Goal: Task Accomplishment & Management: Complete application form

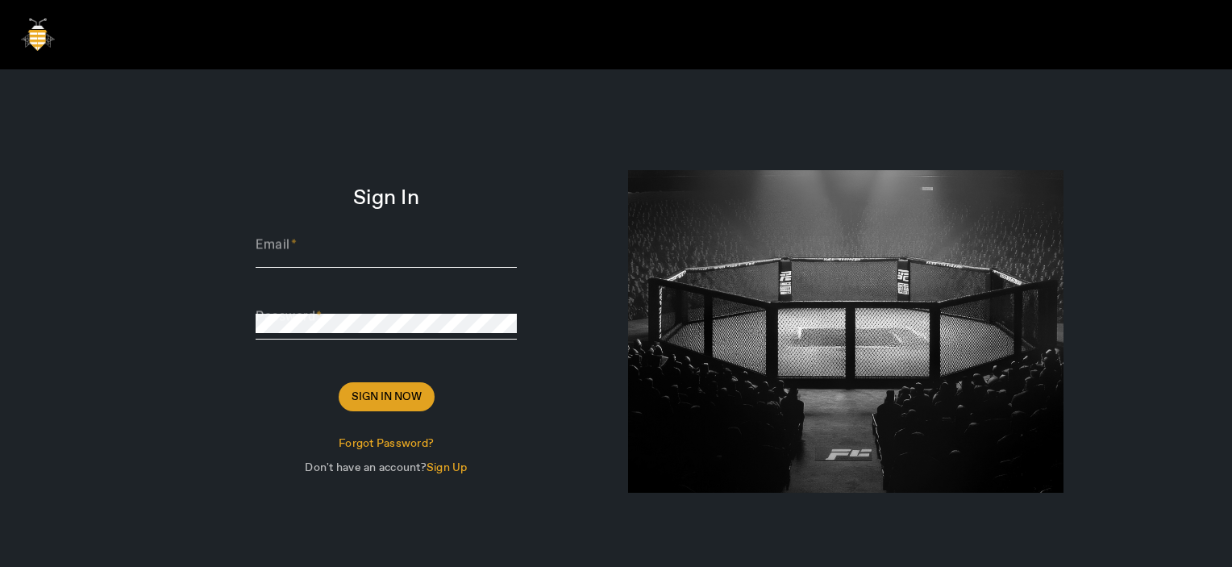
type input "[PERSON_NAME][EMAIL_ADDRESS][DOMAIN_NAME]"
click at [377, 398] on span "Sign In Now" at bounding box center [387, 397] width 70 height 16
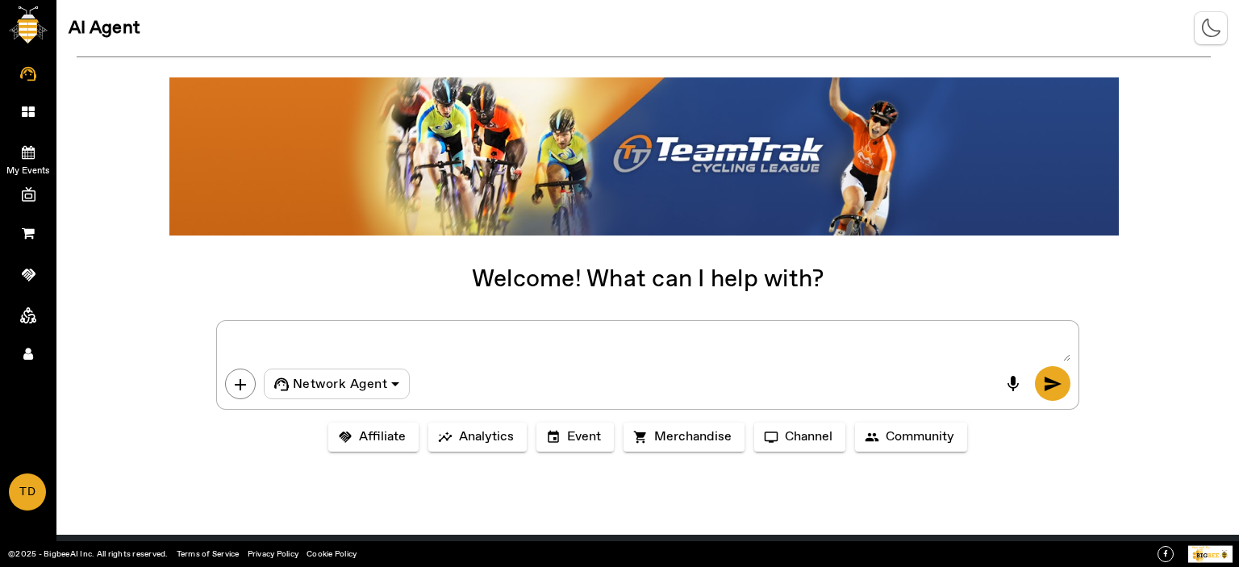
click at [22, 154] on icon at bounding box center [28, 152] width 13 height 14
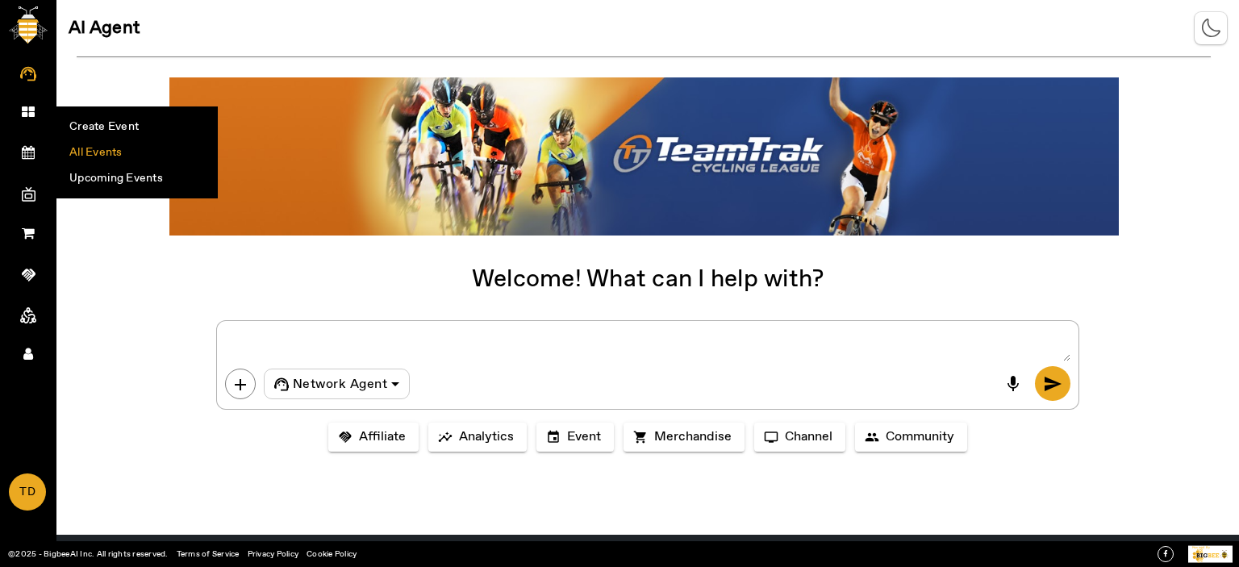
click at [115, 154] on li "All Events" at bounding box center [137, 153] width 160 height 26
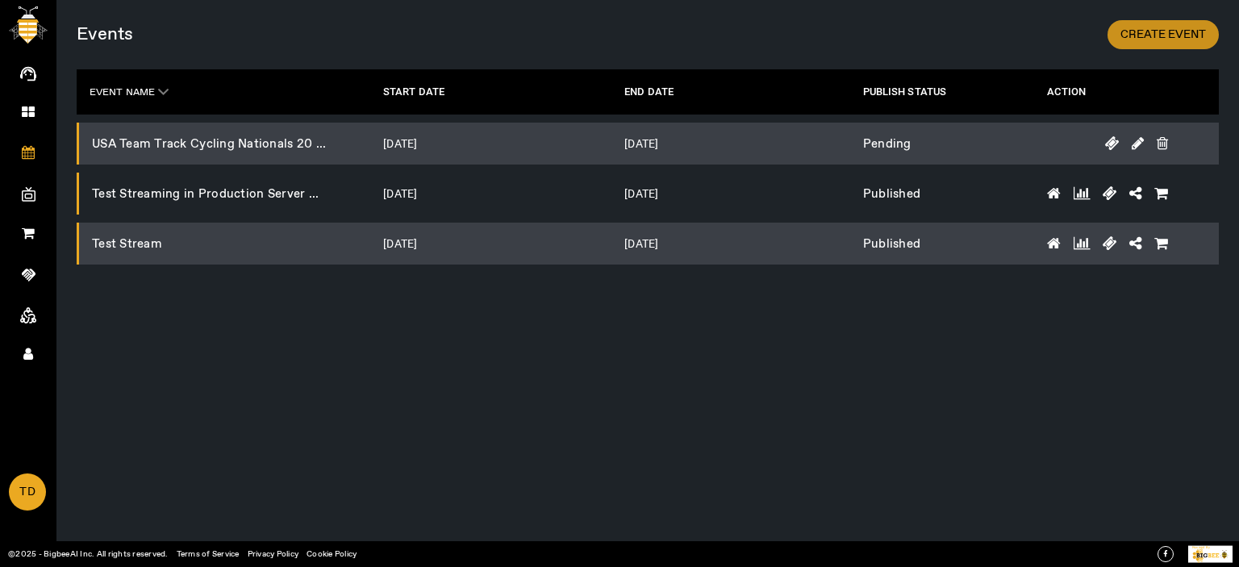
click at [1183, 37] on span "CREATE EVENT" at bounding box center [1162, 35] width 85 height 16
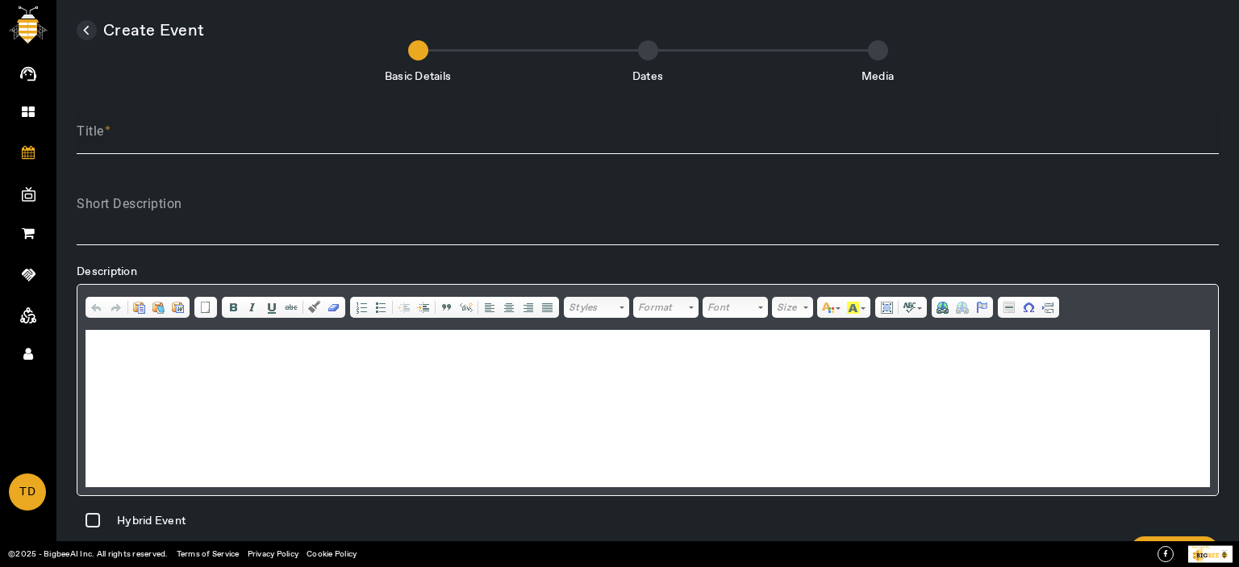
click at [164, 148] on div "Title" at bounding box center [648, 131] width 1142 height 45
click at [167, 132] on input "Test Create Studio" at bounding box center [648, 137] width 1142 height 19
type input "Test Create Studio"
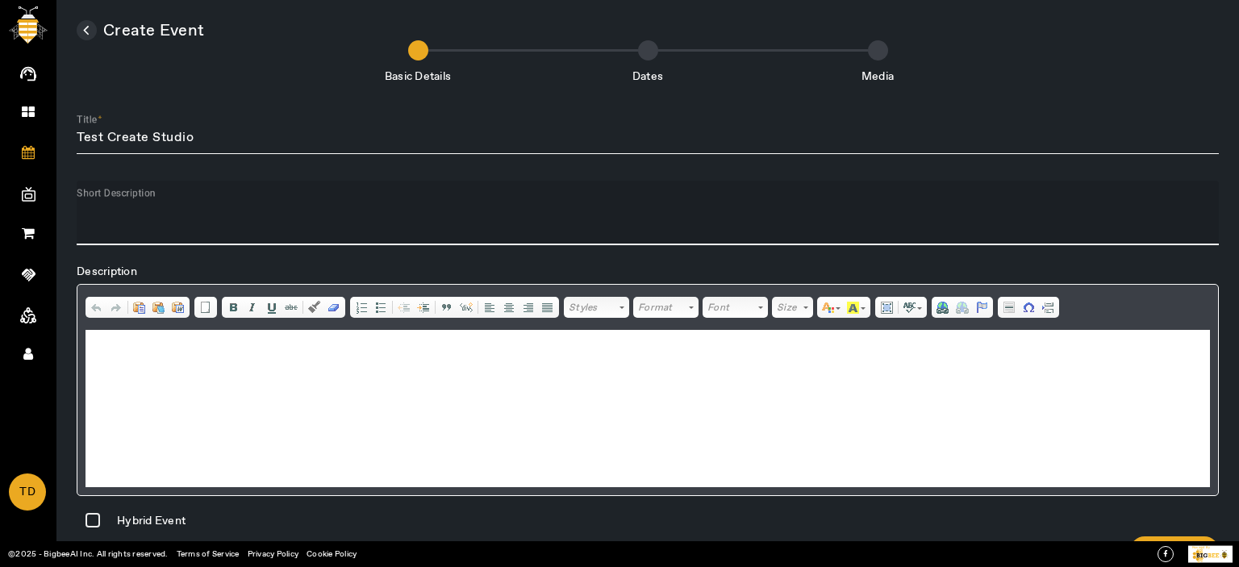
click at [140, 227] on textarea "Short Description" at bounding box center [648, 219] width 1142 height 39
paste textarea "Test Create Studio"
type textarea "Test Create Studio"
click at [154, 372] on html at bounding box center [647, 354] width 1124 height 49
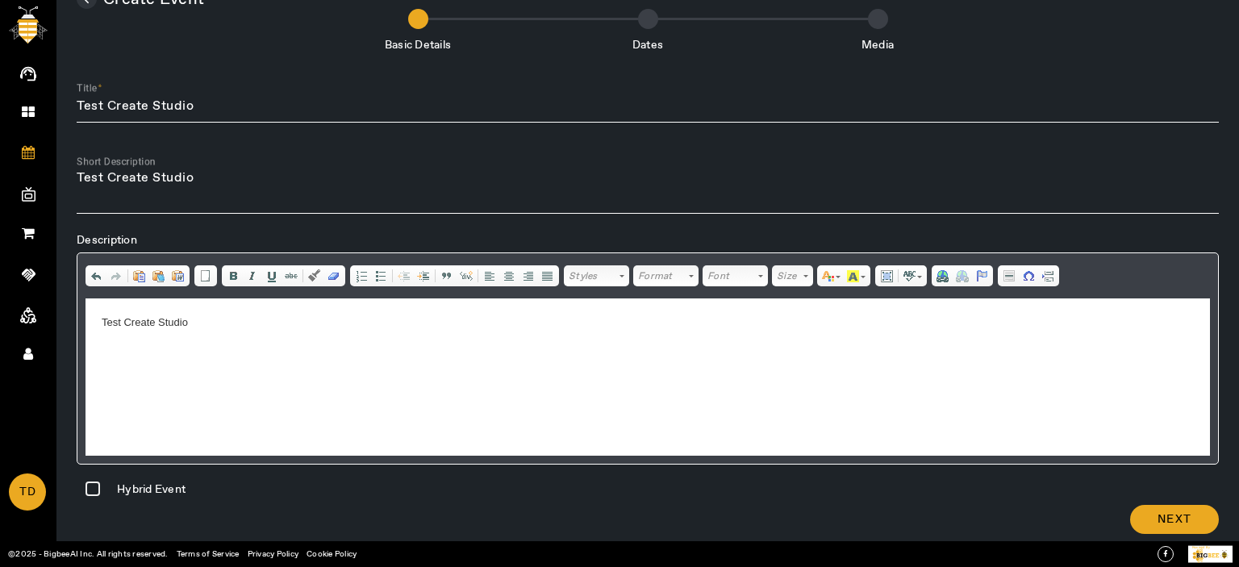
scroll to position [47, 0]
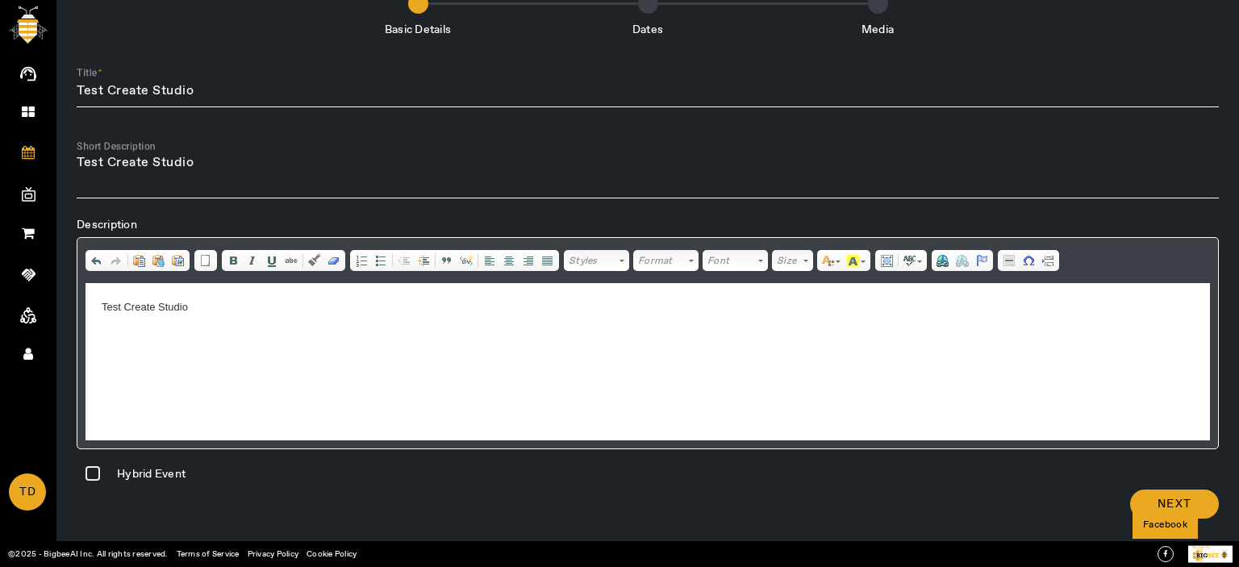
click at [1174, 513] on div "Facebook" at bounding box center [1164, 524] width 65 height 27
click at [1192, 499] on span at bounding box center [1174, 504] width 89 height 39
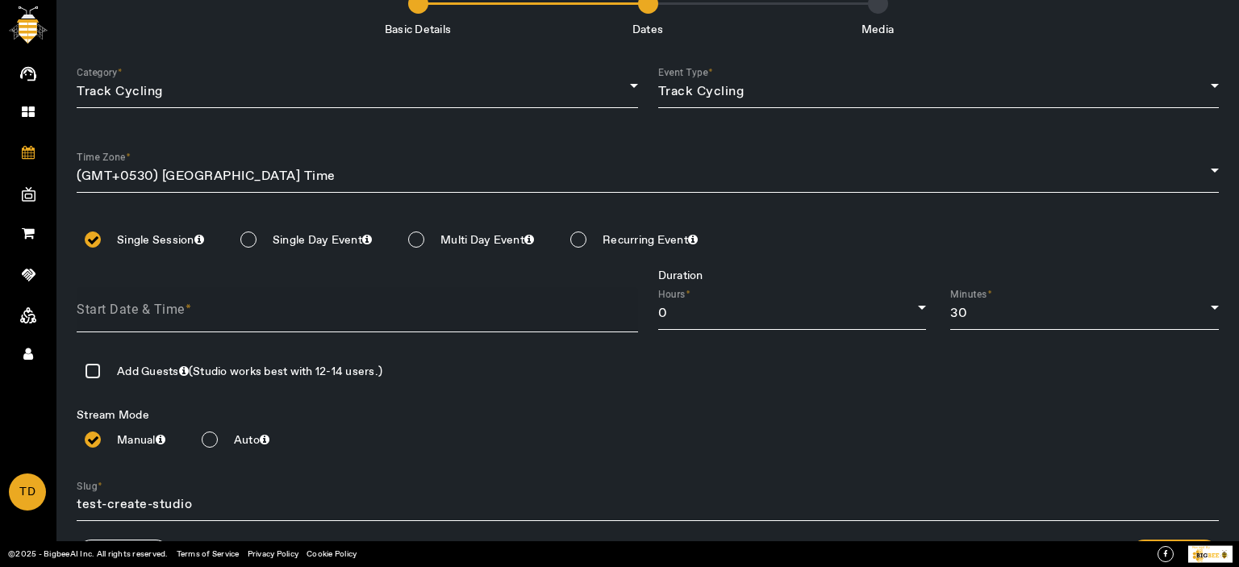
click at [216, 341] on div at bounding box center [357, 341] width 561 height 19
click at [213, 312] on input at bounding box center [367, 311] width 581 height 24
type input "[DATE]"
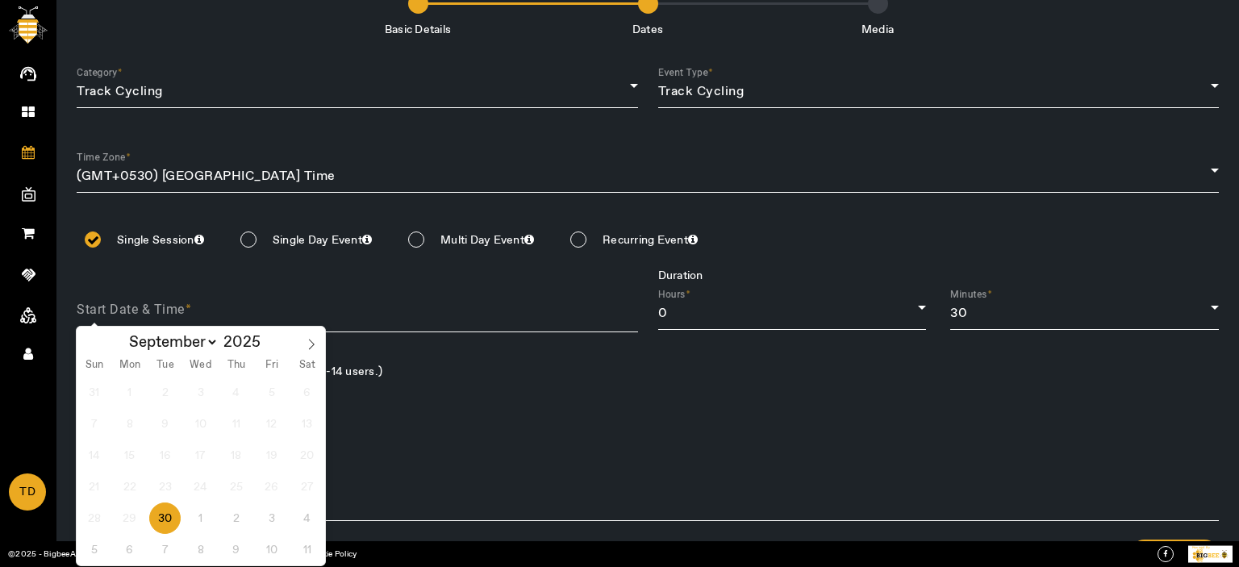
click at [173, 515] on span "30" at bounding box center [164, 517] width 31 height 31
type input "[DATE]"
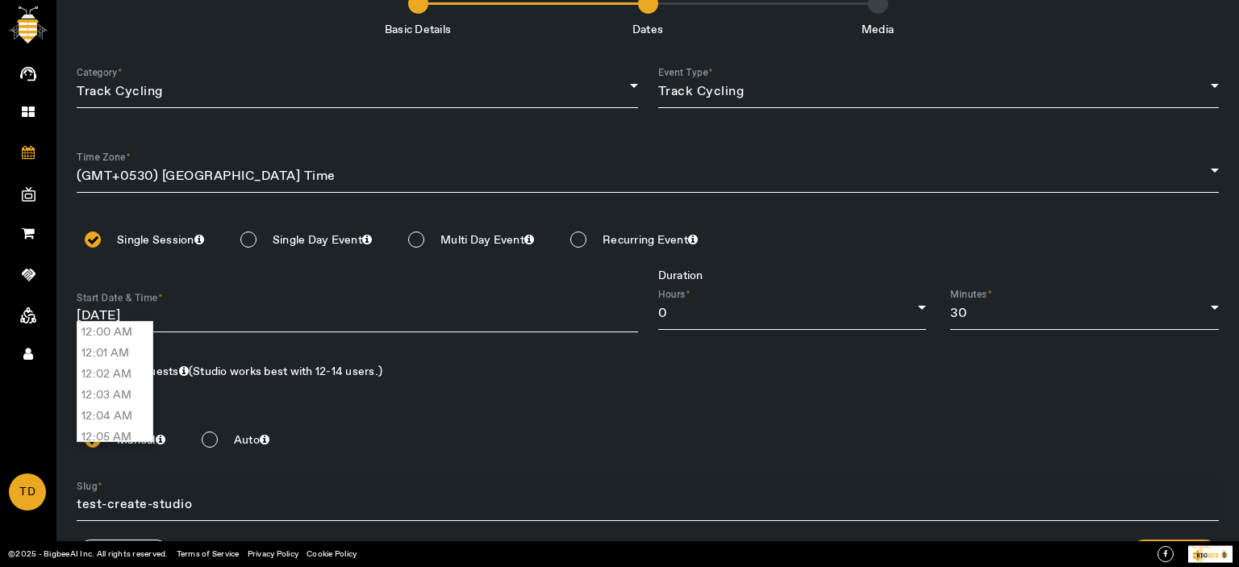
scroll to position [16165, 0]
type input "12:54 PM"
type input "[DATE] 12:54 PM"
type input "test-create-studio-[DATE]"
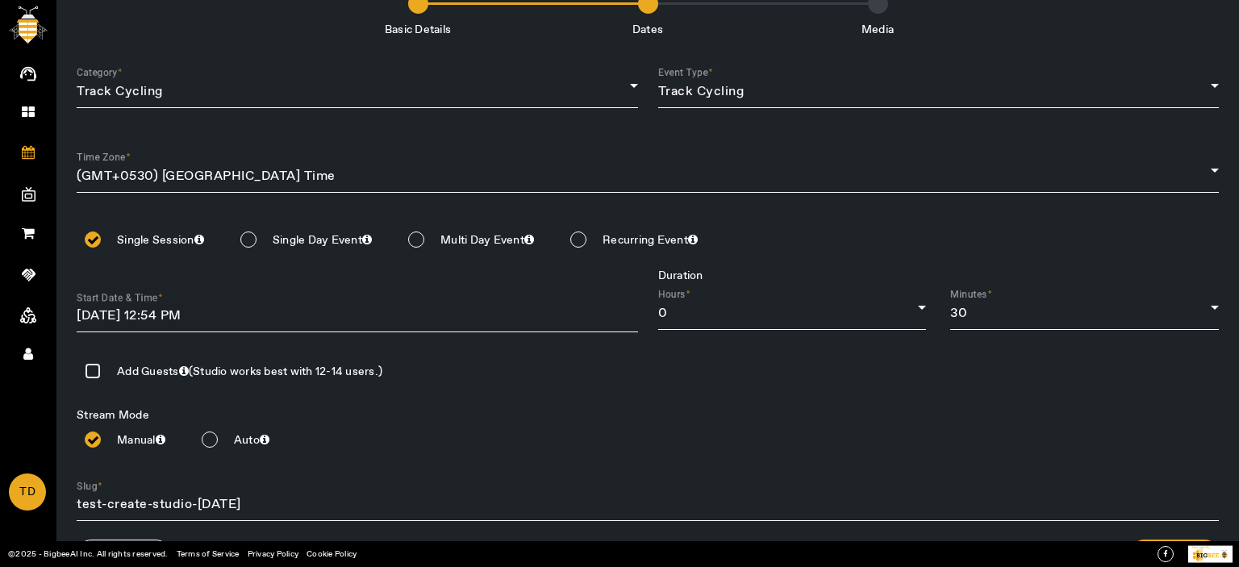
click at [117, 296] on mat-label "Start Date & Time" at bounding box center [117, 297] width 81 height 11
click at [117, 306] on input "[DATE] 12:54 PM" at bounding box center [357, 315] width 561 height 19
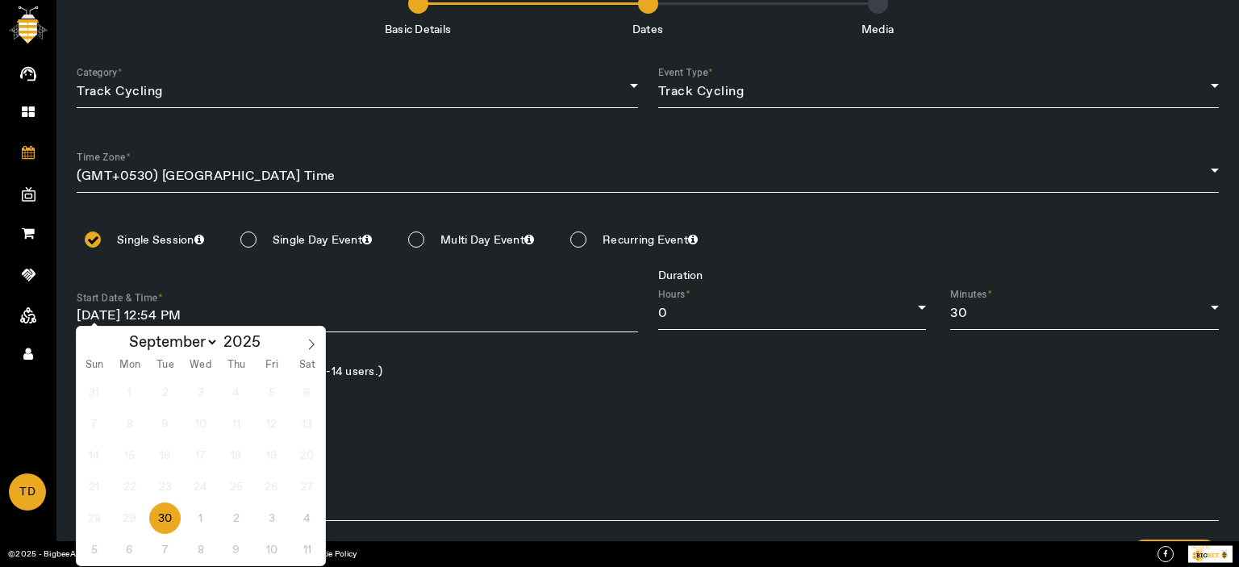
click at [130, 313] on input "[DATE]" at bounding box center [367, 311] width 581 height 24
click at [169, 519] on span "30" at bounding box center [164, 517] width 31 height 31
type input "[DATE]"
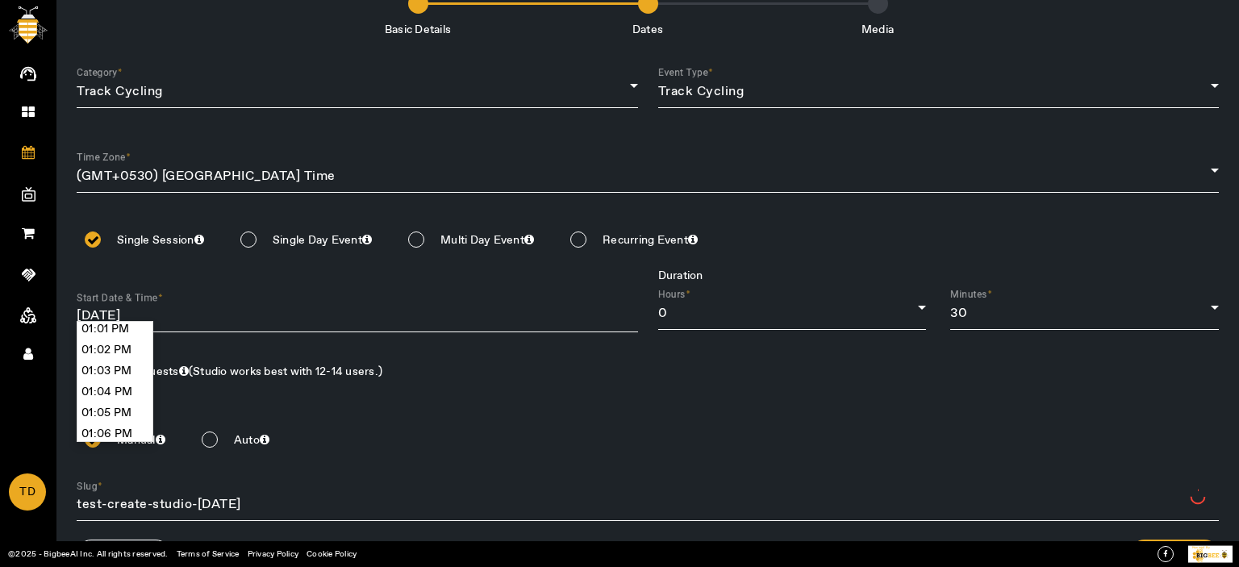
scroll to position [16415, 0]
type input "01:05 PM"
type input "[DATE] 01:05 PM"
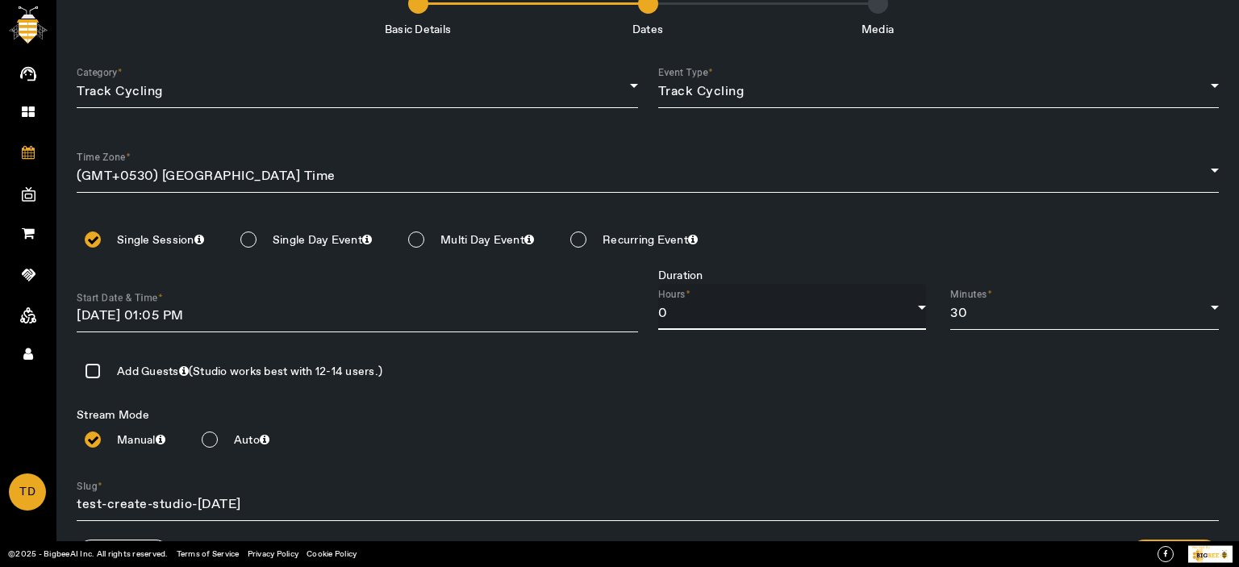
click at [685, 312] on div "0" at bounding box center [788, 313] width 260 height 19
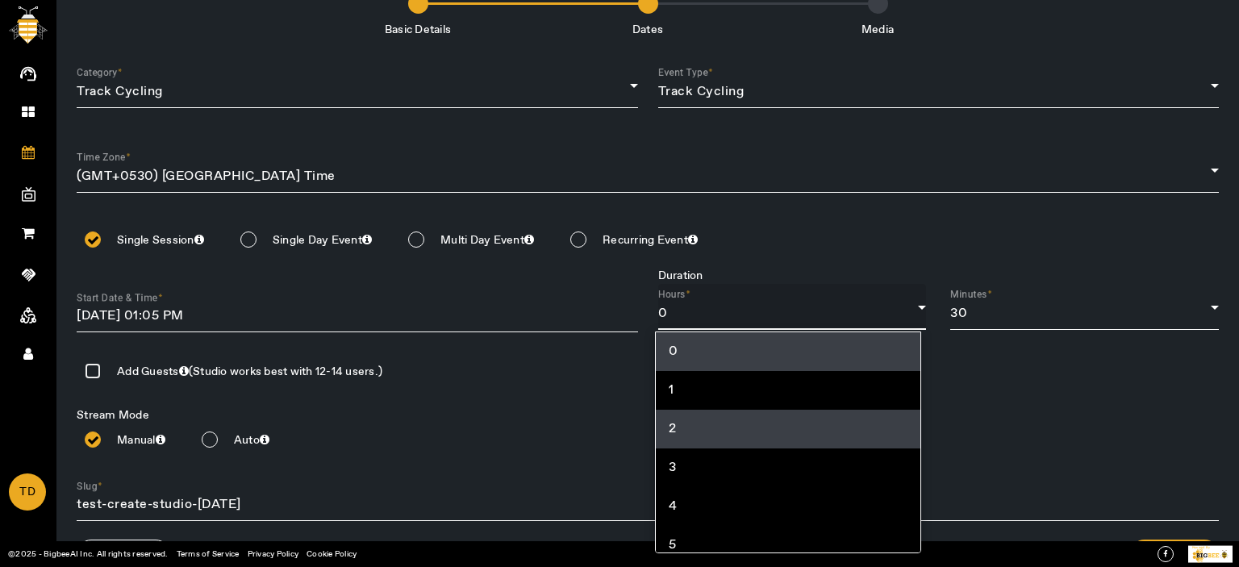
click at [704, 437] on mat-option "2" at bounding box center [788, 429] width 265 height 39
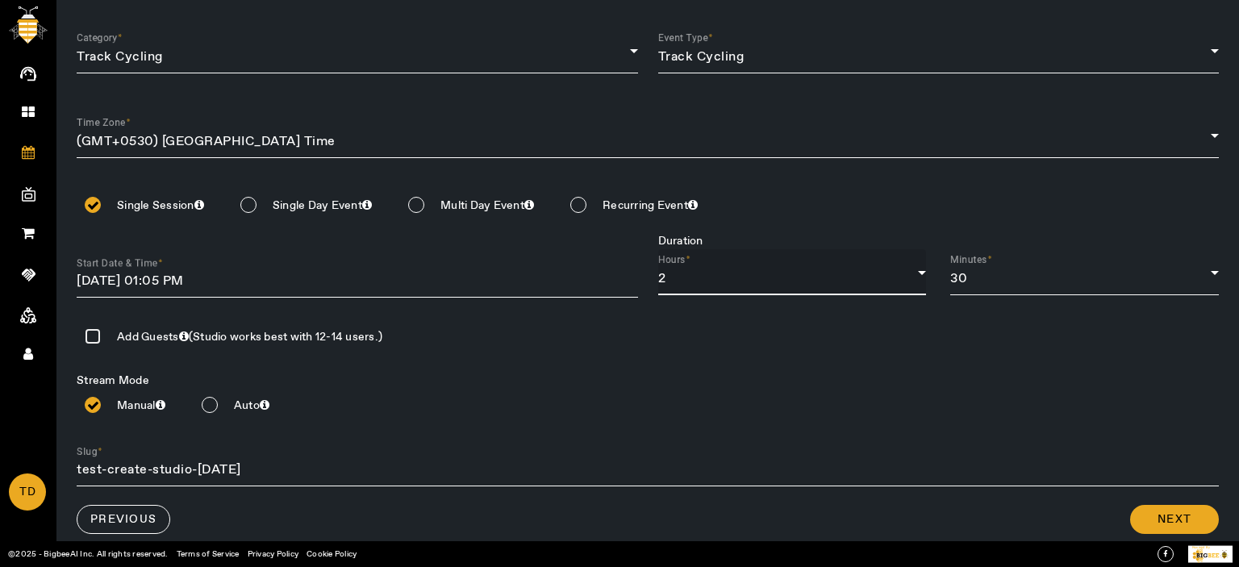
scroll to position [98, 0]
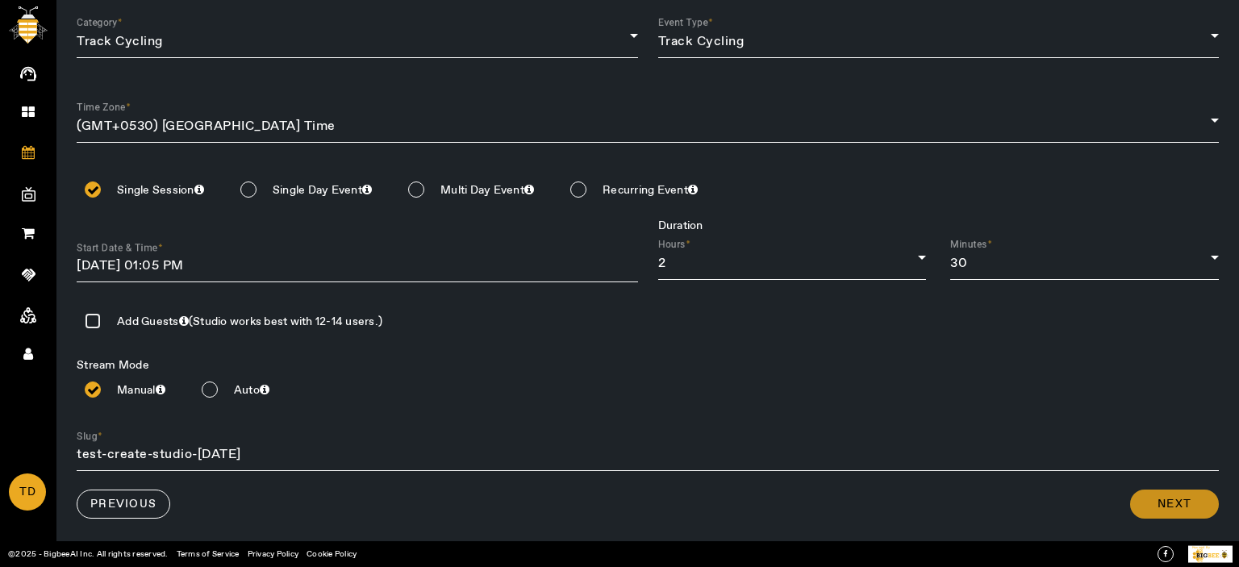
click at [1159, 499] on span "Next" at bounding box center [1174, 504] width 34 height 16
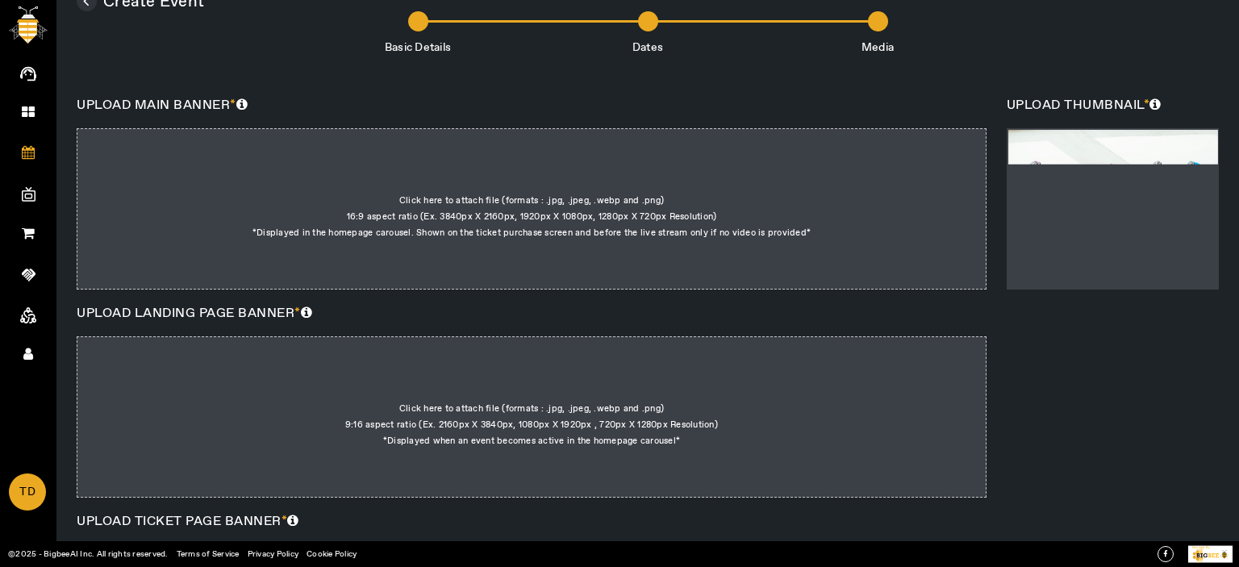
scroll to position [0, 0]
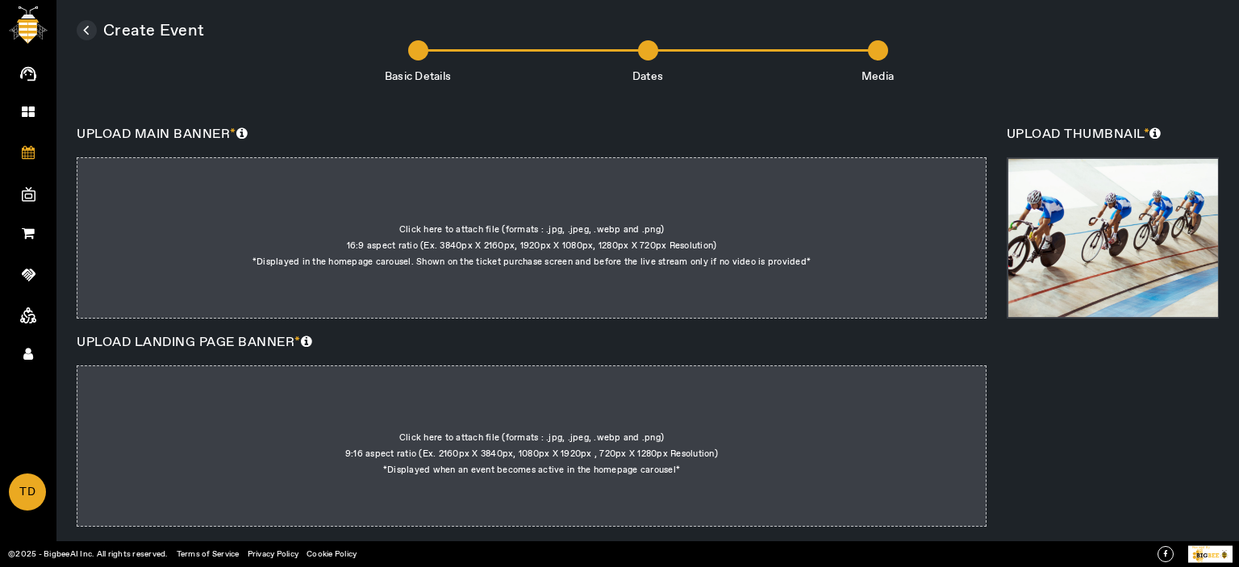
click at [687, 288] on div at bounding box center [532, 237] width 910 height 161
click at [810, 190] on input "Click here to attach file (formats : .jpg, .jpeg, .webp and .png) 16:9 aspect r…" at bounding box center [810, 189] width 1 height 1
type input "C:\fakepath\1749552943233.png"
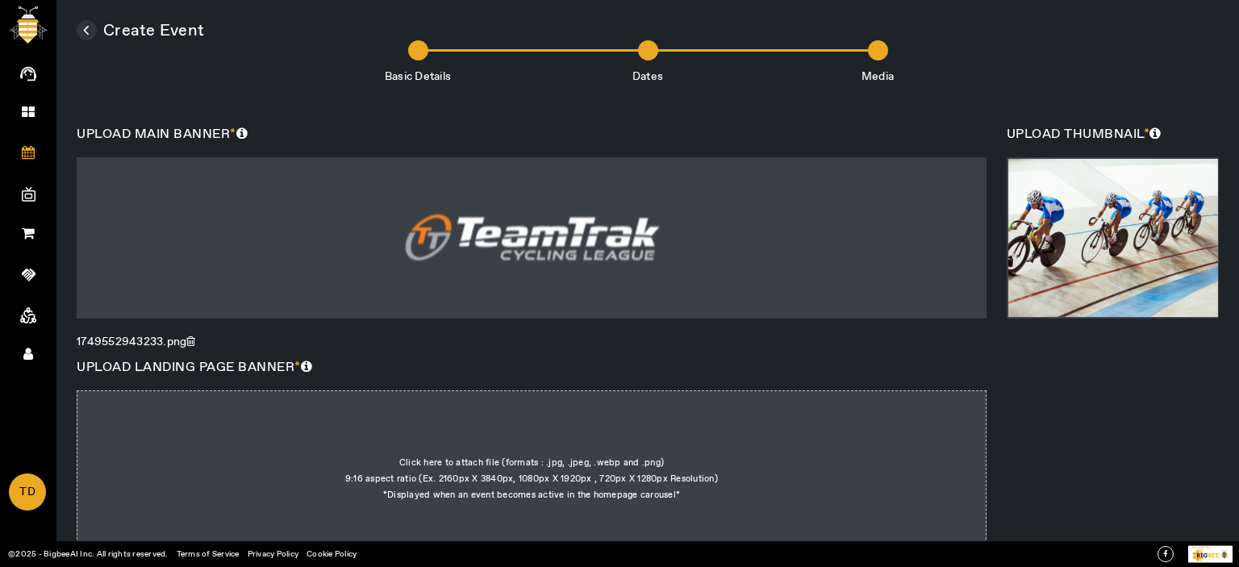
click at [506, 440] on div at bounding box center [532, 470] width 910 height 161
click at [680, 423] on input "Click here to attach file (formats : .jpg, .jpeg, .webp and .png) 9:16 aspect r…" at bounding box center [680, 423] width 1 height 1
type input "C:\fakepath\channels4_banner.jpg"
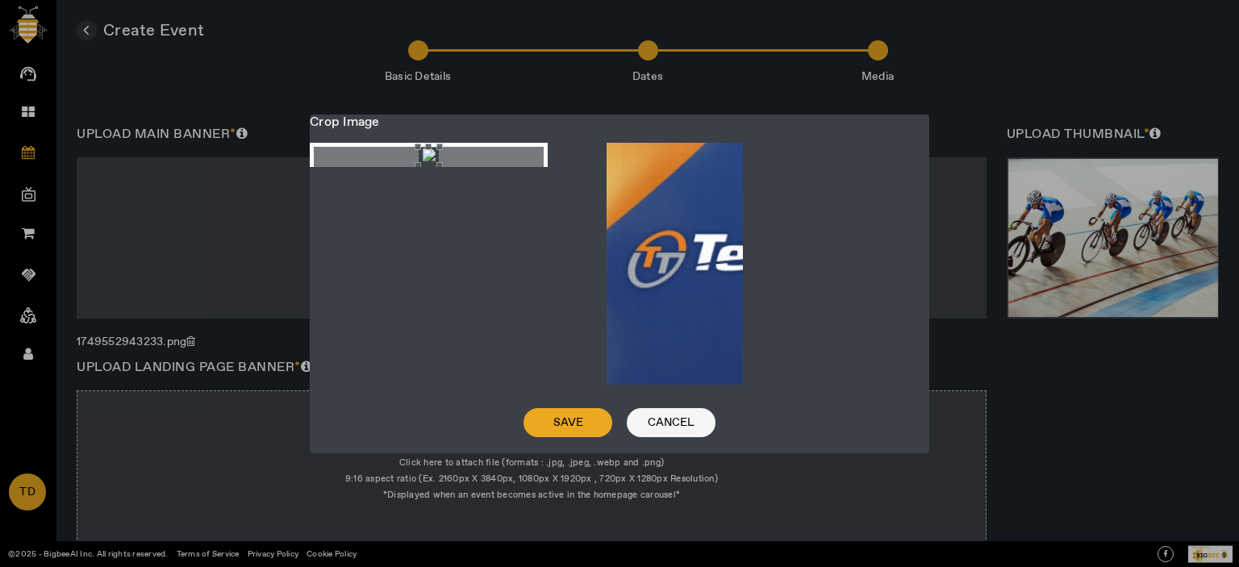
drag, startPoint x: 675, startPoint y: 435, endPoint x: 656, endPoint y: 433, distance: 19.4
click at [675, 435] on span at bounding box center [671, 422] width 89 height 39
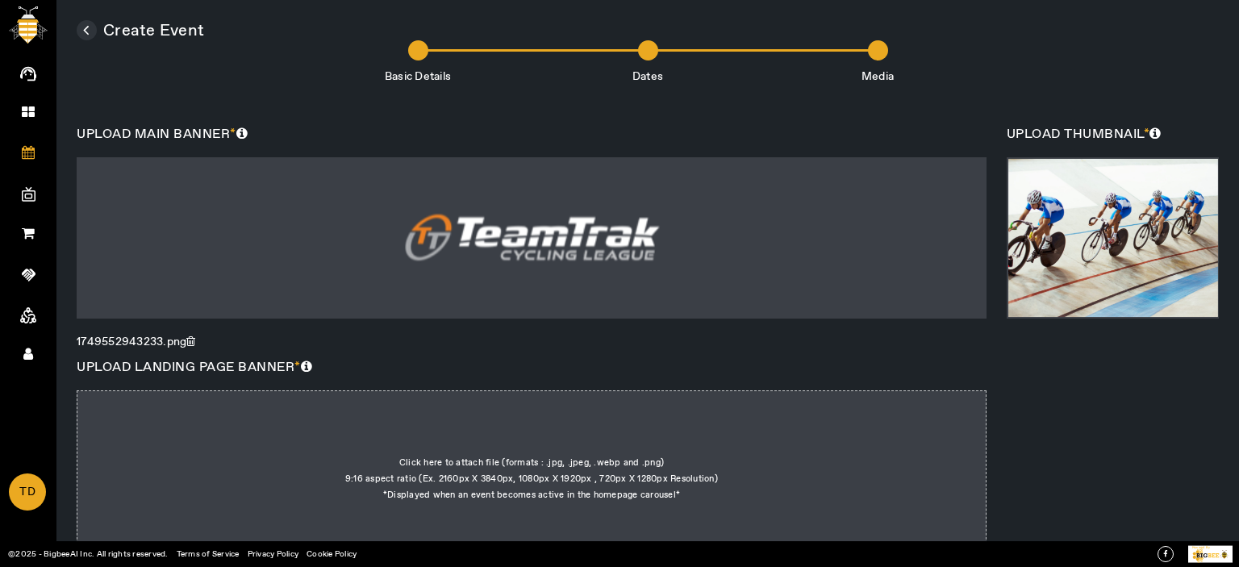
click at [555, 445] on div at bounding box center [532, 470] width 910 height 161
click at [680, 423] on input "Click here to attach file (formats : .jpg, .jpeg, .webp and .png) 9:16 aspect r…" at bounding box center [680, 423] width 1 height 1
type input "C:\fakepath\teamtrak-CL-reverse-1024x272.png"
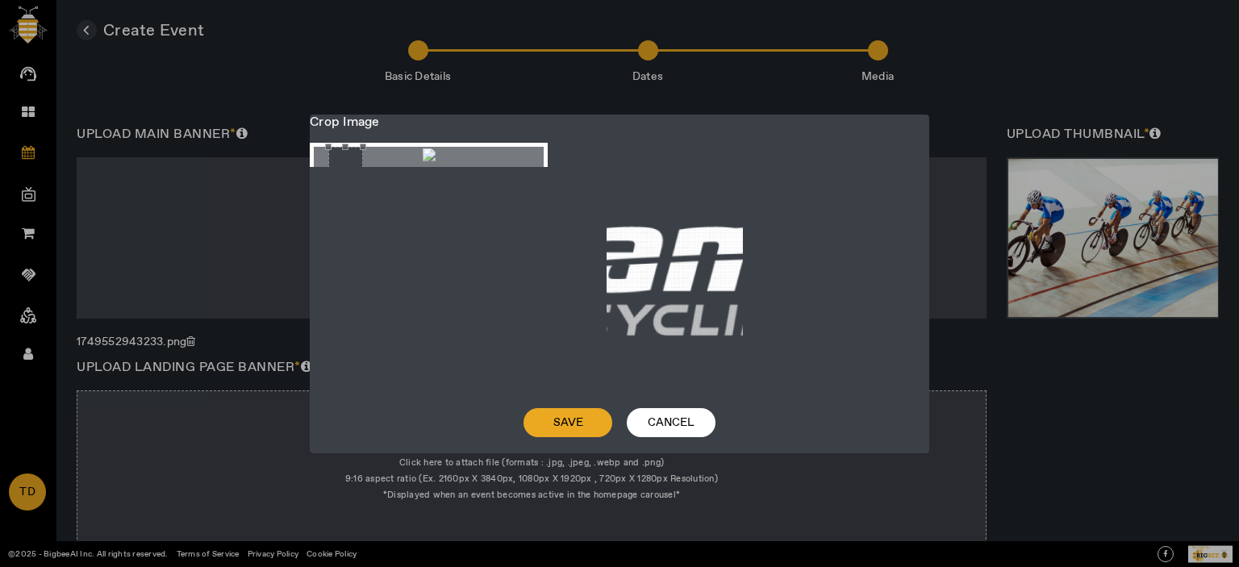
drag, startPoint x: 423, startPoint y: 188, endPoint x: 340, endPoint y: 190, distance: 83.1
click at [340, 190] on div "Crop photo" at bounding box center [345, 177] width 35 height 61
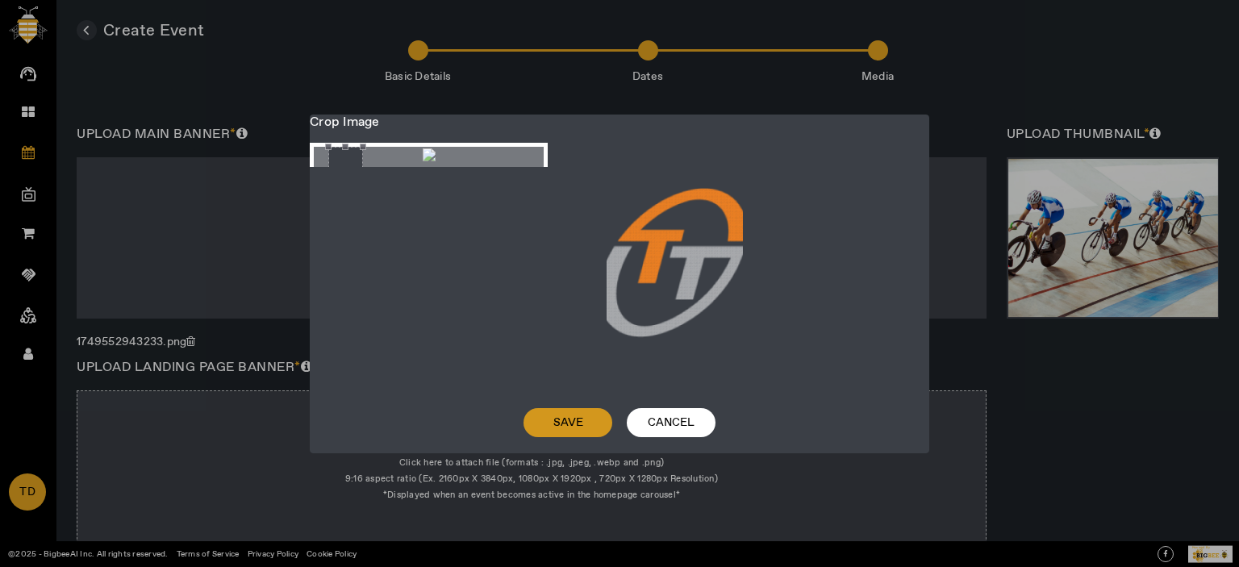
drag, startPoint x: 581, startPoint y: 428, endPoint x: 635, endPoint y: 383, distance: 69.8
click at [581, 428] on span "Save" at bounding box center [568, 422] width 30 height 16
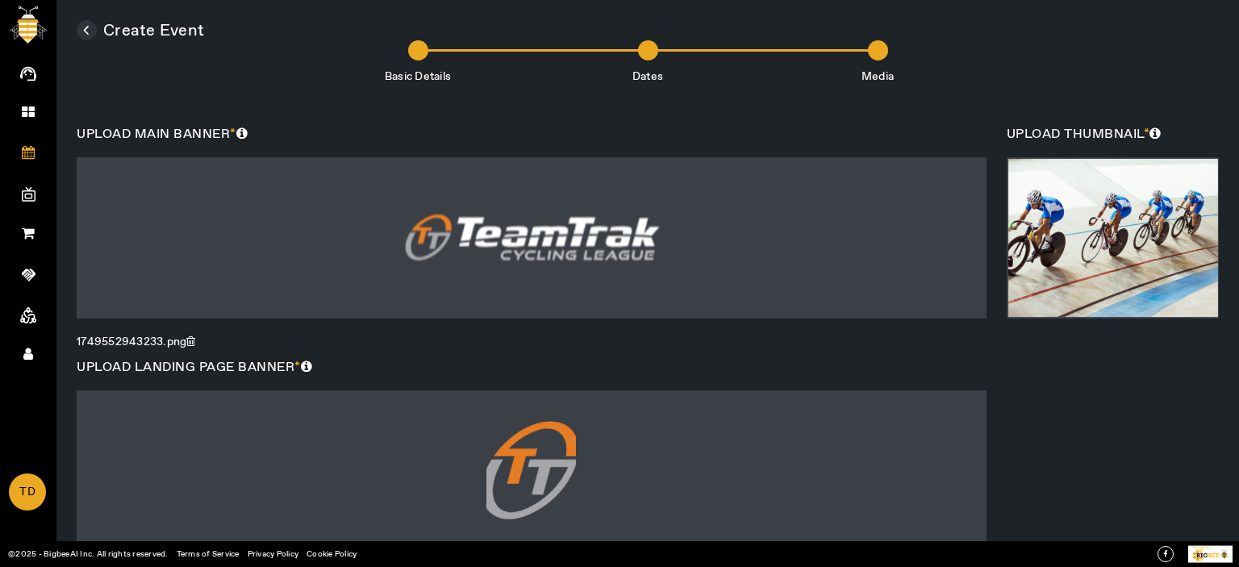
scroll to position [602, 0]
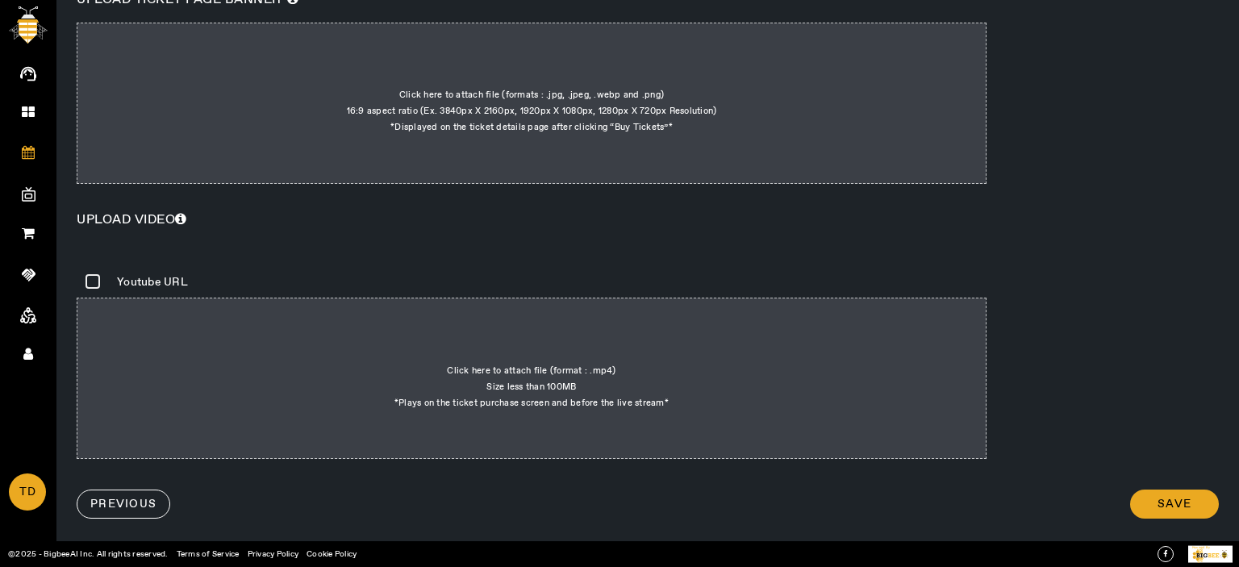
click at [570, 54] on div at bounding box center [532, 103] width 910 height 161
click at [673, 55] on input "Click here to attach file (formats : .jpg, .jpeg, .webp and .png) 16:9 aspect r…" at bounding box center [673, 55] width 1 height 1
type input "C:\fakepath\images11.jfif"
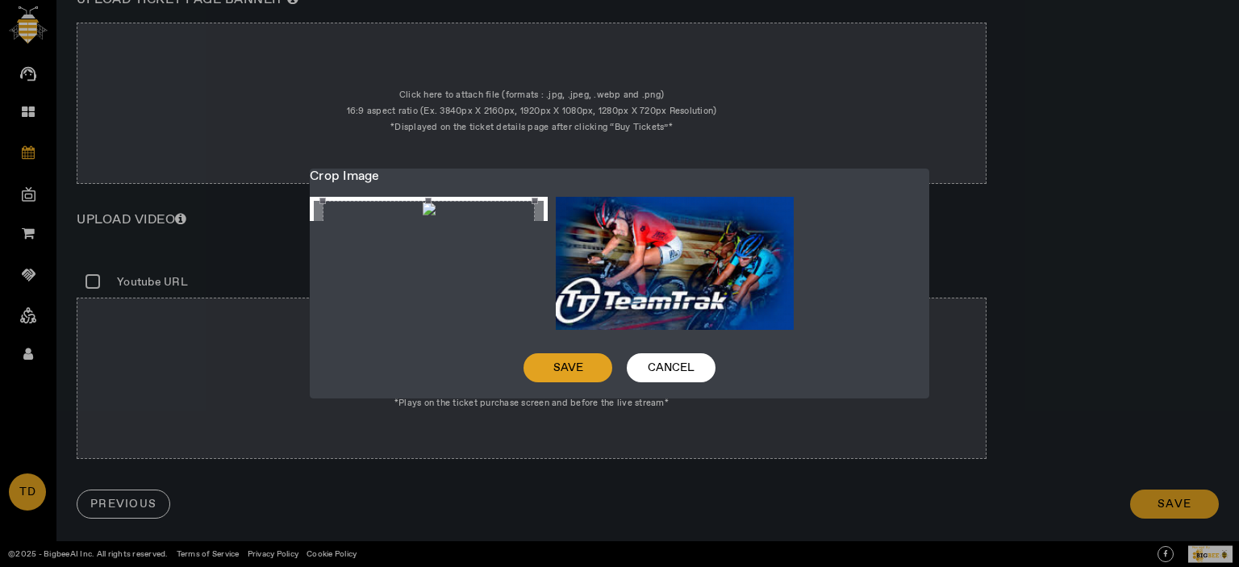
click at [547, 359] on span at bounding box center [567, 367] width 89 height 39
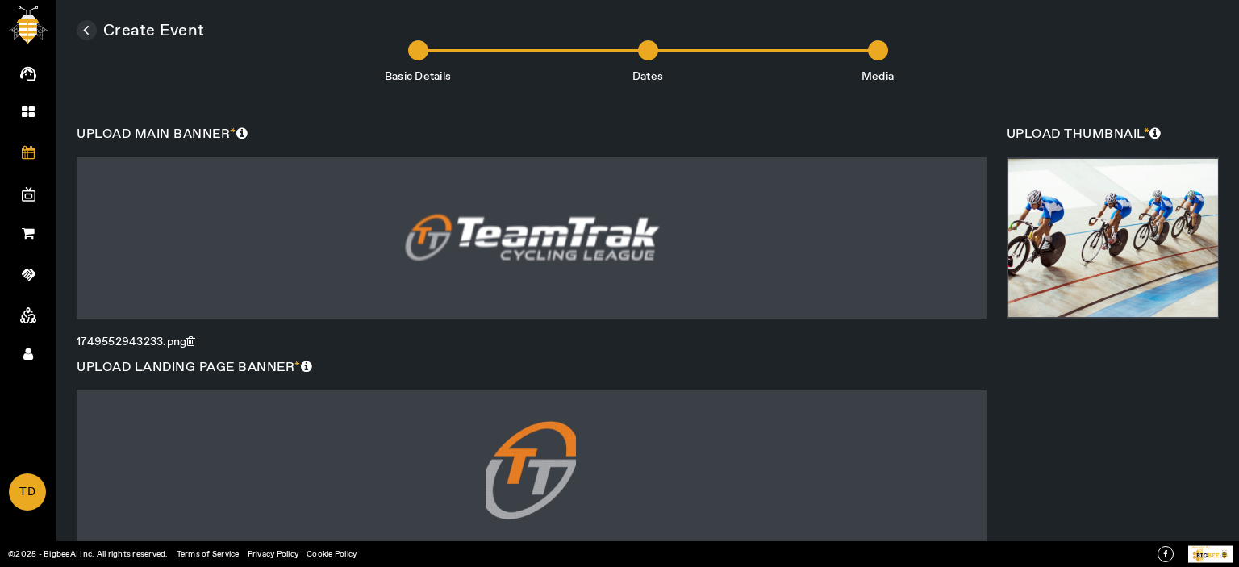
scroll to position [627, 0]
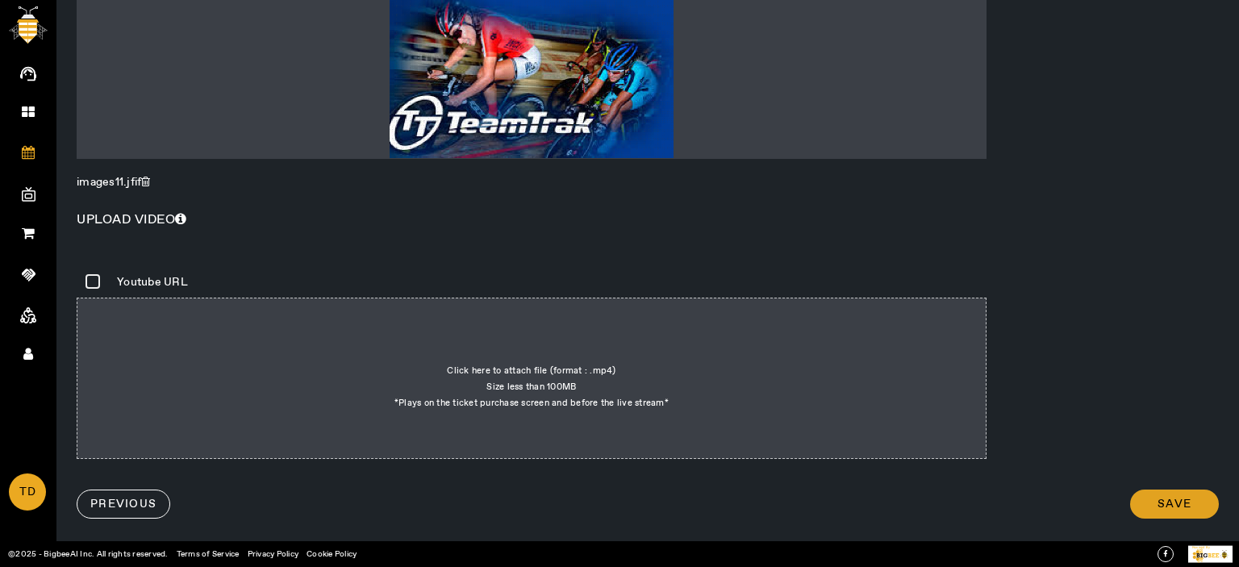
click at [1165, 509] on span "Save" at bounding box center [1174, 504] width 34 height 16
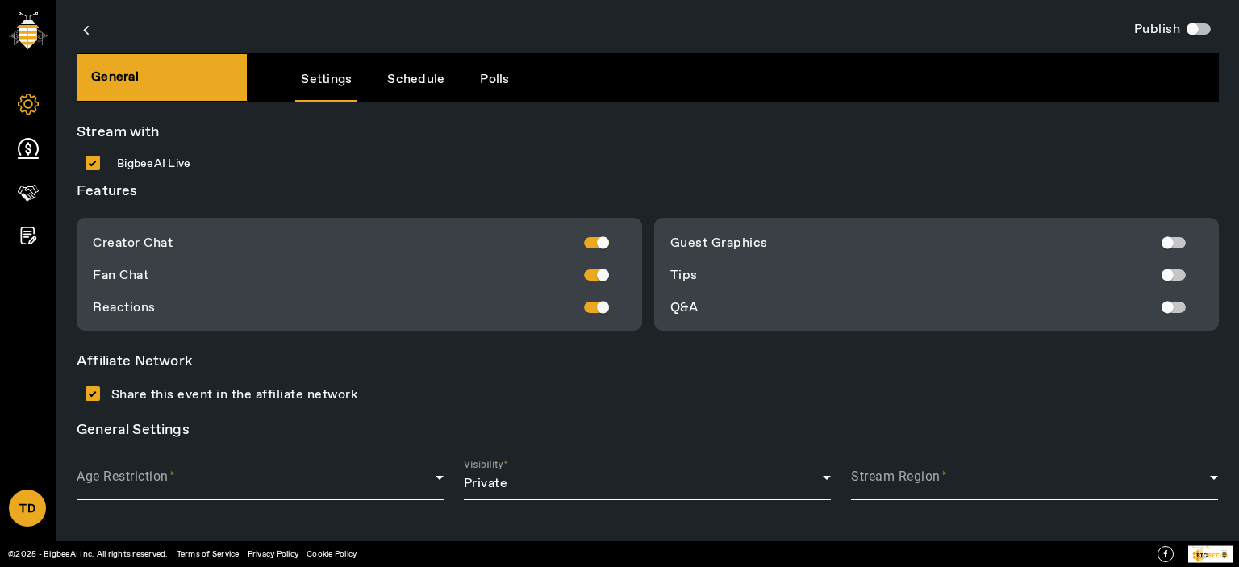
scroll to position [3, 0]
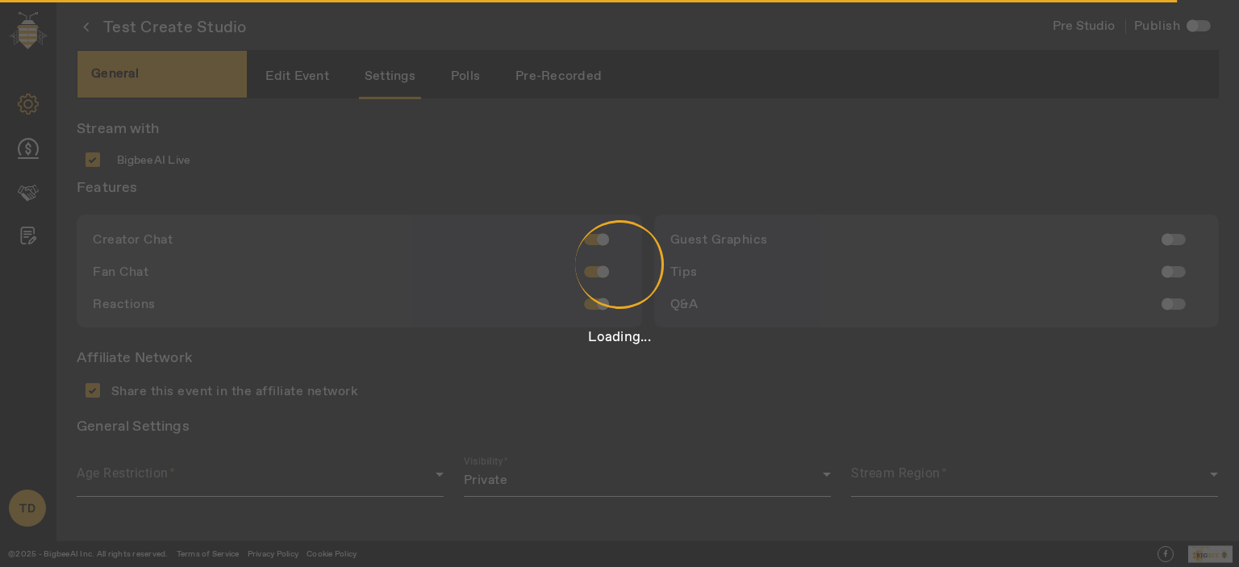
type input "Hosted by"
type input "[PERSON_NAME]"
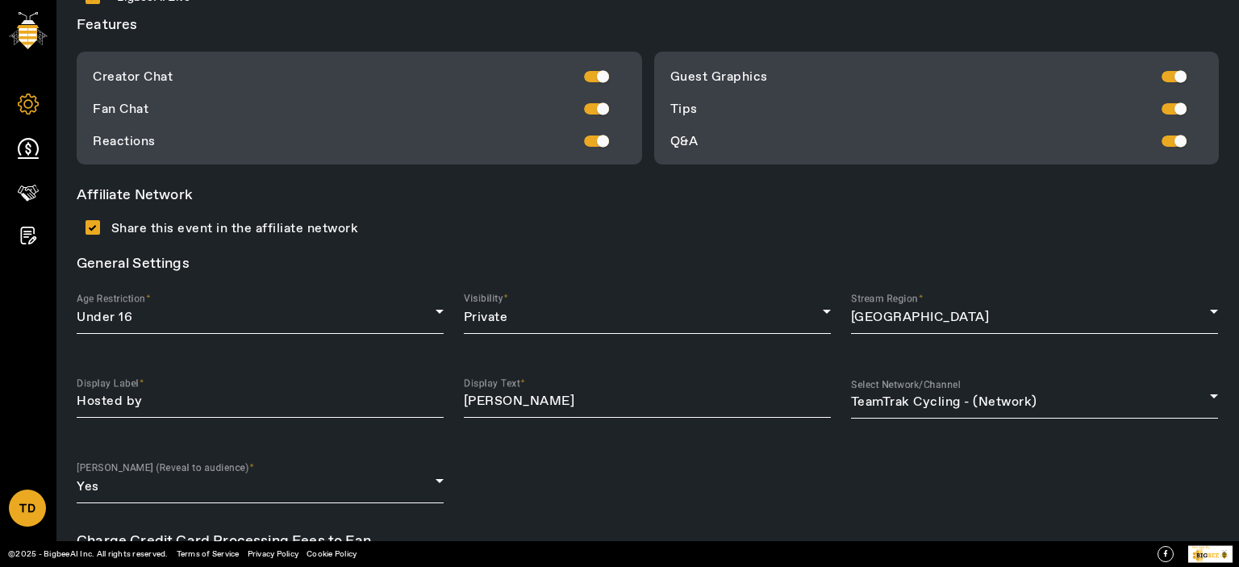
scroll to position [275, 0]
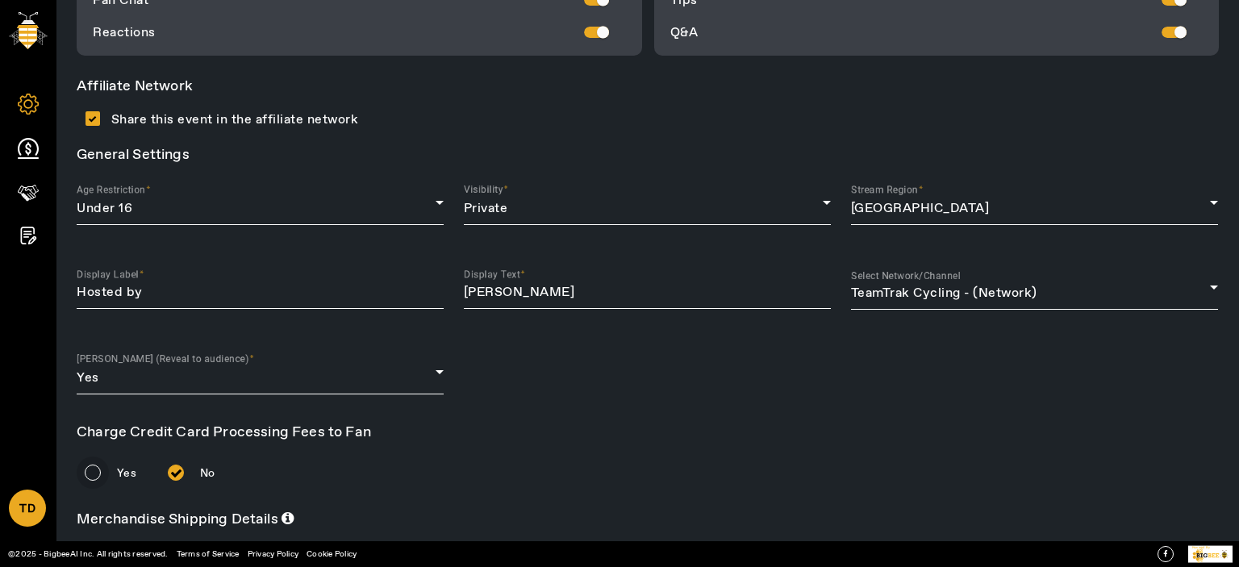
click at [101, 477] on input "Yes" at bounding box center [93, 472] width 32 height 32
radio input "true"
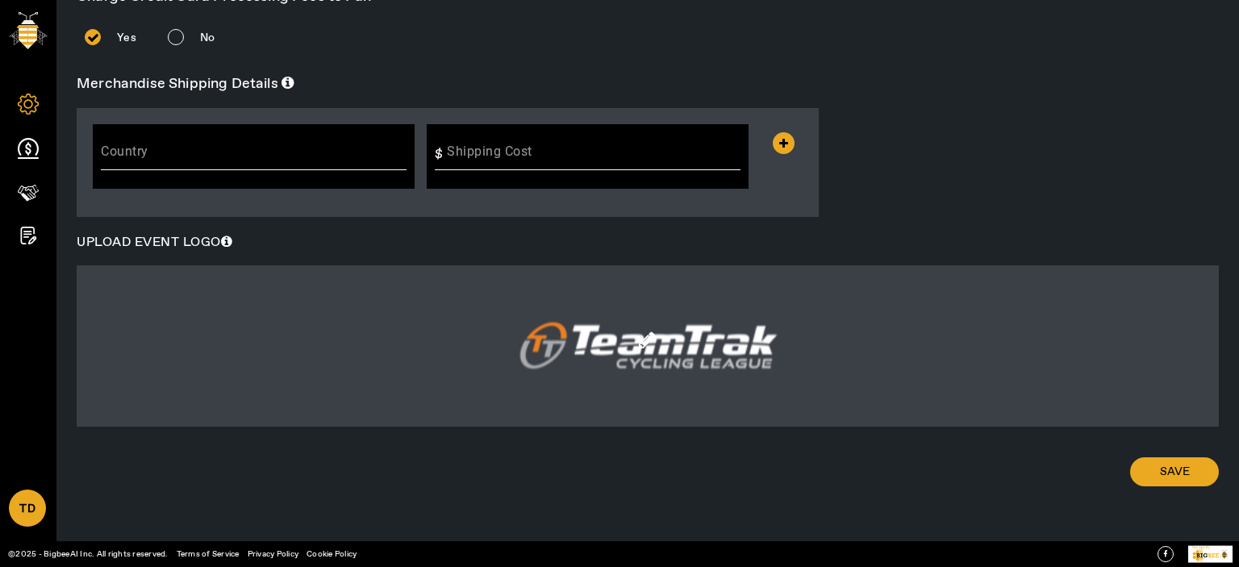
click at [194, 131] on div "Country" at bounding box center [254, 150] width 306 height 45
click at [157, 156] on input "mer" at bounding box center [254, 157] width 306 height 19
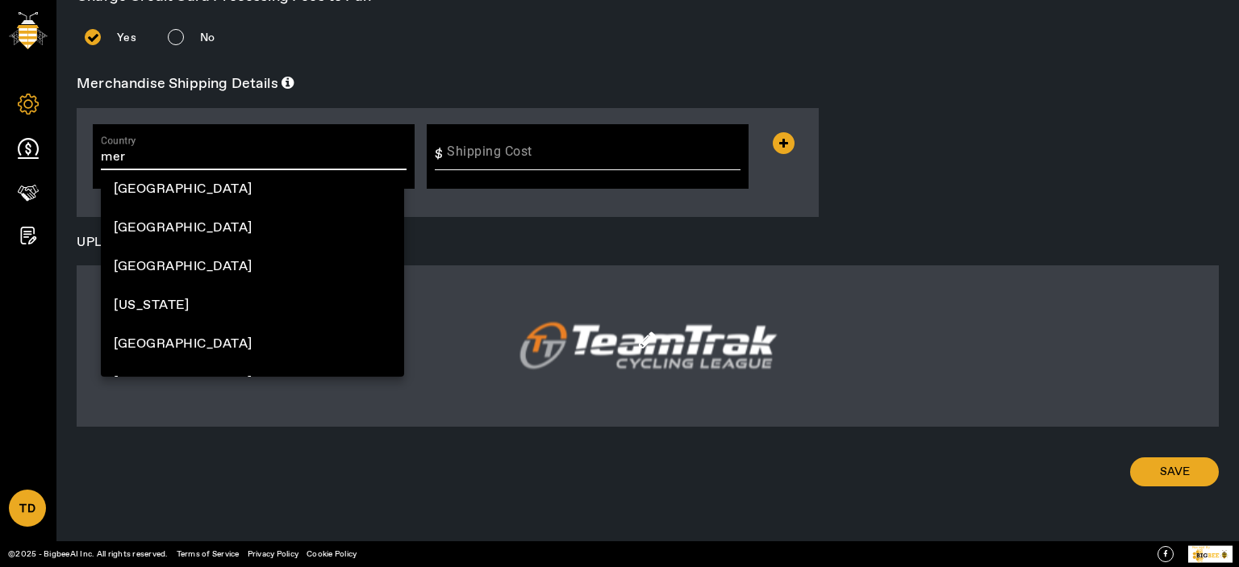
click at [156, 156] on input "mer" at bounding box center [254, 157] width 306 height 19
type input "u"
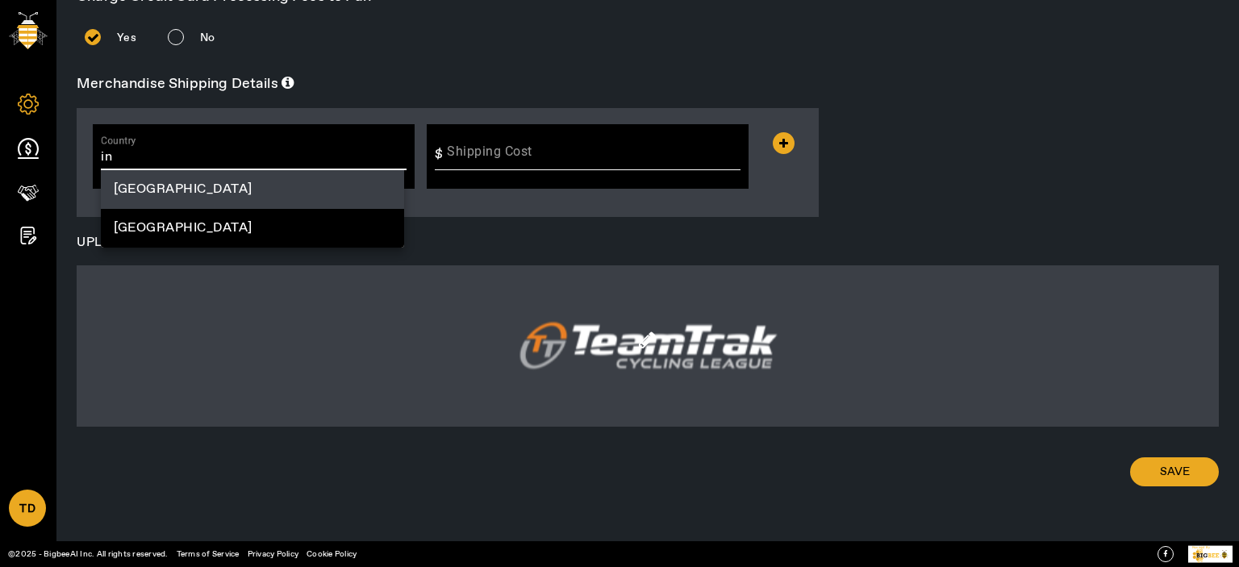
click at [146, 187] on mat-option "[GEOGRAPHIC_DATA]" at bounding box center [252, 189] width 303 height 39
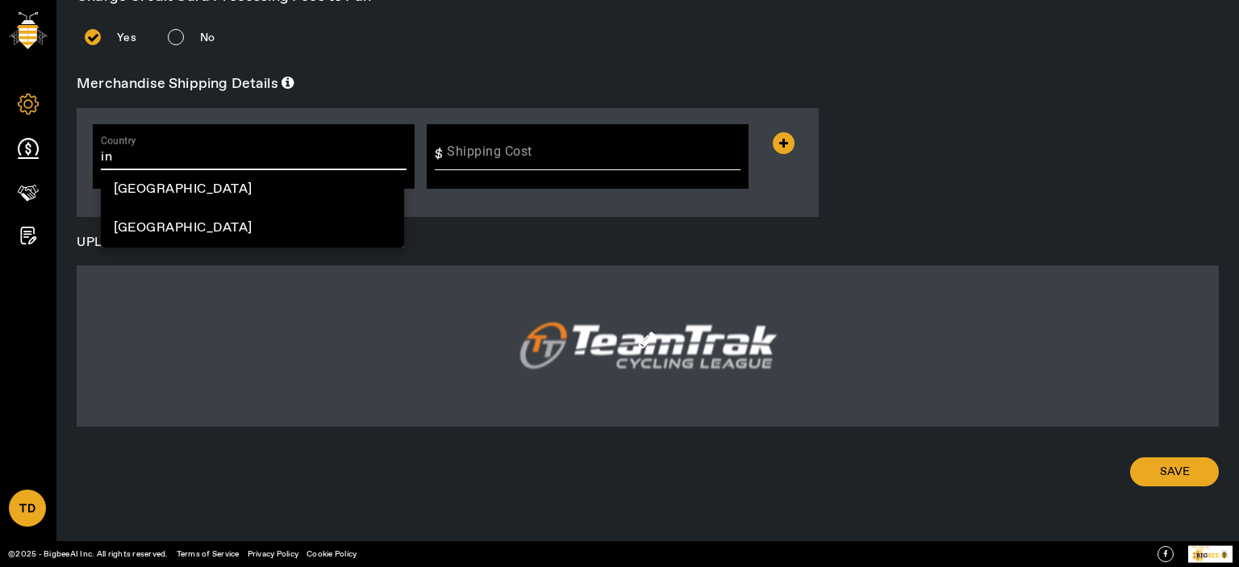
type input "[GEOGRAPHIC_DATA]"
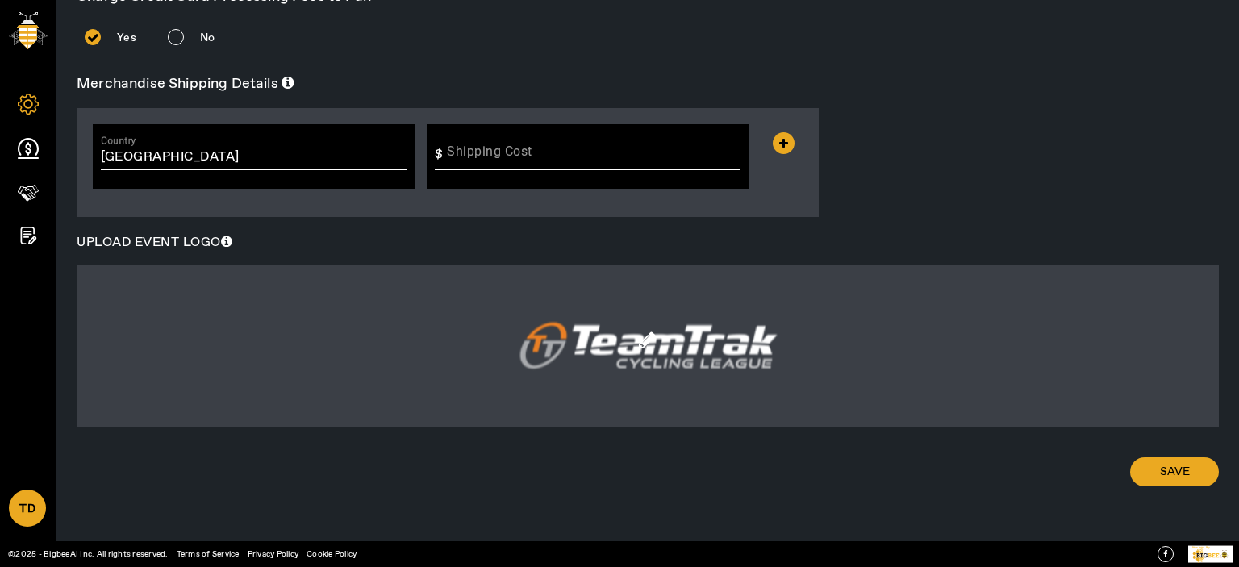
click at [494, 158] on input "Shipping Cost" at bounding box center [599, 154] width 302 height 19
type input "3"
drag, startPoint x: 775, startPoint y: 147, endPoint x: 226, endPoint y: 198, distance: 551.6
click at [773, 147] on icon at bounding box center [784, 143] width 22 height 22
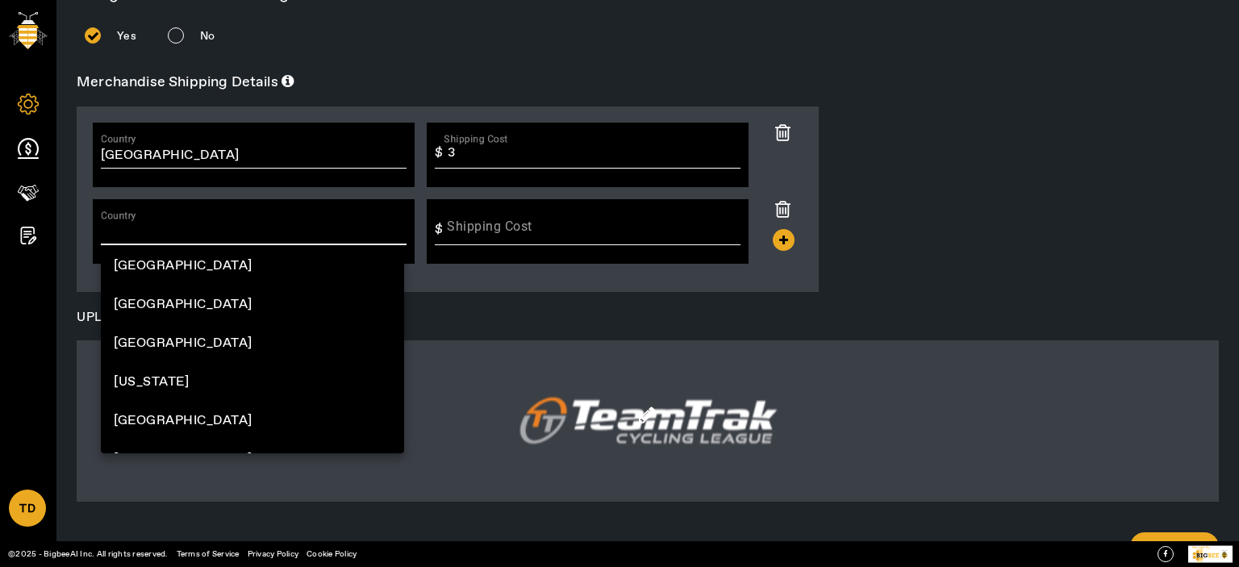
click at [186, 239] on input "Country" at bounding box center [254, 232] width 306 height 19
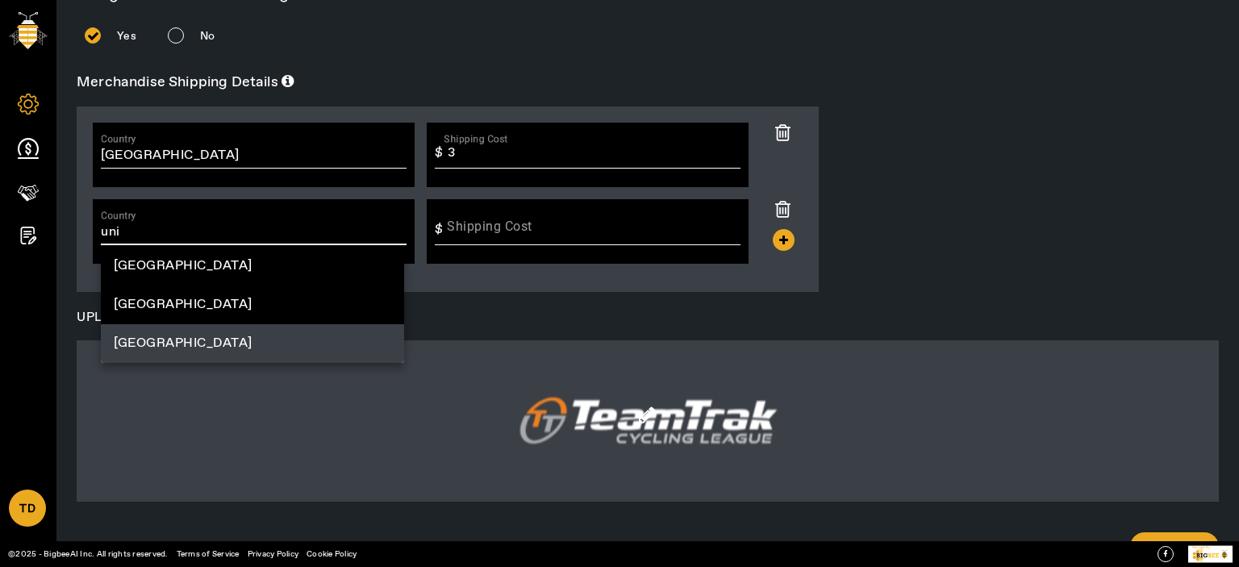
click at [232, 348] on mat-option "[GEOGRAPHIC_DATA]" at bounding box center [252, 343] width 303 height 39
type input "[GEOGRAPHIC_DATA]"
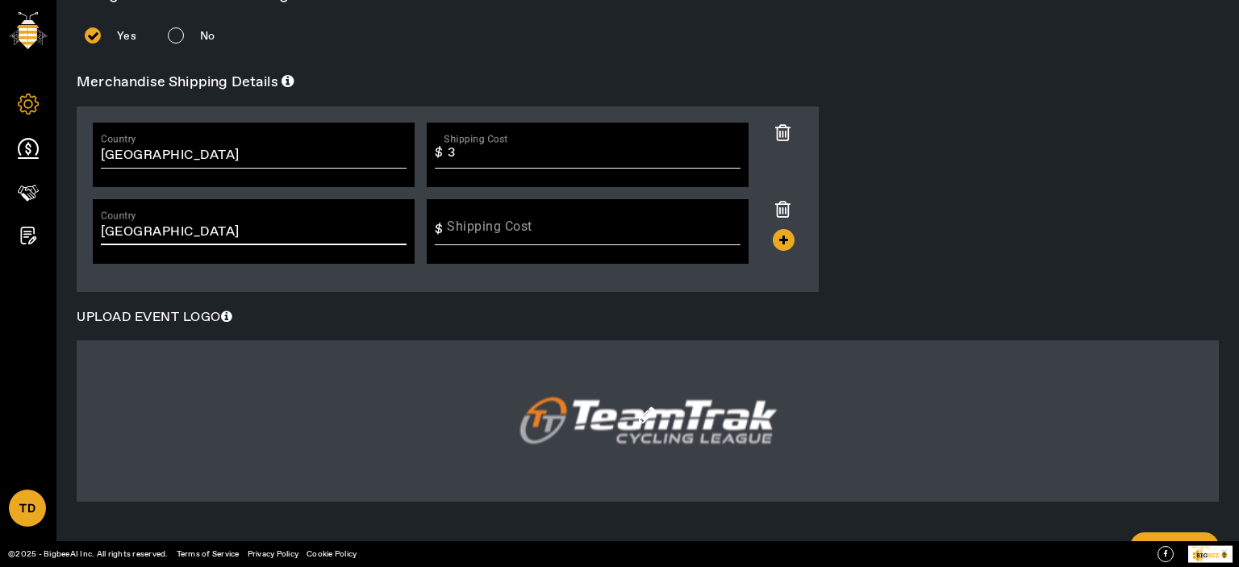
click at [515, 223] on input "Shipping Cost" at bounding box center [599, 229] width 302 height 19
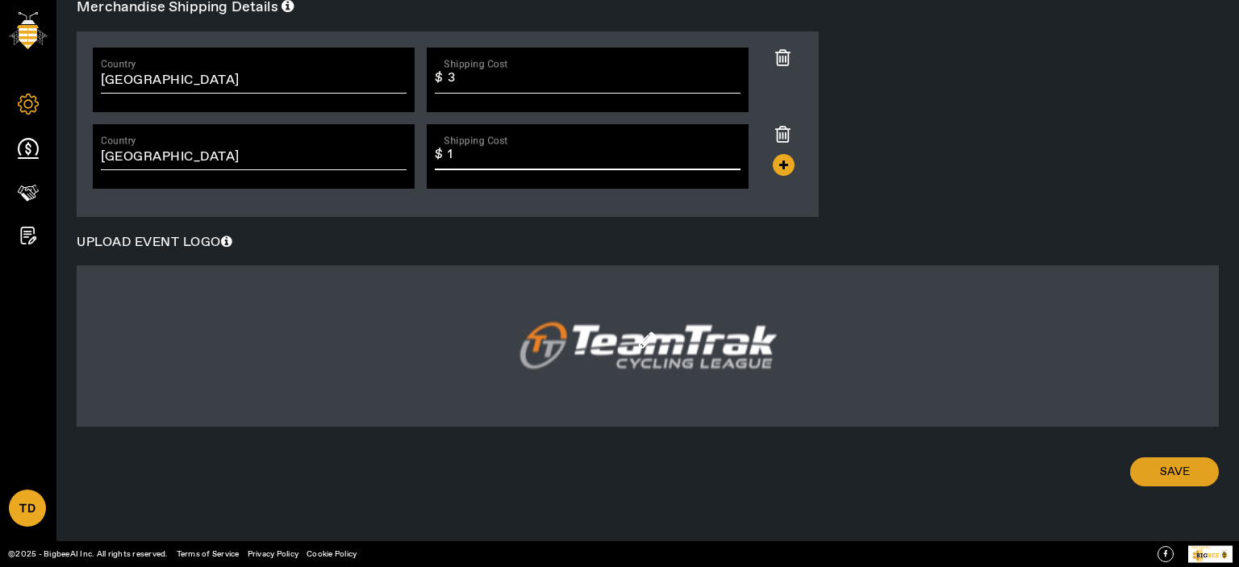
type input "1"
click at [1188, 473] on span at bounding box center [1174, 471] width 89 height 39
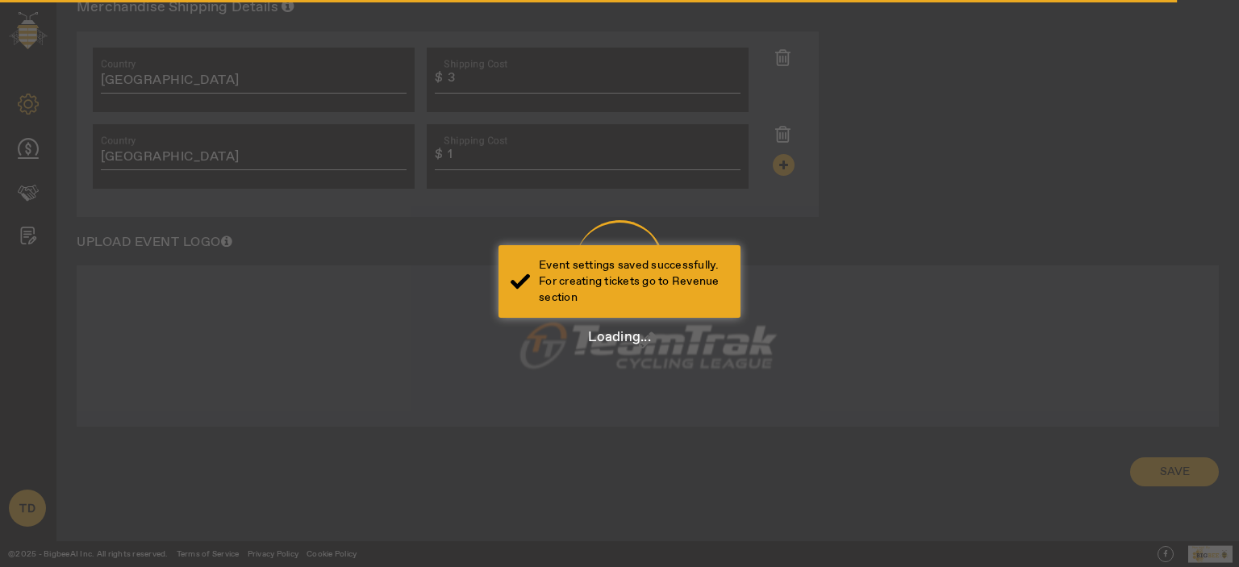
scroll to position [787, 0]
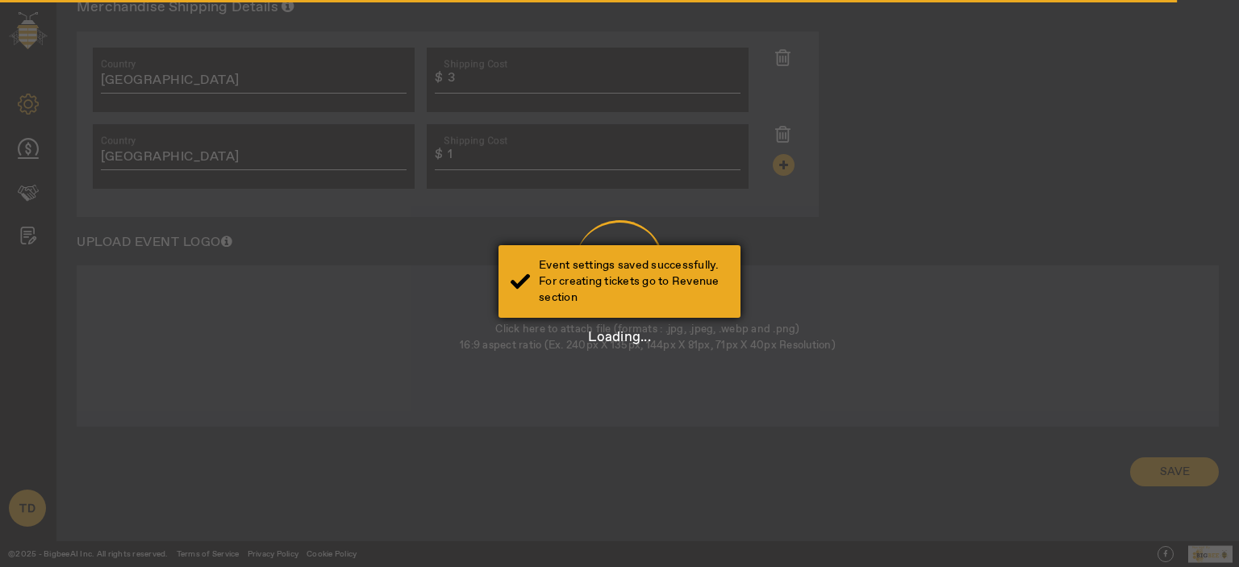
click at [718, 299] on div "Event settings saved successfully. For creating tickets go to Revenue section" at bounding box center [633, 281] width 189 height 48
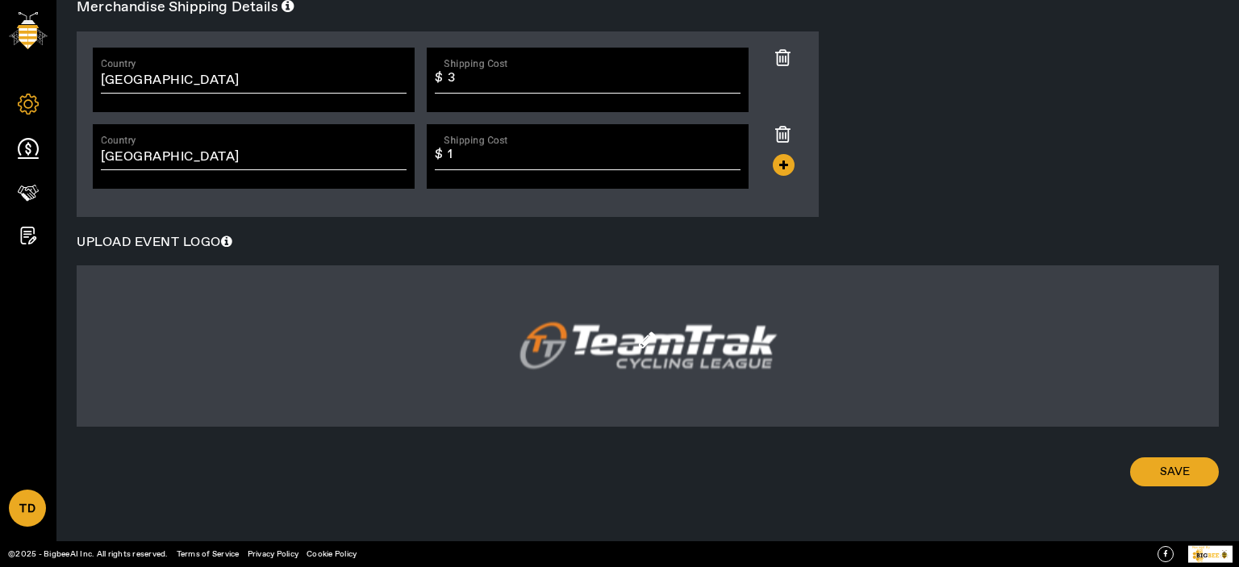
scroll to position [0, 0]
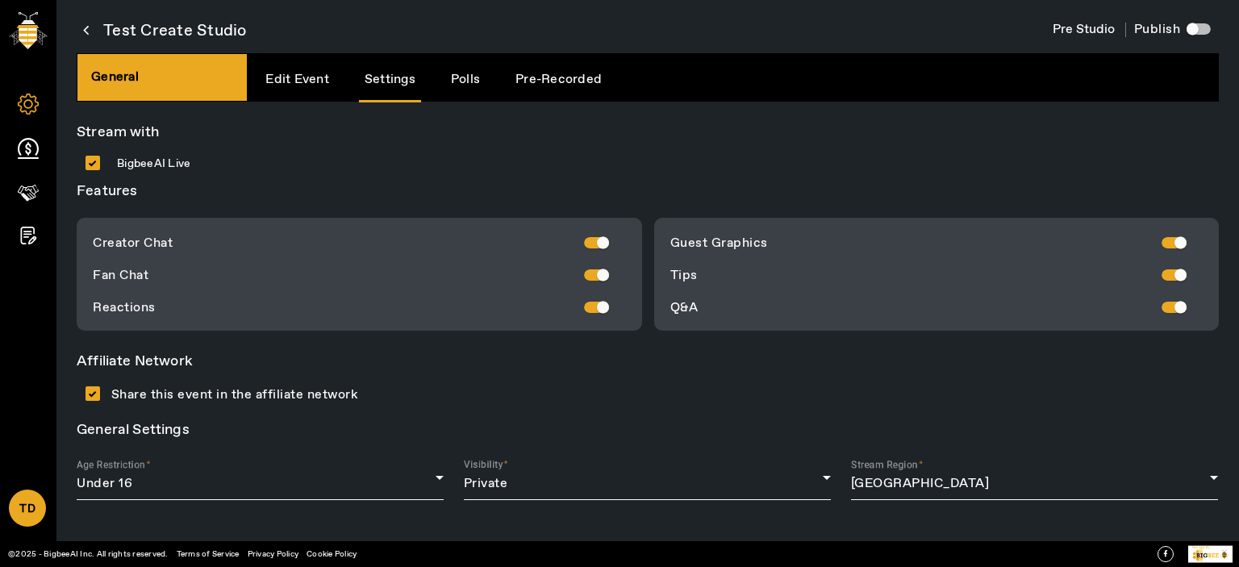
click at [465, 80] on link "Polls" at bounding box center [465, 79] width 40 height 41
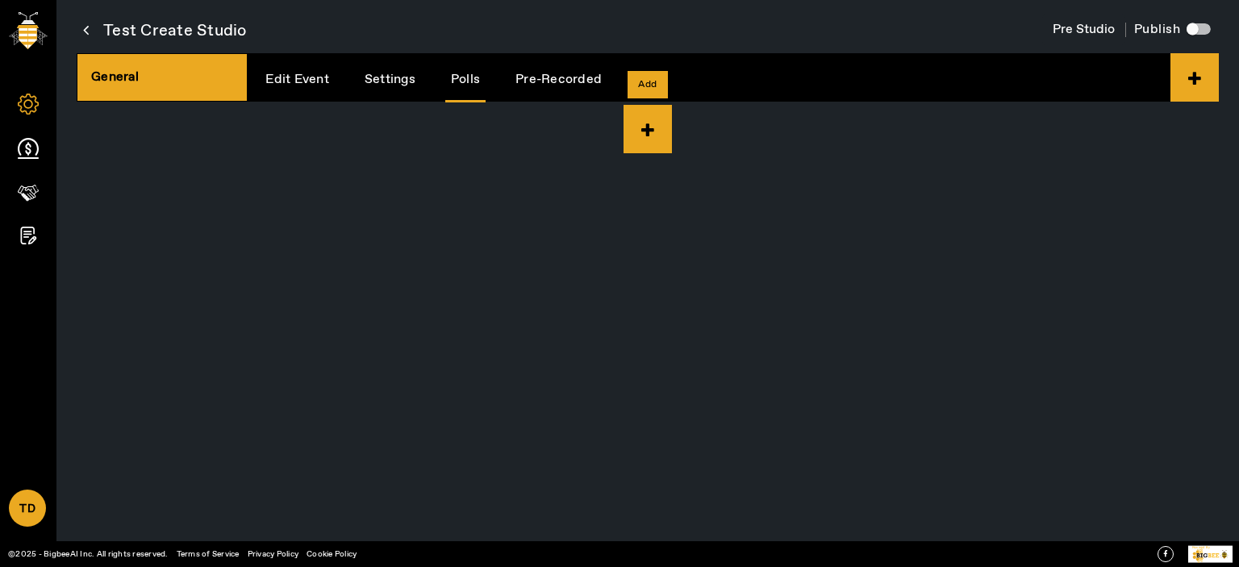
click at [643, 115] on icon at bounding box center [647, 129] width 48 height 48
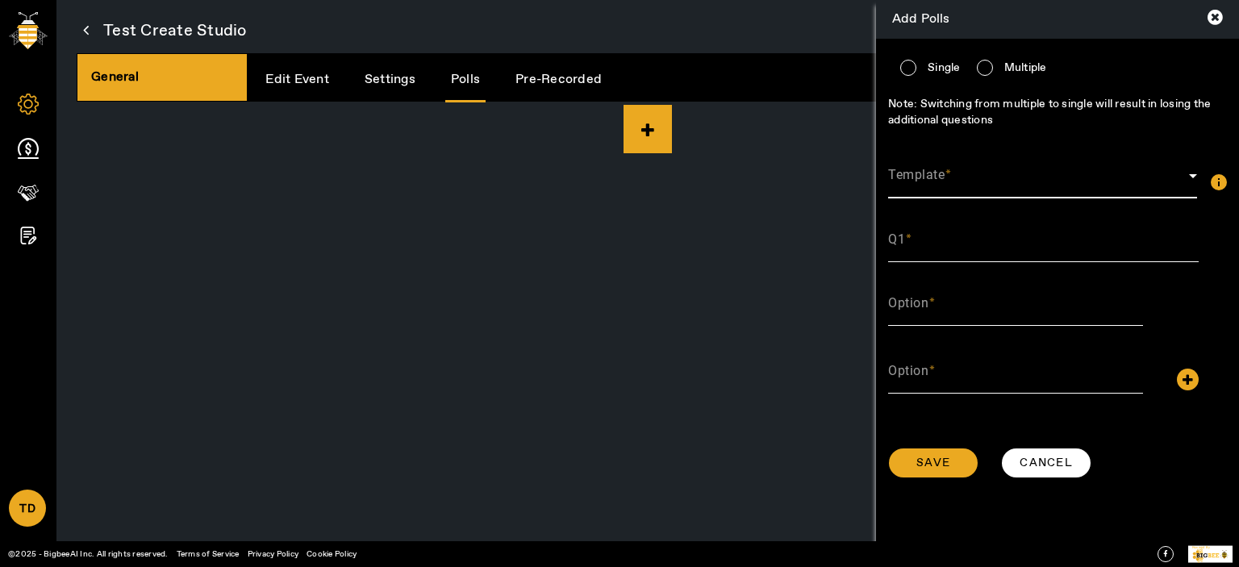
click at [968, 183] on span at bounding box center [1038, 182] width 301 height 19
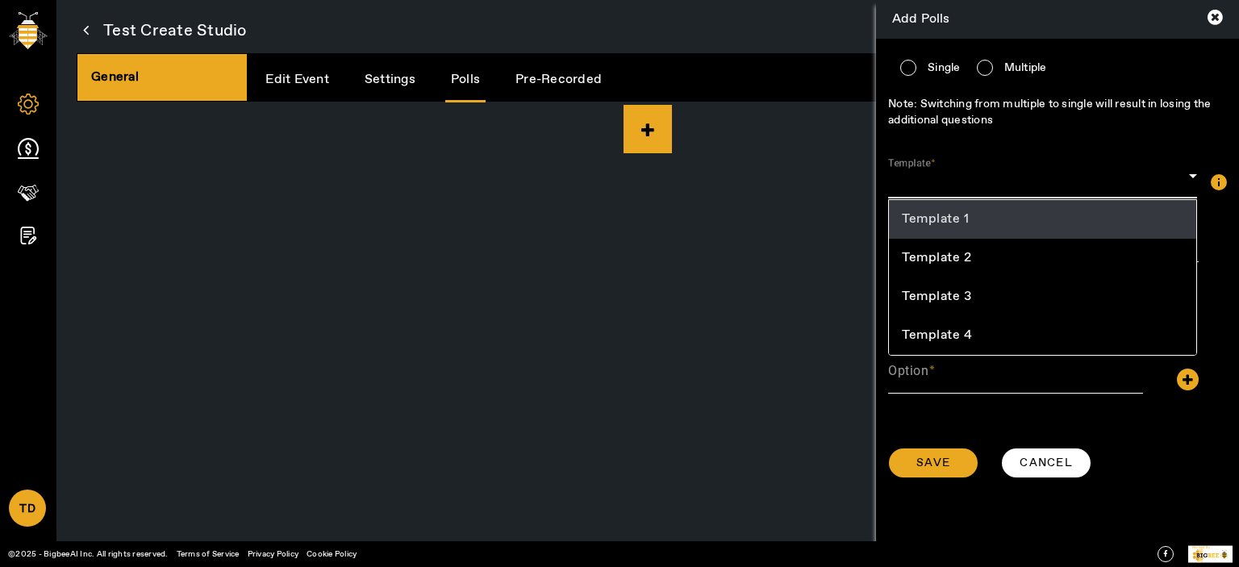
click at [970, 219] on mat-option "Template 1" at bounding box center [1042, 219] width 307 height 39
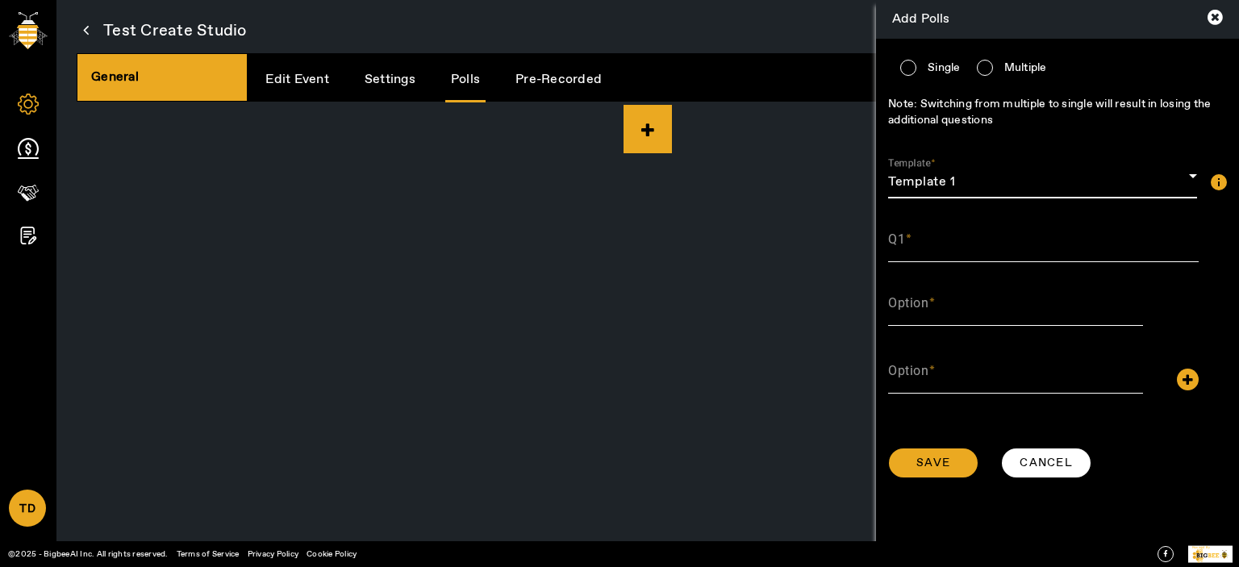
click at [940, 251] on input "Q1" at bounding box center [1043, 245] width 310 height 19
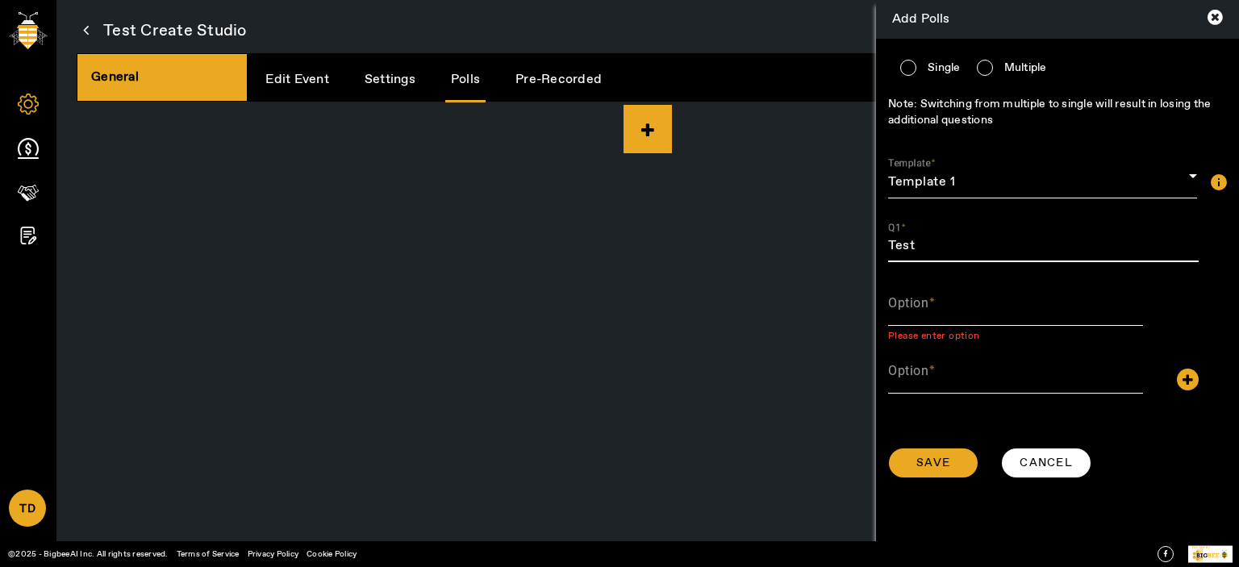
type input "Test"
type input "1"
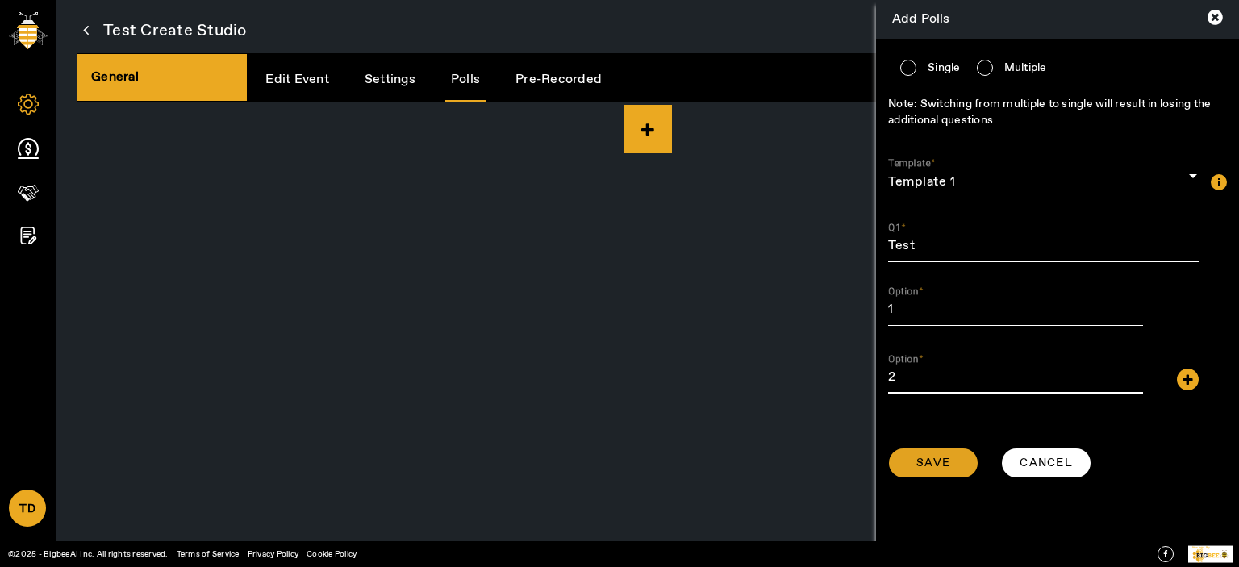
type input "2"
click at [935, 471] on span "Save" at bounding box center [933, 463] width 34 height 16
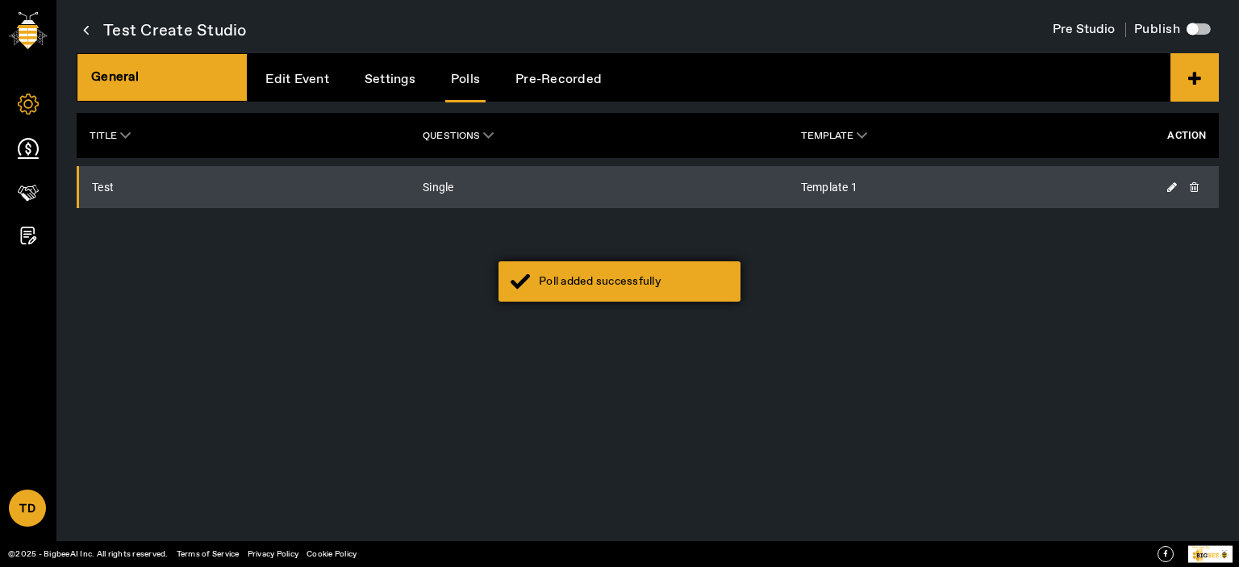
click at [595, 294] on div "Poll added successfully" at bounding box center [619, 281] width 242 height 40
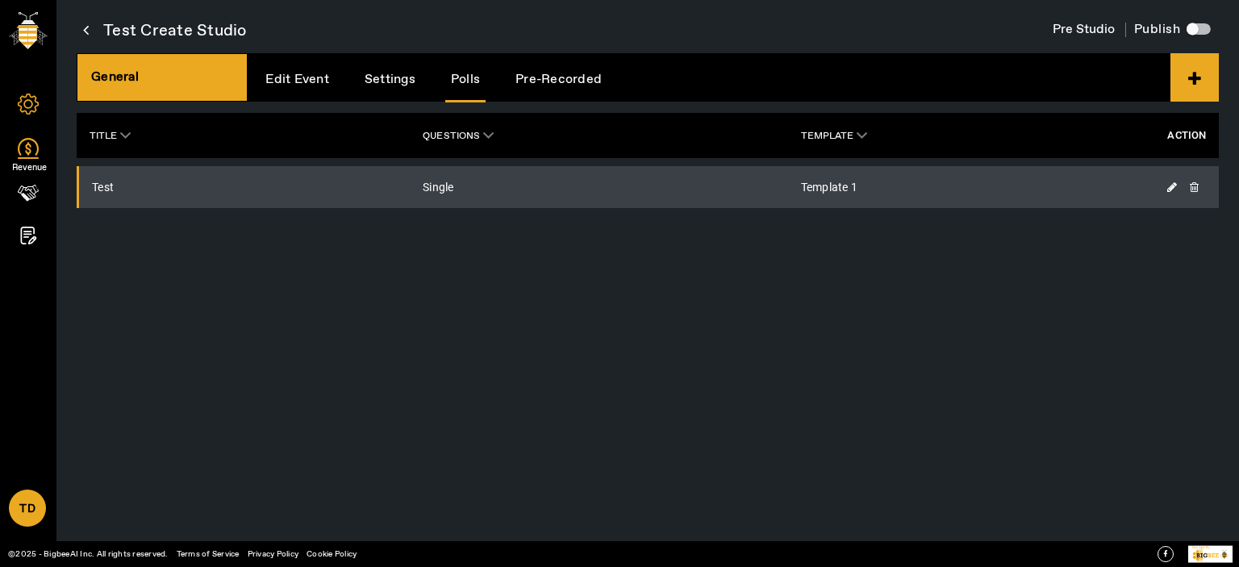
click at [24, 150] on icon at bounding box center [28, 148] width 21 height 21
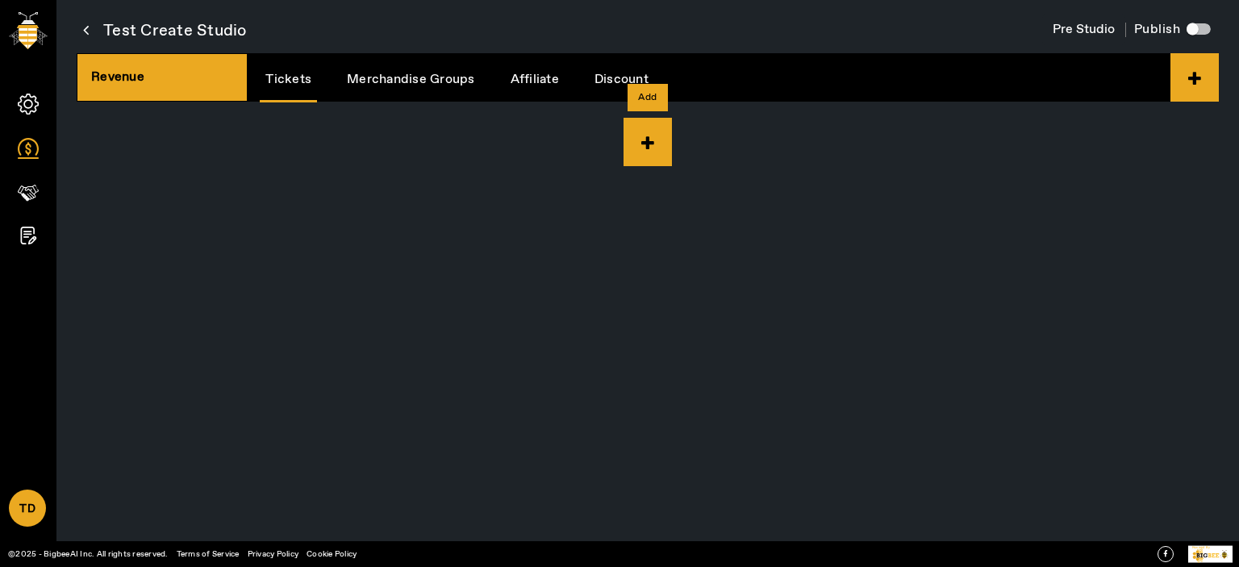
click at [634, 119] on icon at bounding box center [647, 142] width 48 height 48
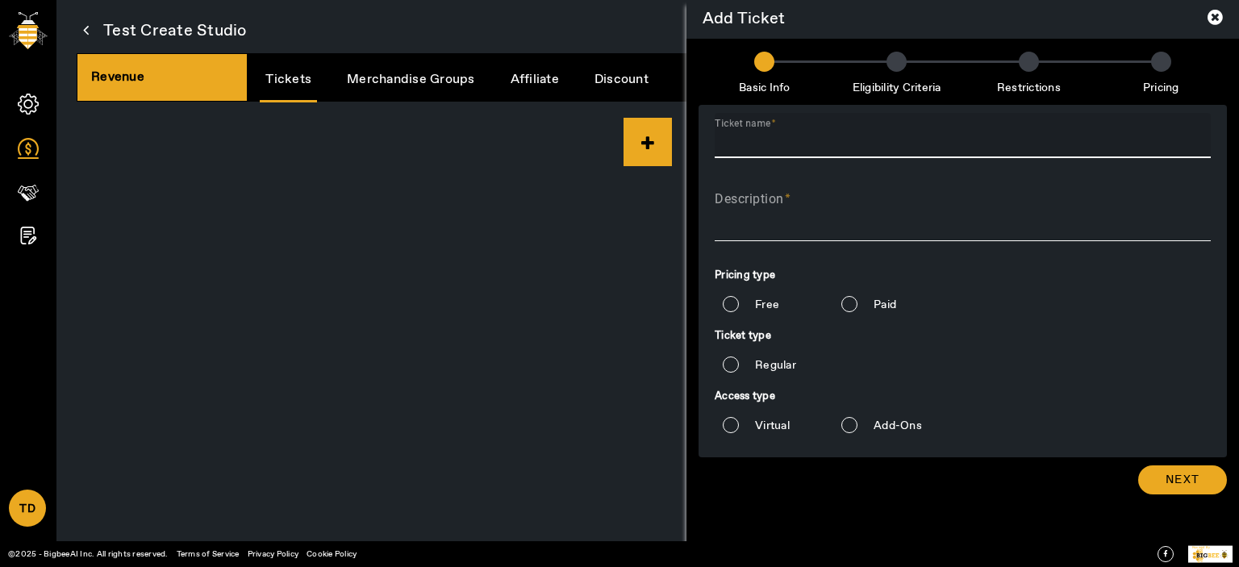
click at [873, 148] on input "Ticket name" at bounding box center [962, 141] width 496 height 19
type input "Live"
type textarea "Live"
click at [737, 291] on input "Free" at bounding box center [730, 304] width 32 height 32
radio input "true"
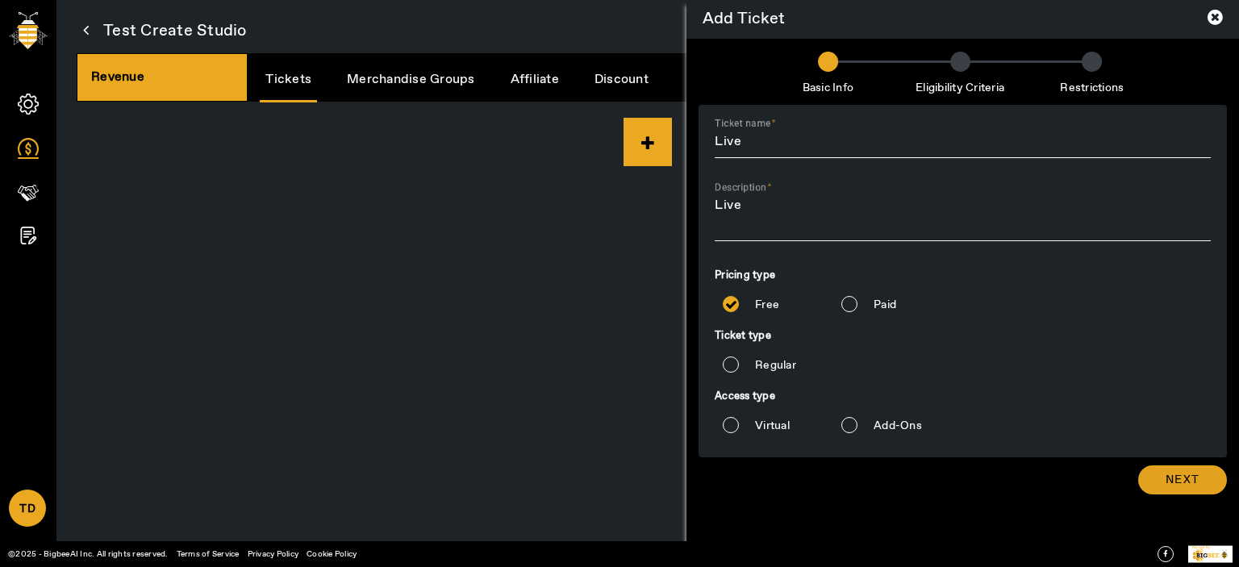
click at [1181, 486] on span "Next" at bounding box center [1182, 480] width 34 height 16
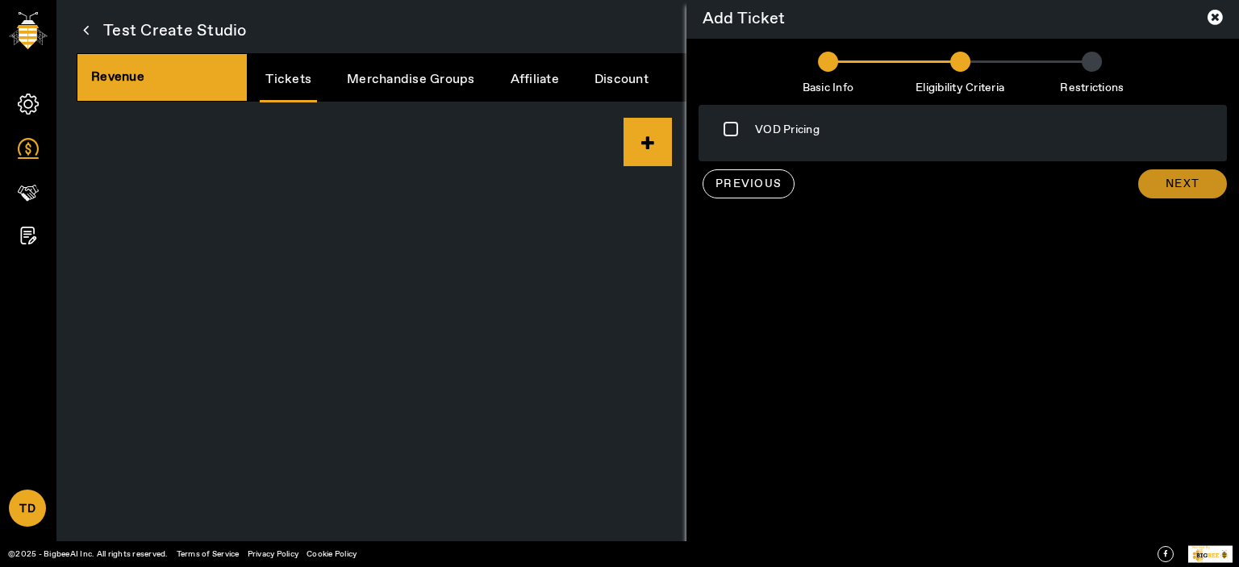
click at [1177, 187] on span "Next" at bounding box center [1182, 184] width 34 height 16
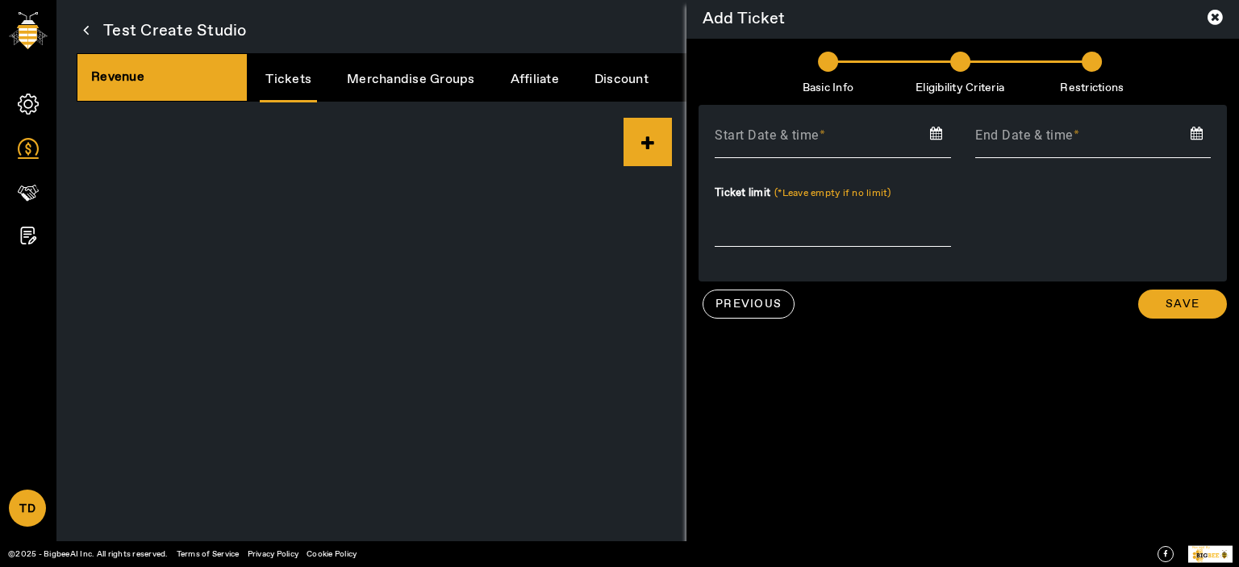
click at [848, 135] on input at bounding box center [832, 137] width 260 height 24
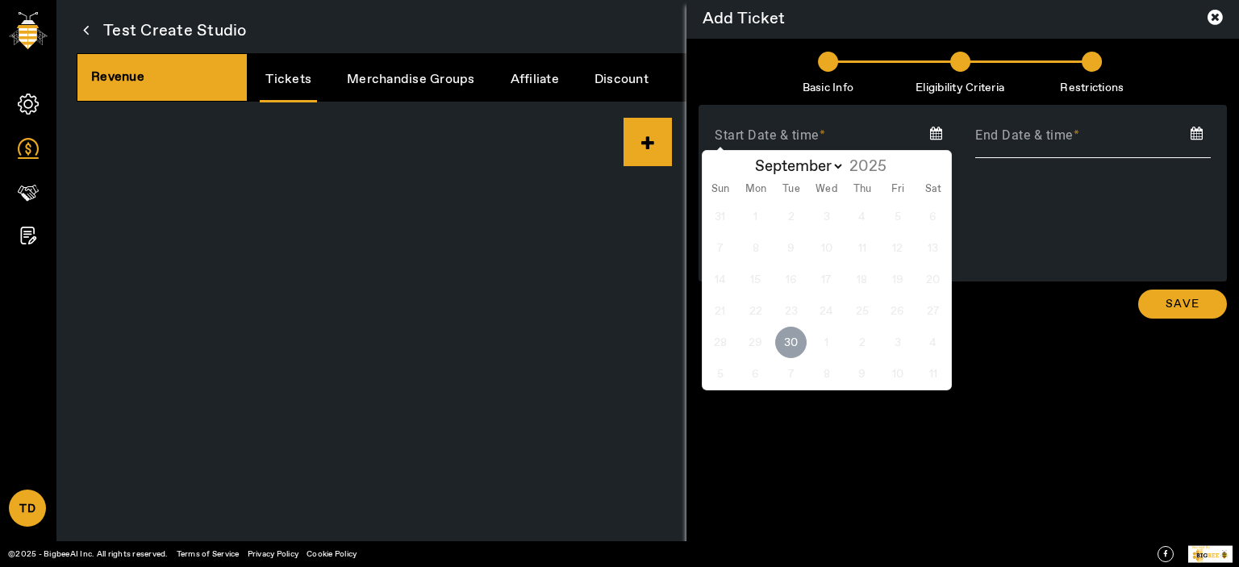
click at [779, 350] on span "30" at bounding box center [790, 342] width 31 height 31
type input "[DATE]"
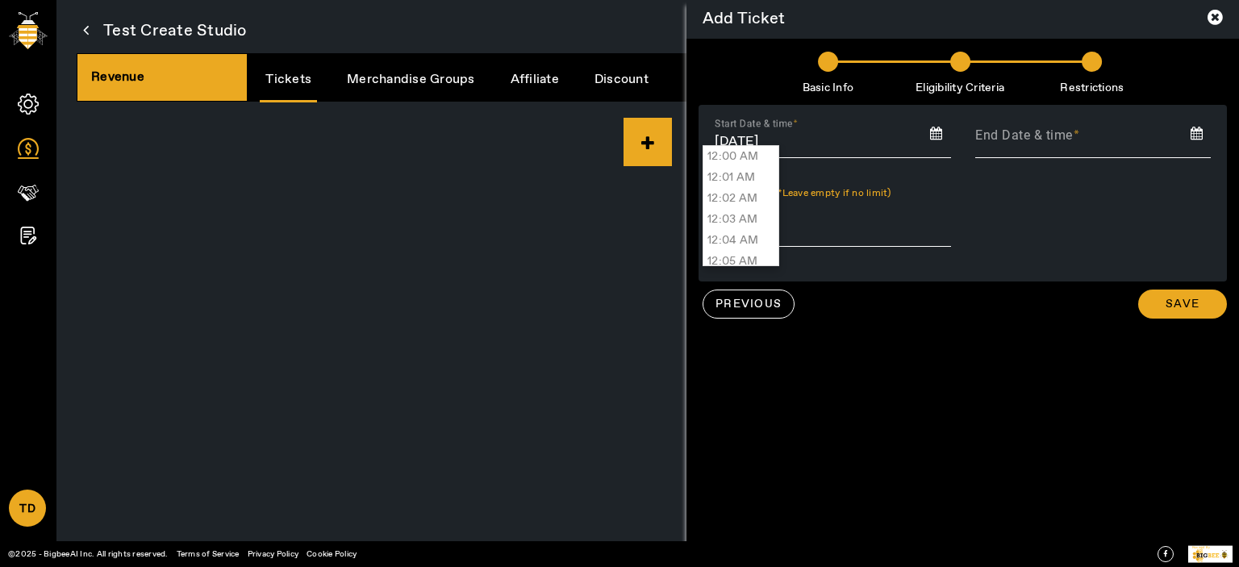
scroll to position [16207, 0]
type input "12:54 PM"
type input "[DATE] 12:54 PM"
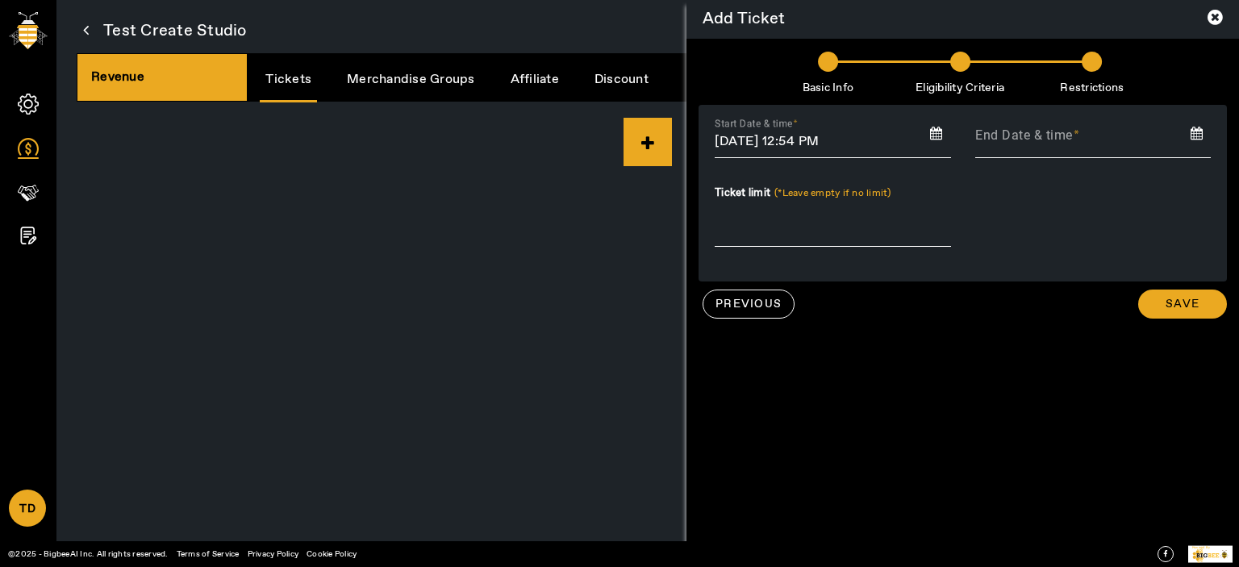
drag, startPoint x: 736, startPoint y: 177, endPoint x: 1052, endPoint y: 140, distance: 318.3
click at [1067, 137] on input at bounding box center [1093, 137] width 260 height 24
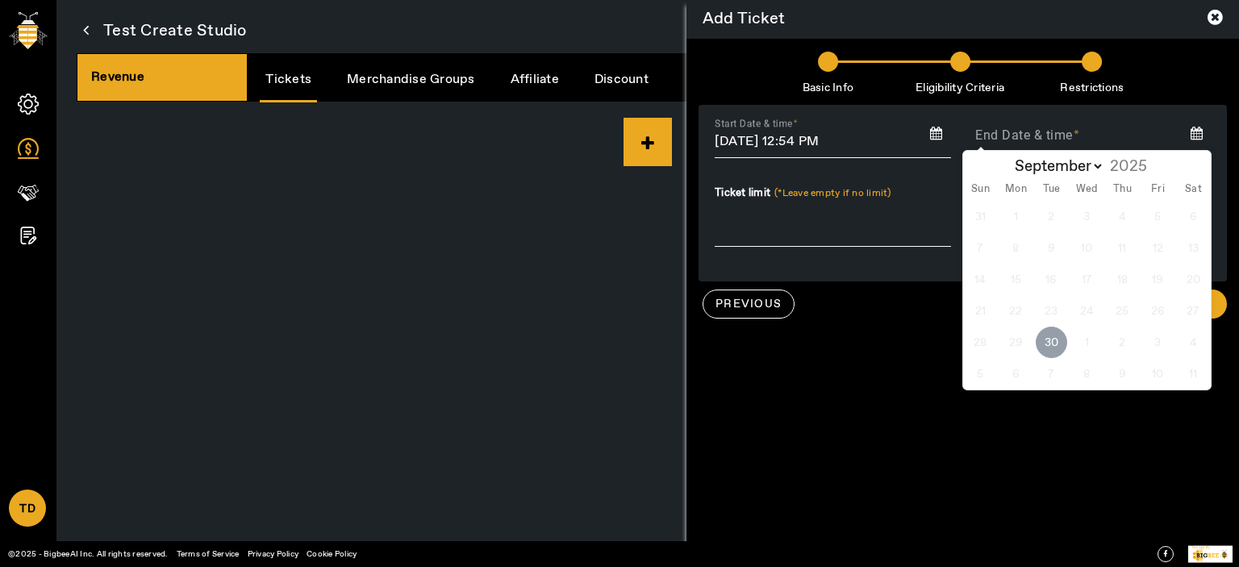
click at [1047, 341] on span "30" at bounding box center [1050, 342] width 31 height 31
type input "[DATE]"
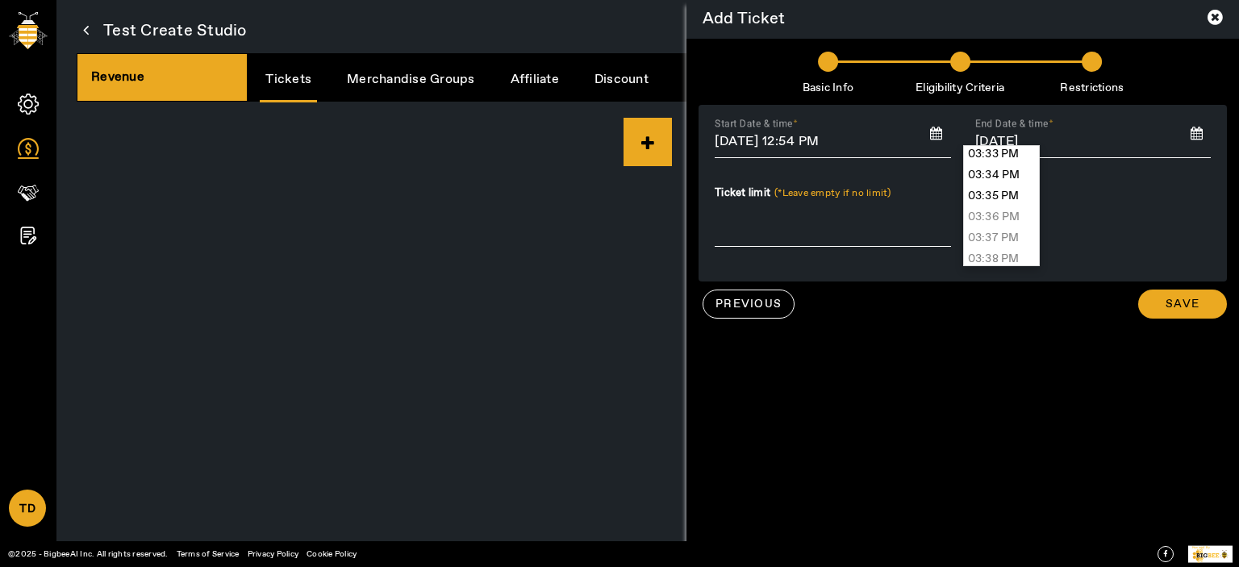
scroll to position [19582, 0]
type input "03:35 PM"
type input "[DATE] 03:35 PM"
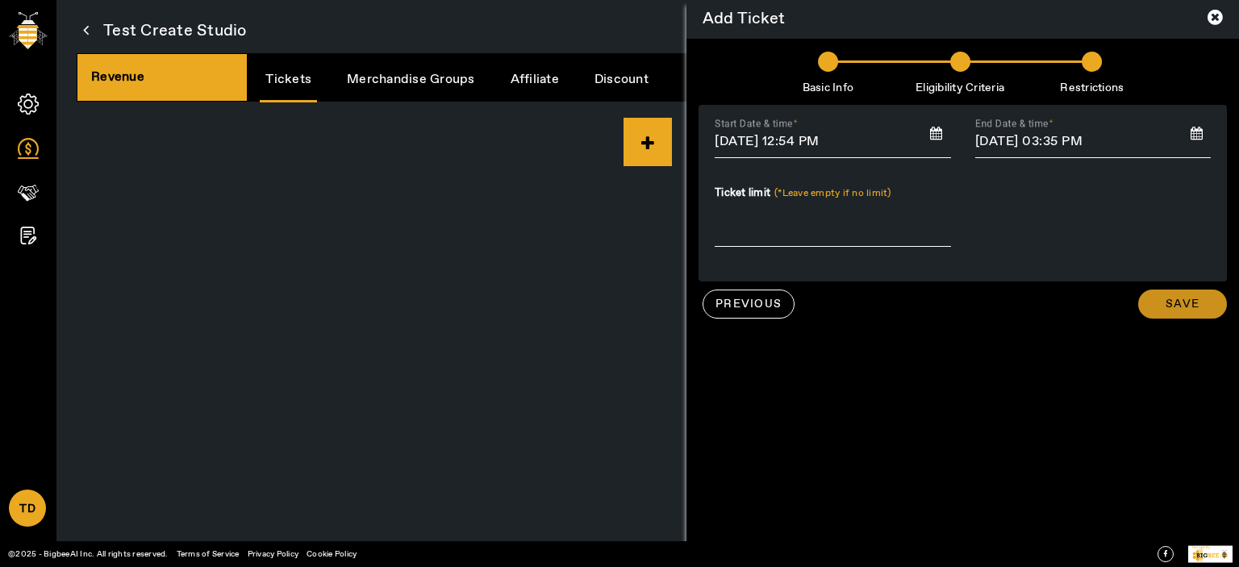
click at [1173, 297] on span "Save" at bounding box center [1182, 304] width 34 height 16
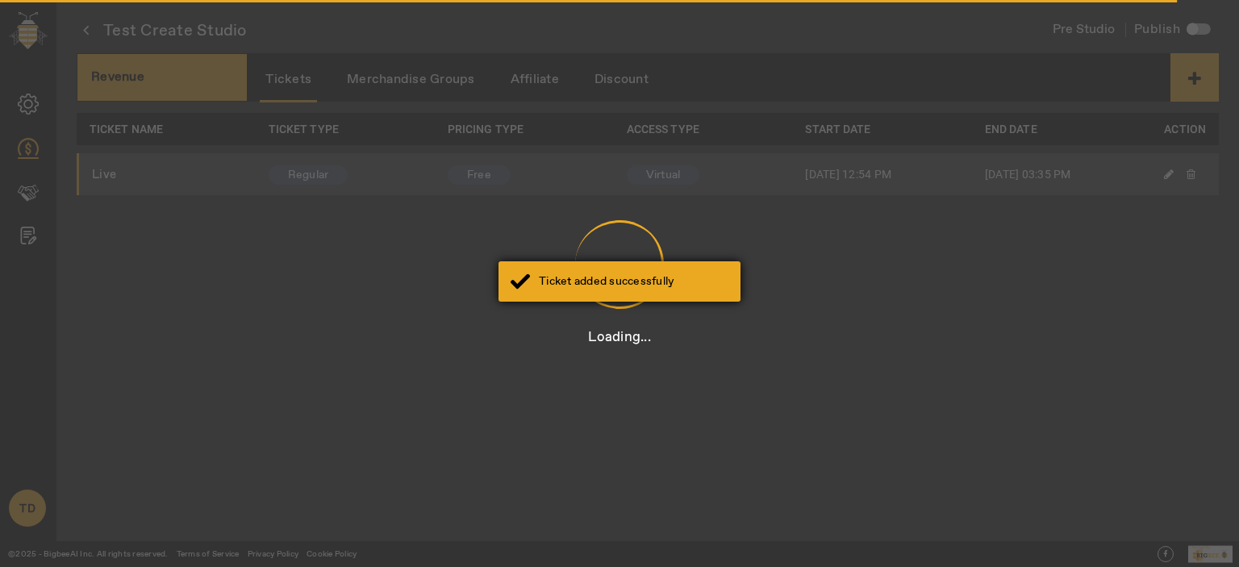
click at [618, 277] on div "Ticket added successfully" at bounding box center [633, 281] width 189 height 16
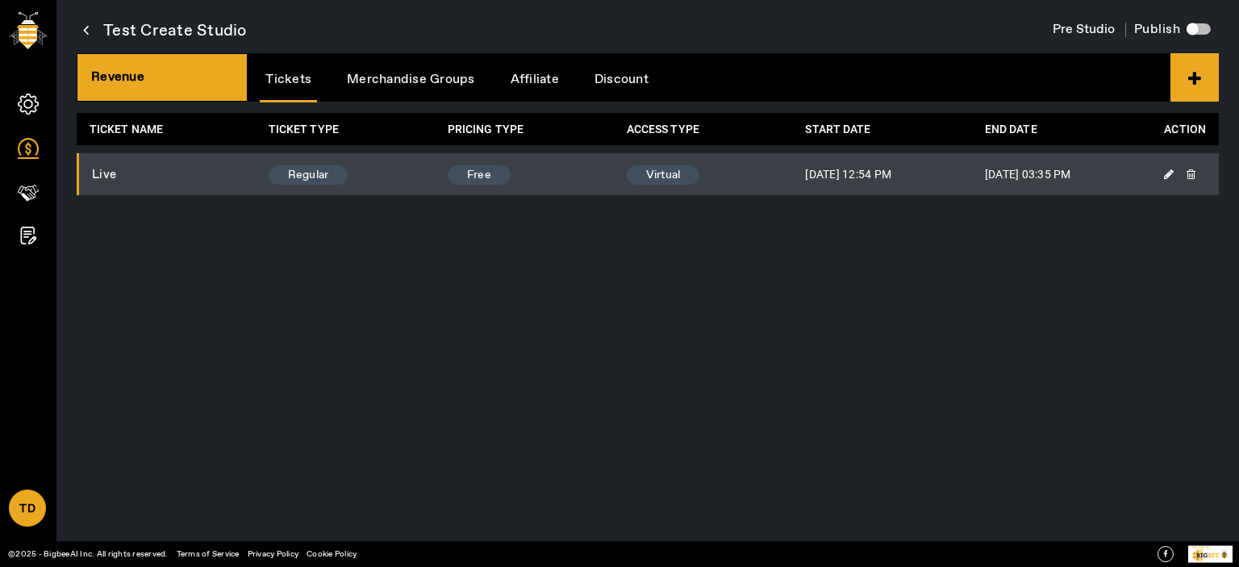
click at [413, 83] on link "Merchandise Groups" at bounding box center [411, 79] width 140 height 41
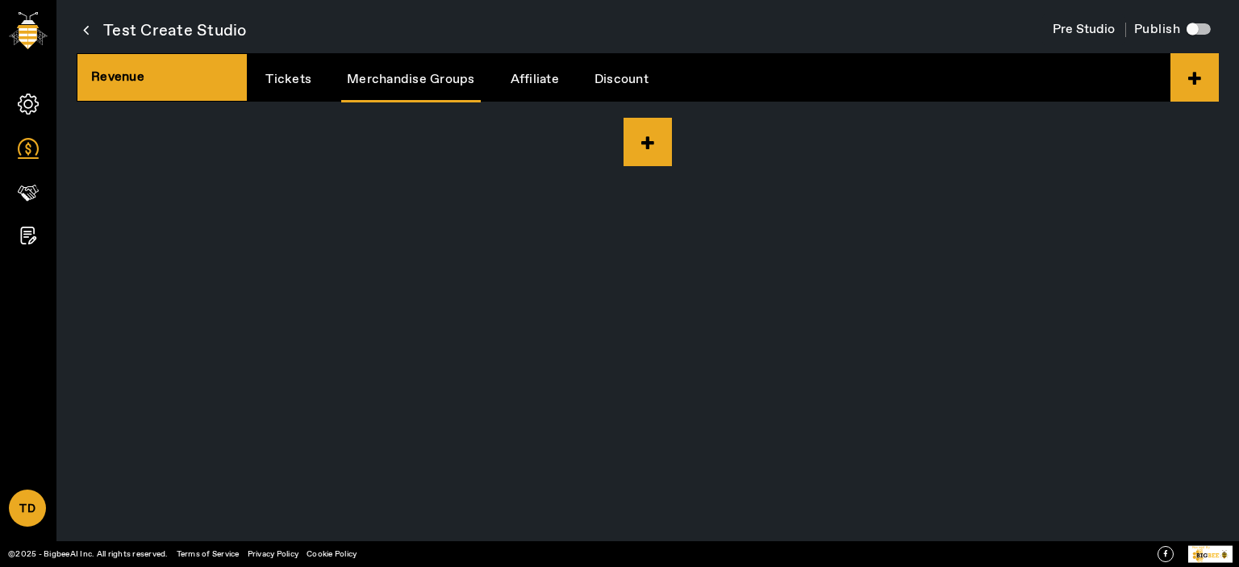
drag, startPoint x: 636, startPoint y: 134, endPoint x: 673, endPoint y: 132, distance: 36.3
click at [638, 133] on icon at bounding box center [647, 142] width 48 height 48
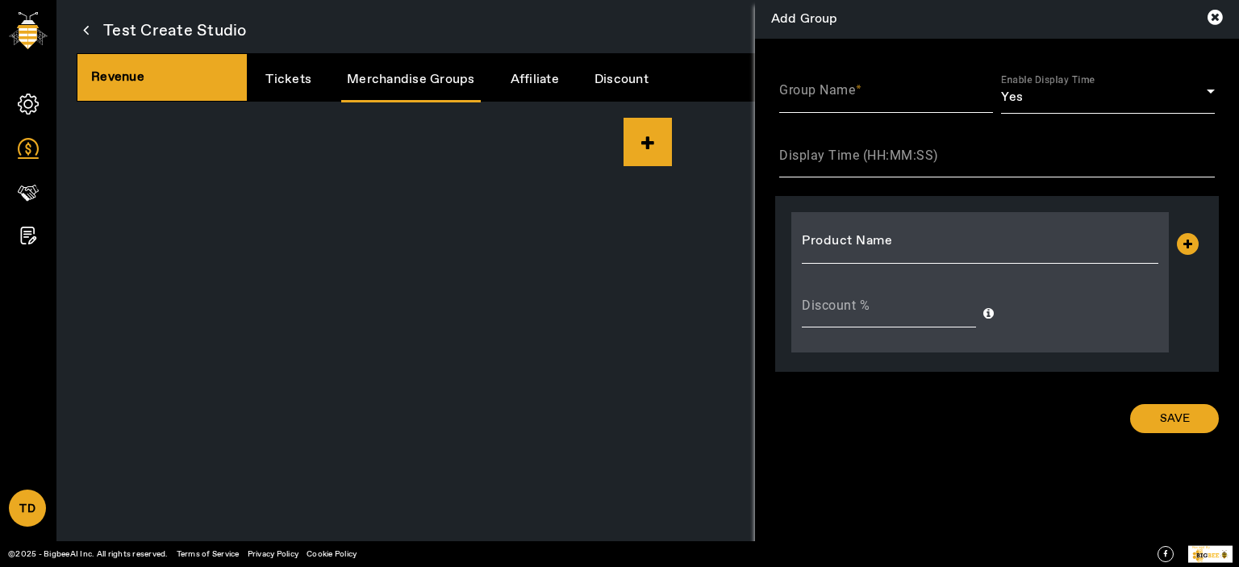
drag, startPoint x: 862, startPoint y: 112, endPoint x: 864, endPoint y: 100, distance: 12.3
click at [864, 104] on div "Group Name" at bounding box center [886, 90] width 214 height 45
click at [867, 93] on input "Group Name" at bounding box center [886, 96] width 214 height 19
type input "G1"
click at [891, 144] on div "Display Time (HH:MM:SS)" at bounding box center [996, 154] width 435 height 45
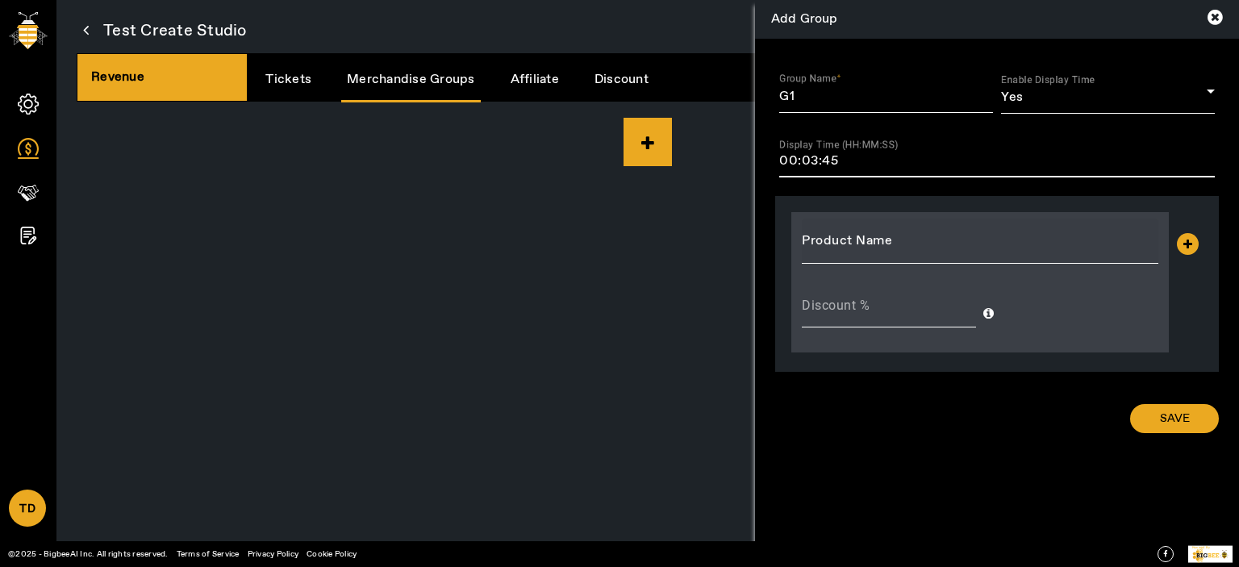
type input "00:03:45"
click at [877, 256] on div at bounding box center [980, 241] width 356 height 45
click at [879, 217] on div "Discount %" at bounding box center [979, 282] width 377 height 140
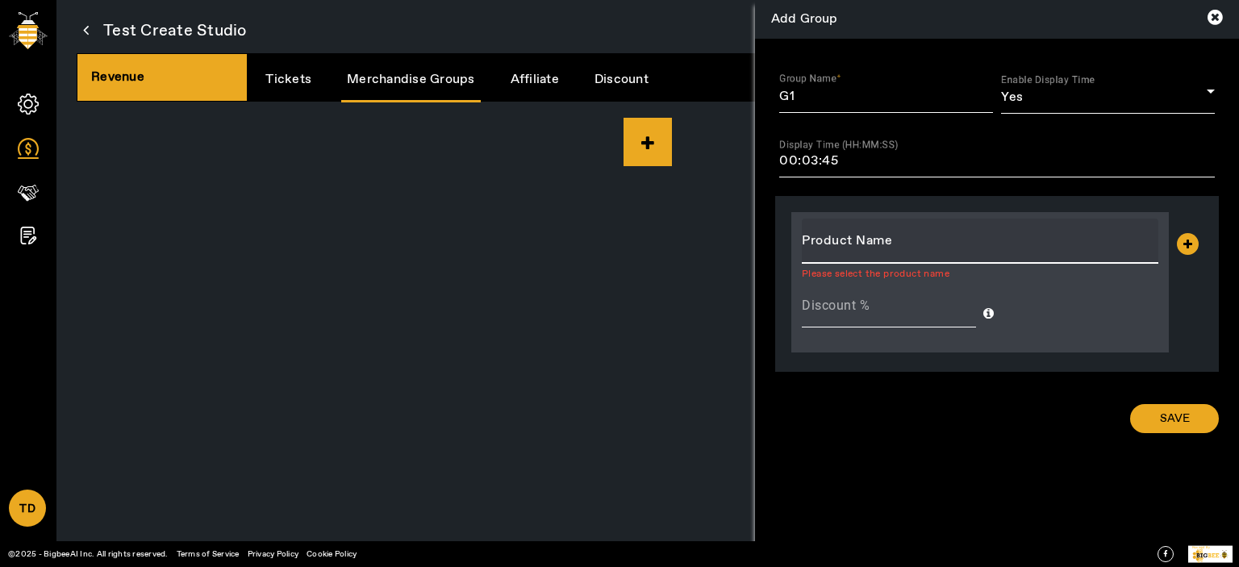
click at [874, 238] on input "Product Name" at bounding box center [980, 240] width 356 height 19
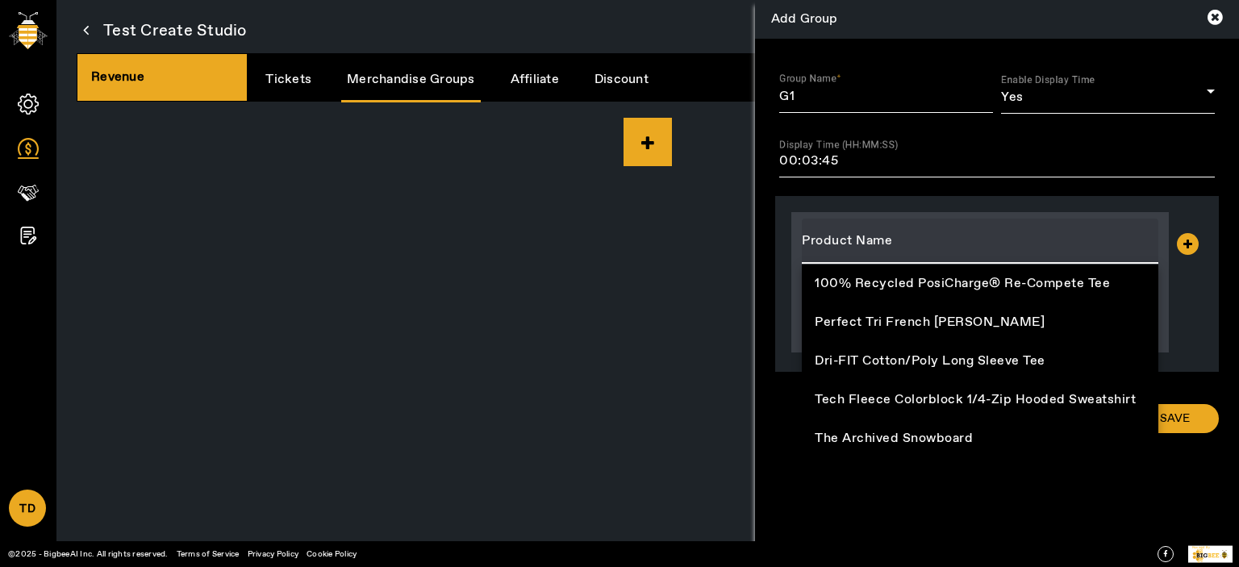
click at [893, 276] on span "100% Recycled PosiCharge® Re-Compete Tee" at bounding box center [961, 283] width 295 height 19
type input "100% Recycled PosiCharge® Re-Compete Tee"
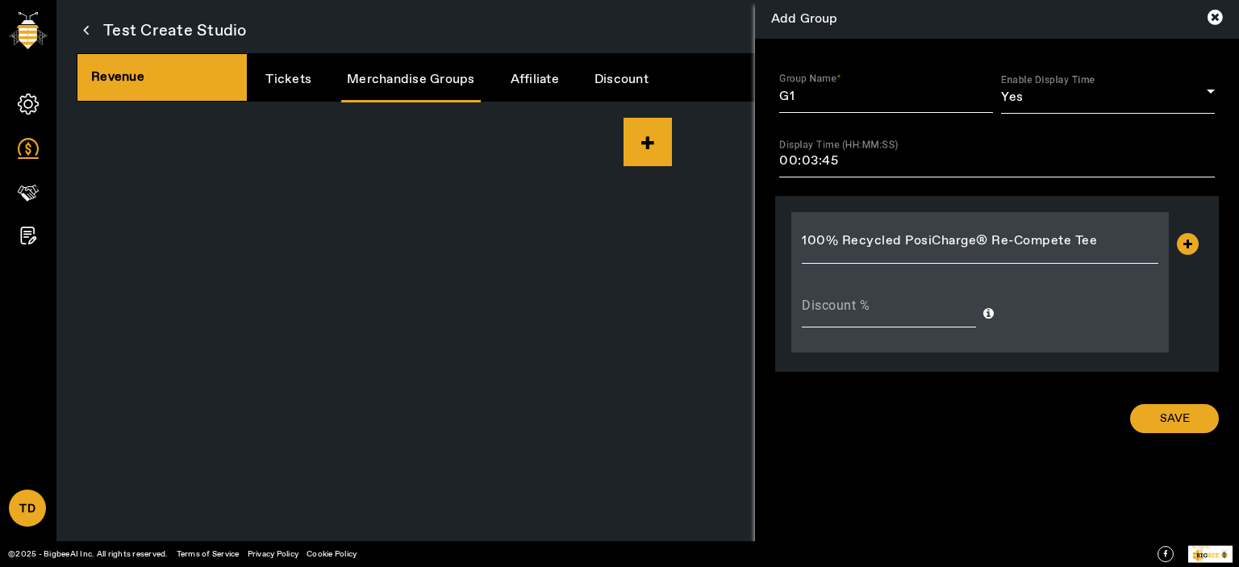
click at [1182, 244] on icon at bounding box center [1188, 244] width 22 height 22
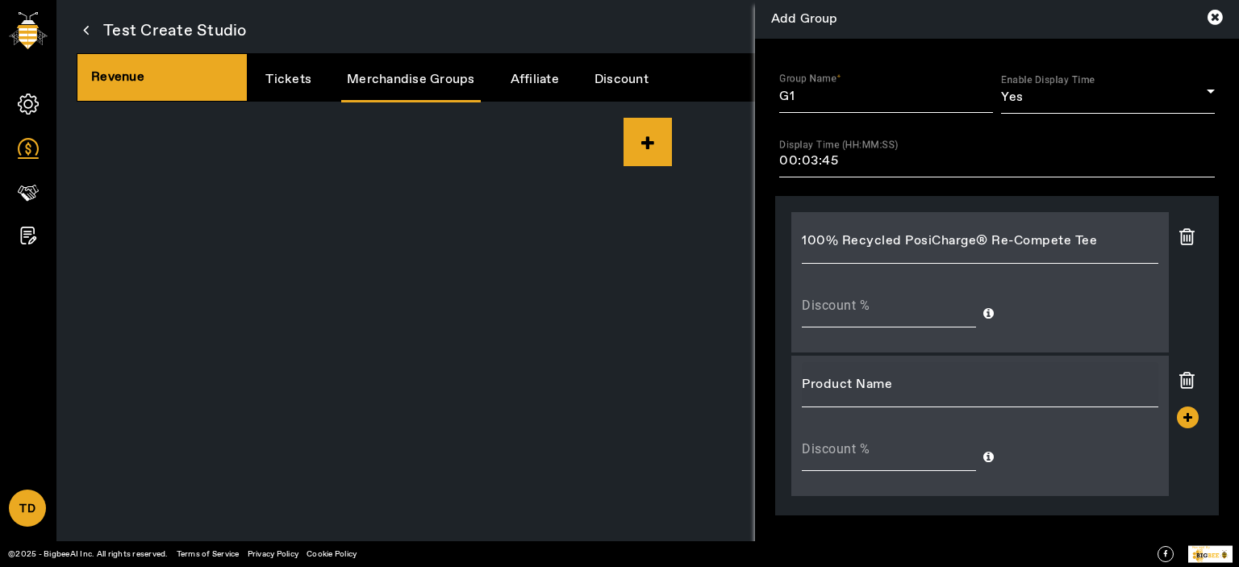
click at [858, 389] on input "Product Name" at bounding box center [980, 384] width 356 height 19
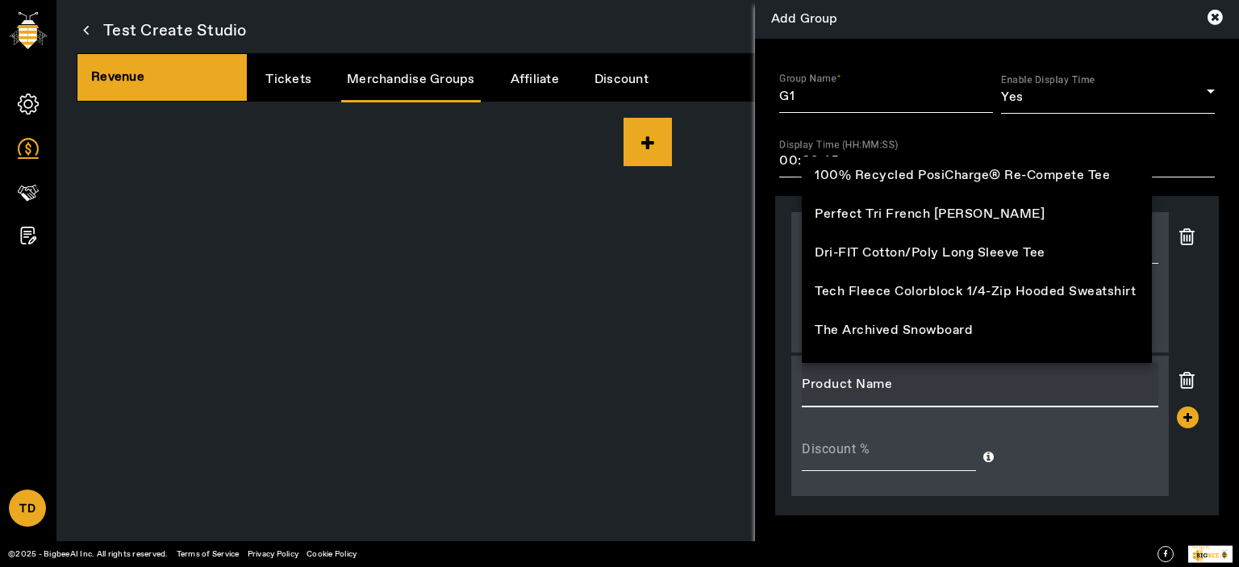
click at [854, 215] on span "Perfect Tri French [PERSON_NAME]" at bounding box center [929, 214] width 230 height 19
type input "Perfect Tri French [PERSON_NAME]"
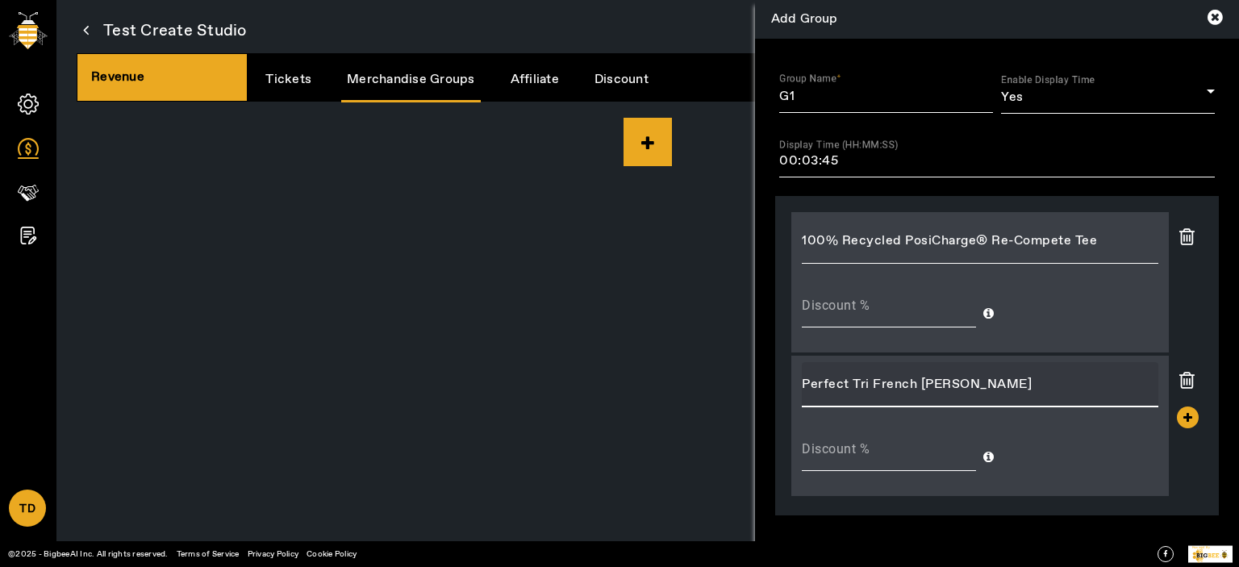
click at [1181, 414] on icon at bounding box center [1188, 417] width 22 height 22
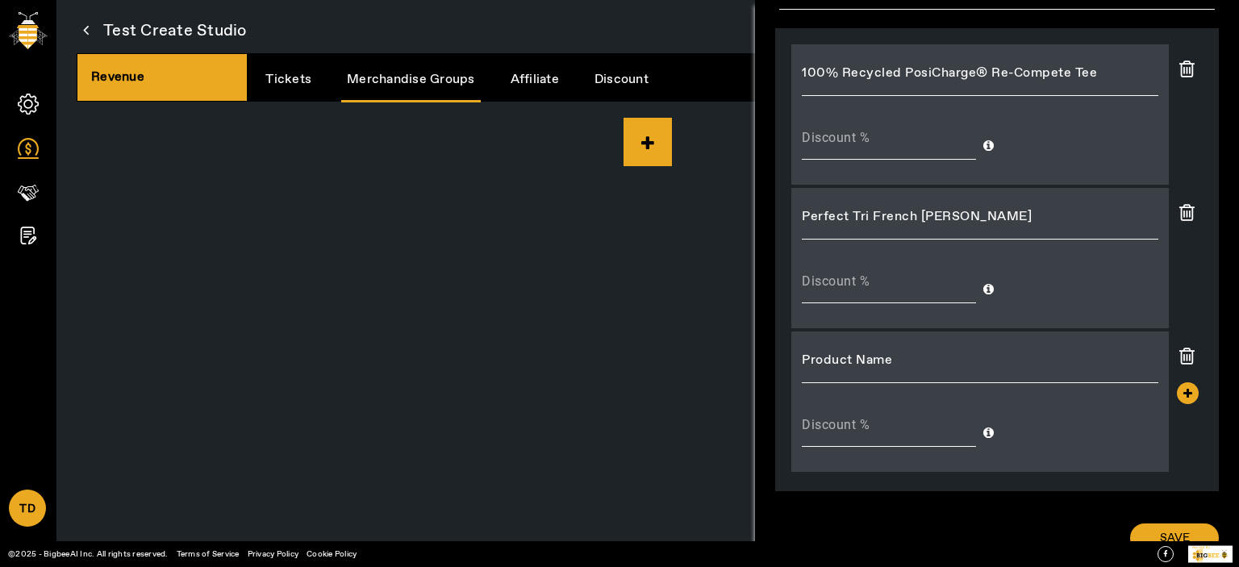
scroll to position [187, 0]
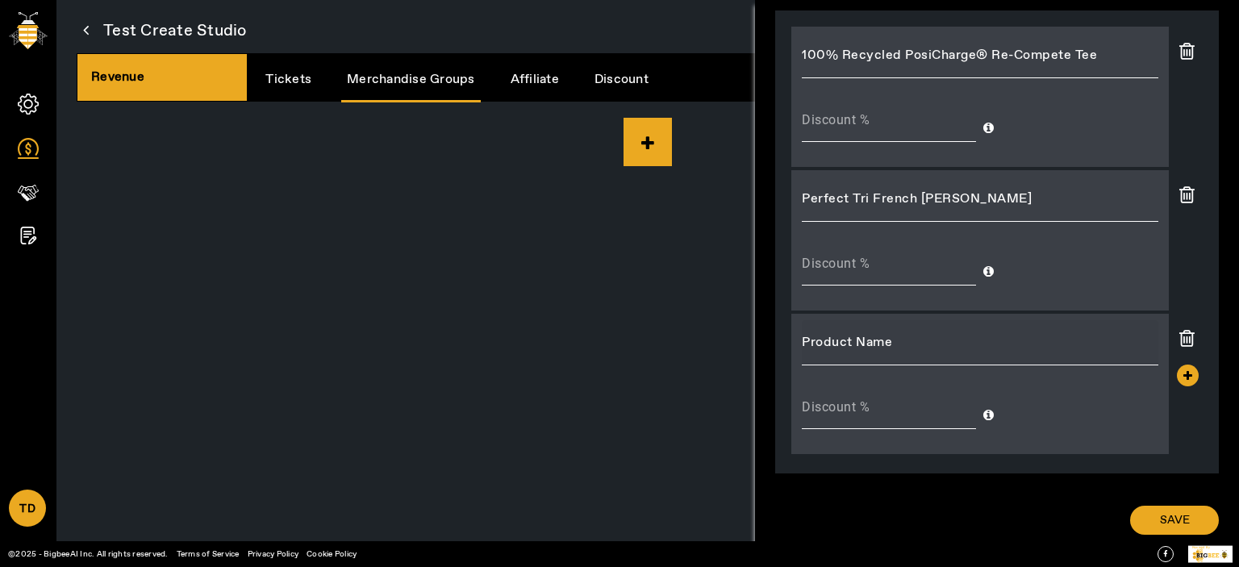
click at [903, 356] on div at bounding box center [980, 342] width 356 height 45
click at [900, 339] on input "Product Name" at bounding box center [980, 342] width 356 height 19
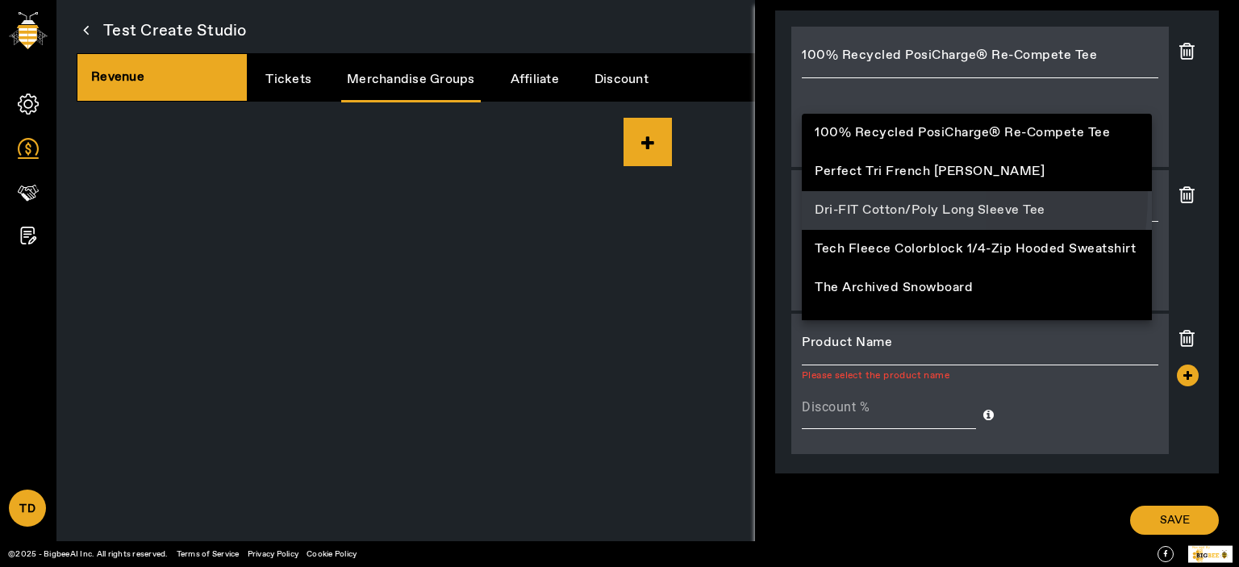
click at [861, 194] on mat-option "Dri-FIT Cotton/Poly Long Sleeve Tee" at bounding box center [977, 210] width 350 height 39
type input "Dri-FIT Cotton/Poly Long Sleeve Tee"
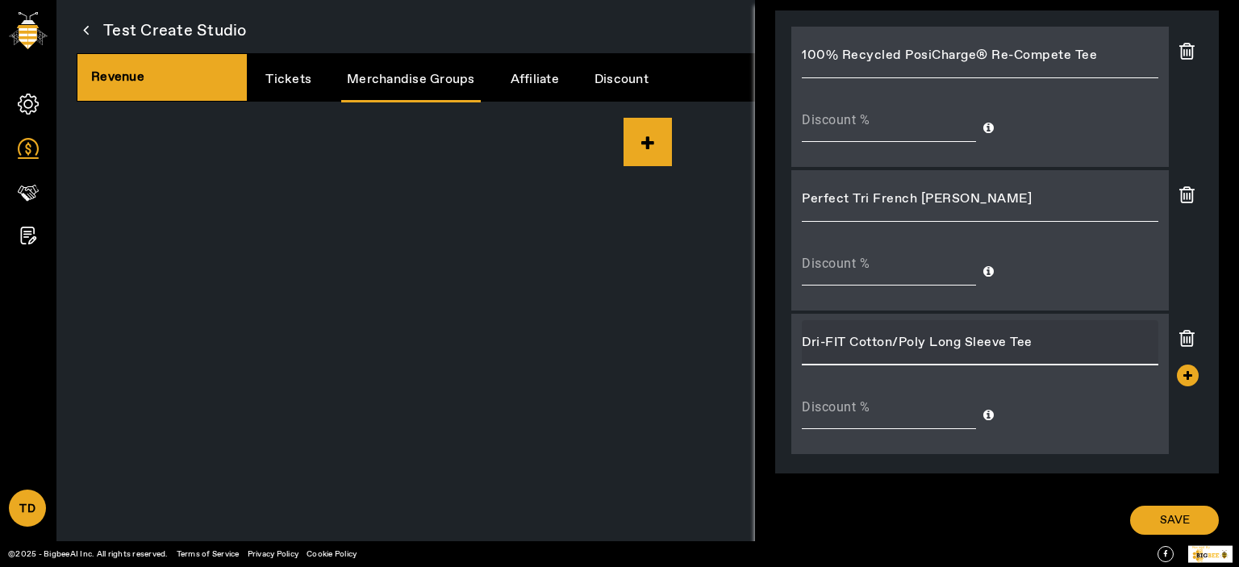
drag, startPoint x: 1156, startPoint y: 515, endPoint x: 1186, endPoint y: 510, distance: 31.2
click at [1160, 514] on span "SAVE" at bounding box center [1175, 520] width 30 height 16
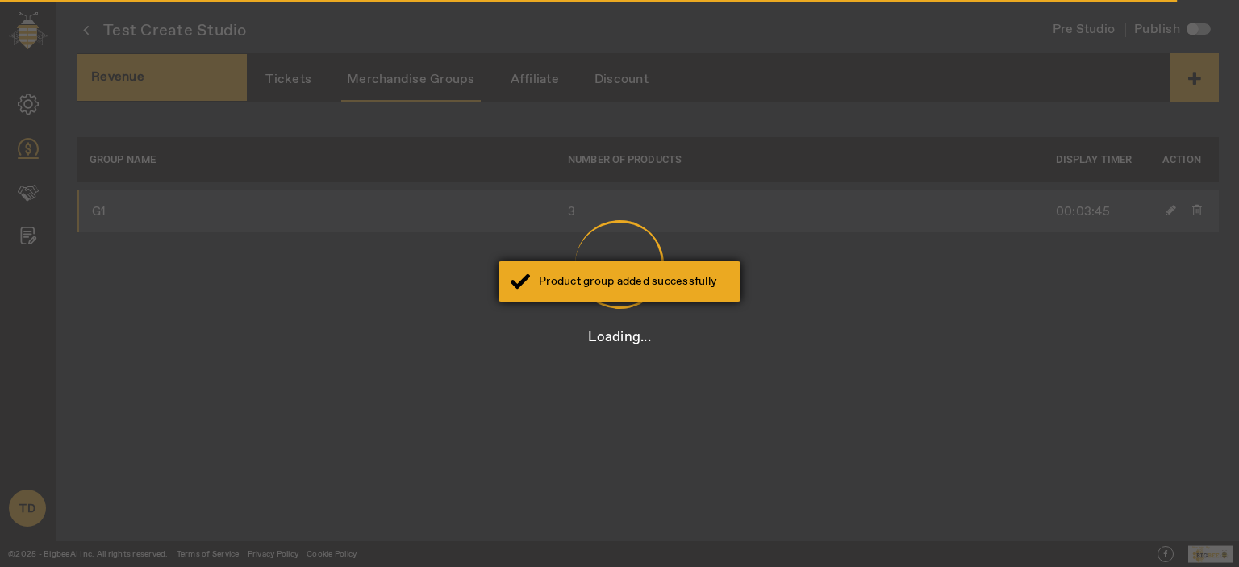
click at [649, 265] on div "Product group added successfully" at bounding box center [619, 281] width 242 height 40
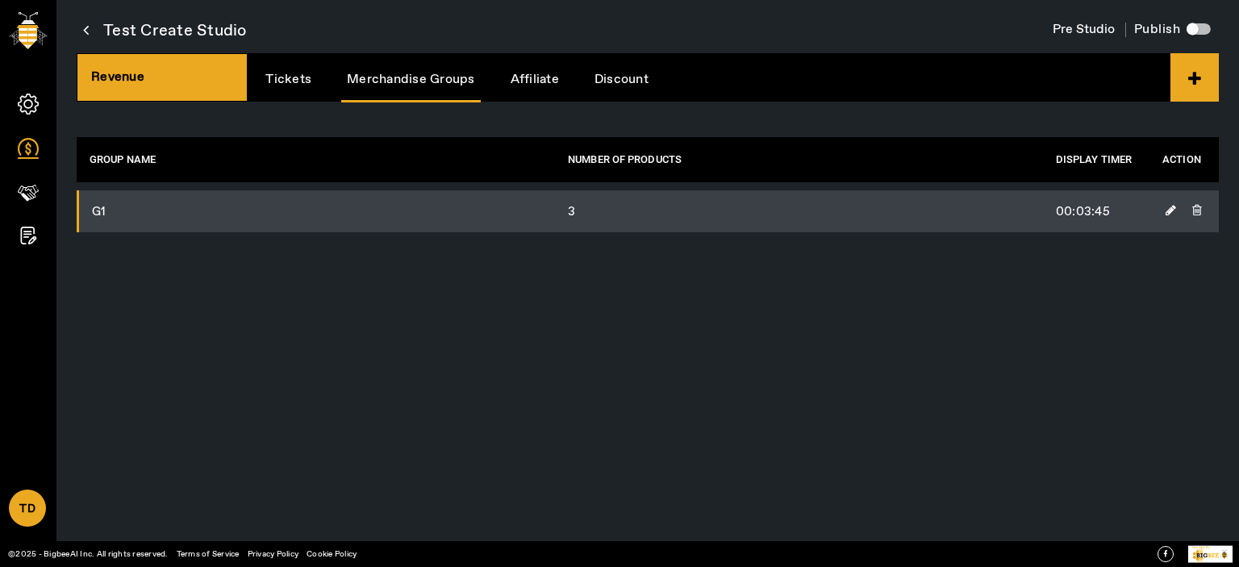
click at [540, 78] on link "Affiliate" at bounding box center [535, 79] width 60 height 41
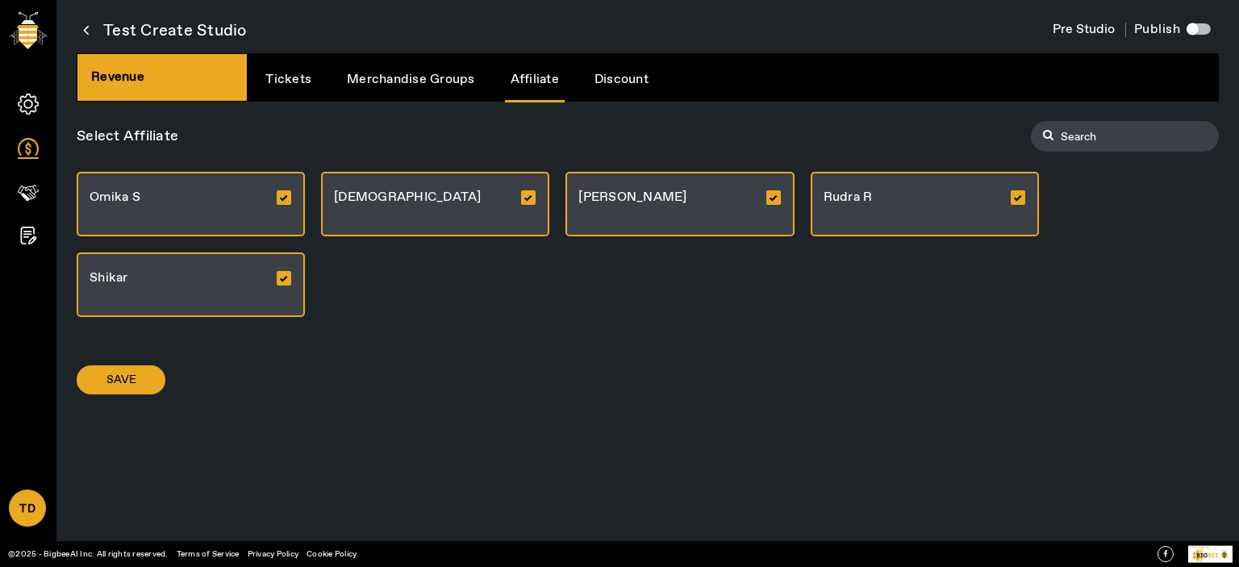
drag, startPoint x: 243, startPoint y: 296, endPoint x: 217, endPoint y: 295, distance: 25.8
click at [242, 296] on div "Shikar" at bounding box center [191, 284] width 228 height 65
click at [129, 370] on span at bounding box center [121, 379] width 89 height 39
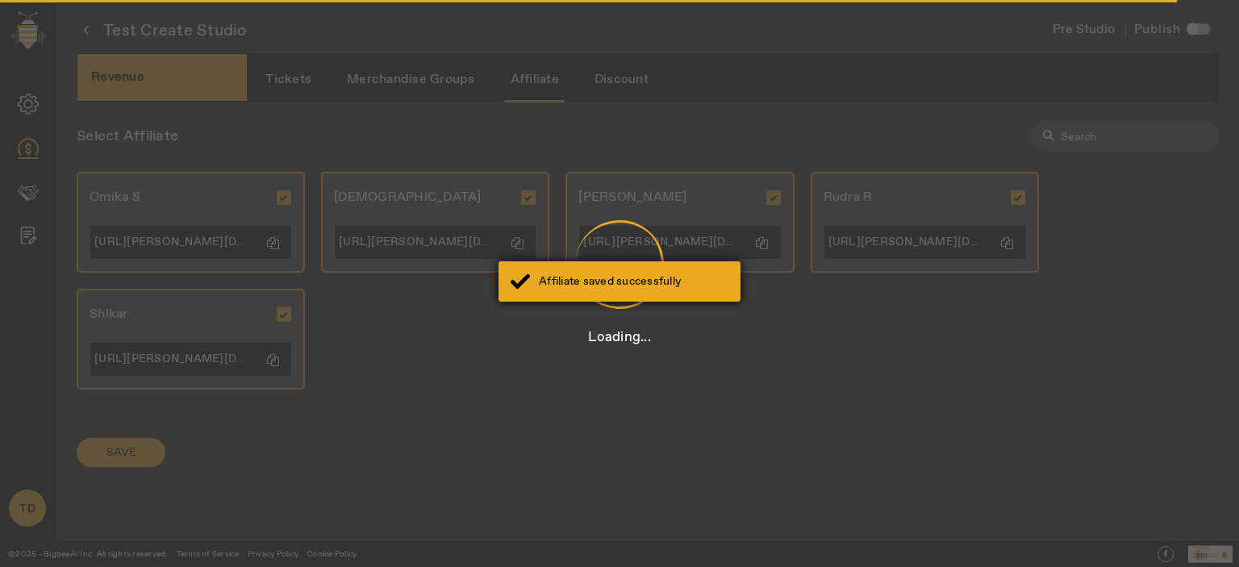
click at [610, 281] on div "Affiliate saved successfully" at bounding box center [633, 281] width 189 height 16
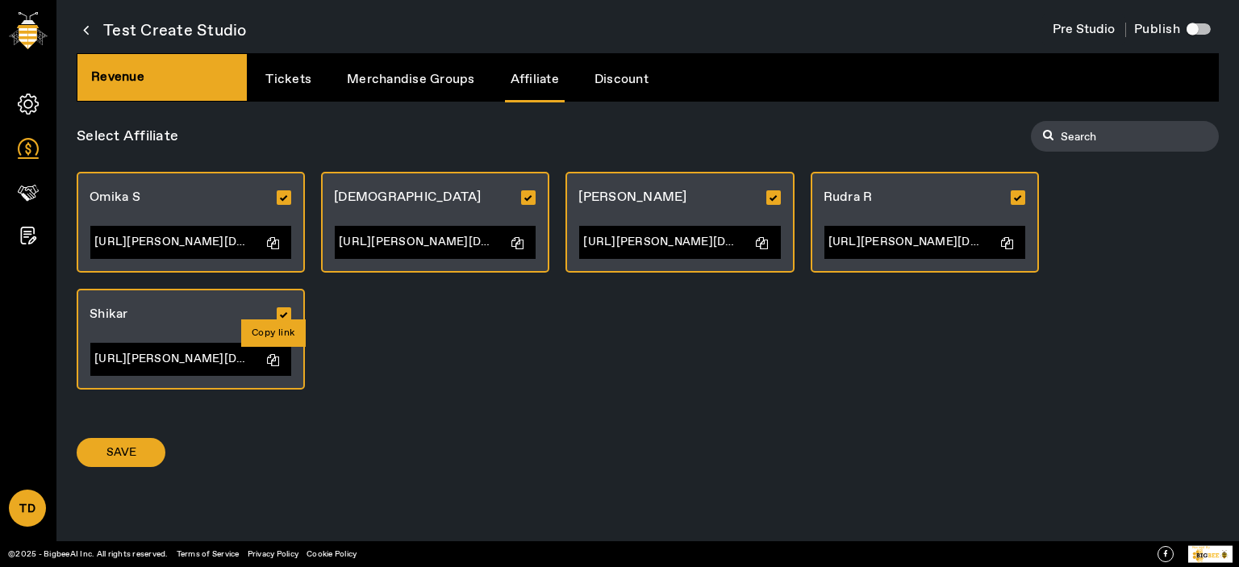
click at [272, 361] on icon at bounding box center [273, 360] width 12 height 12
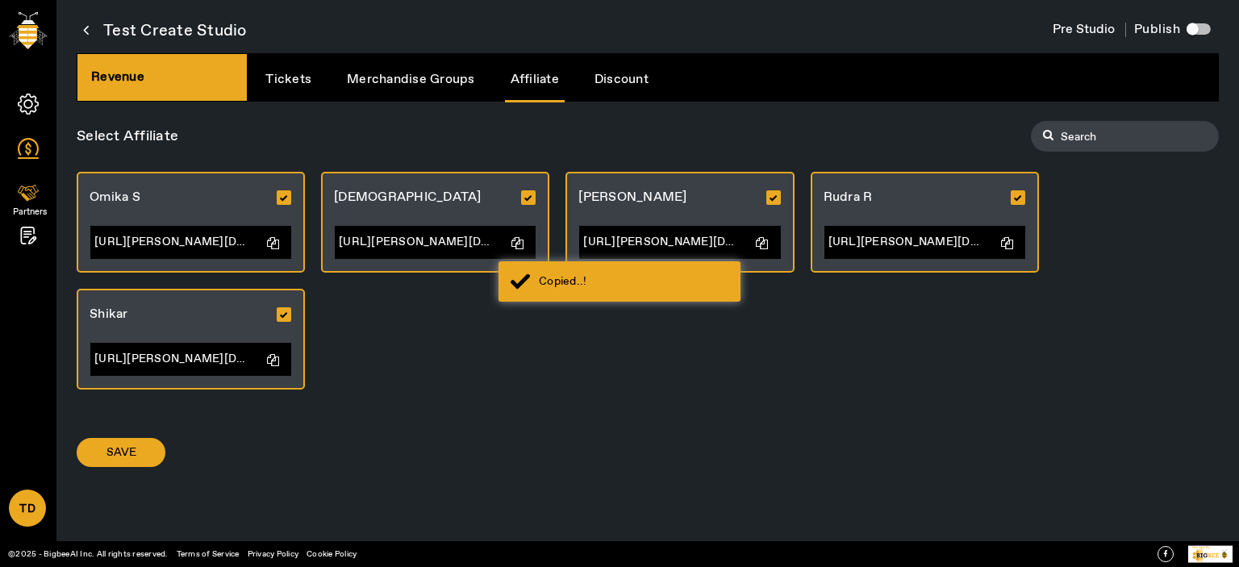
click at [24, 196] on icon at bounding box center [24, 195] width 2 height 2
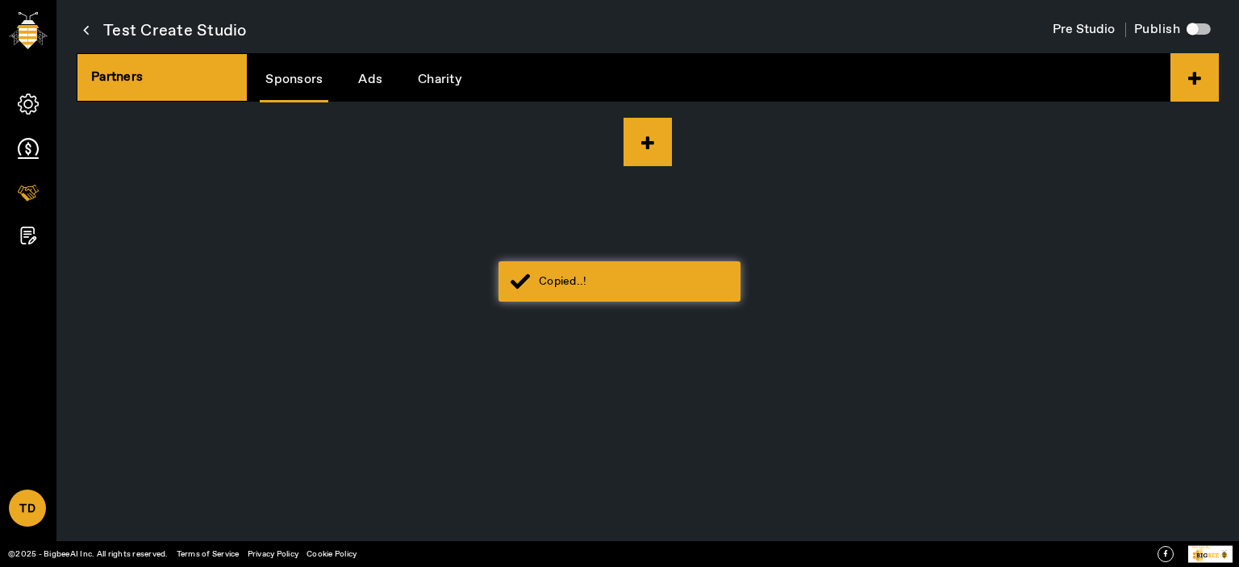
drag, startPoint x: 419, startPoint y: 82, endPoint x: 755, endPoint y: 148, distance: 342.5
click at [419, 82] on link "Charity" at bounding box center [440, 79] width 56 height 41
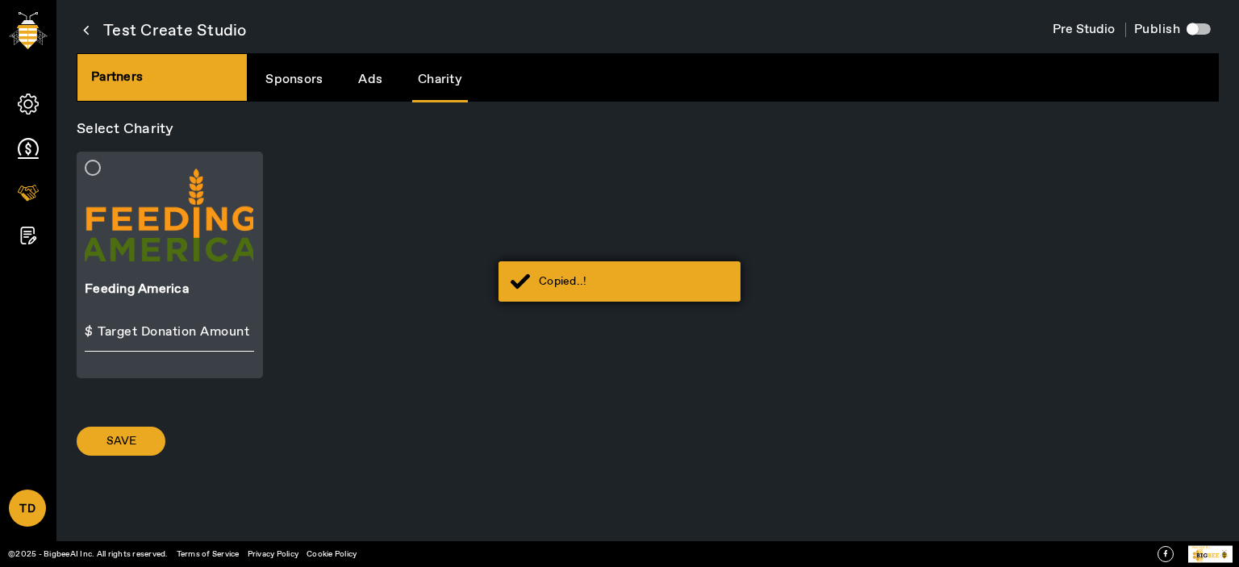
click at [626, 287] on div "Copied..!" at bounding box center [633, 281] width 189 height 16
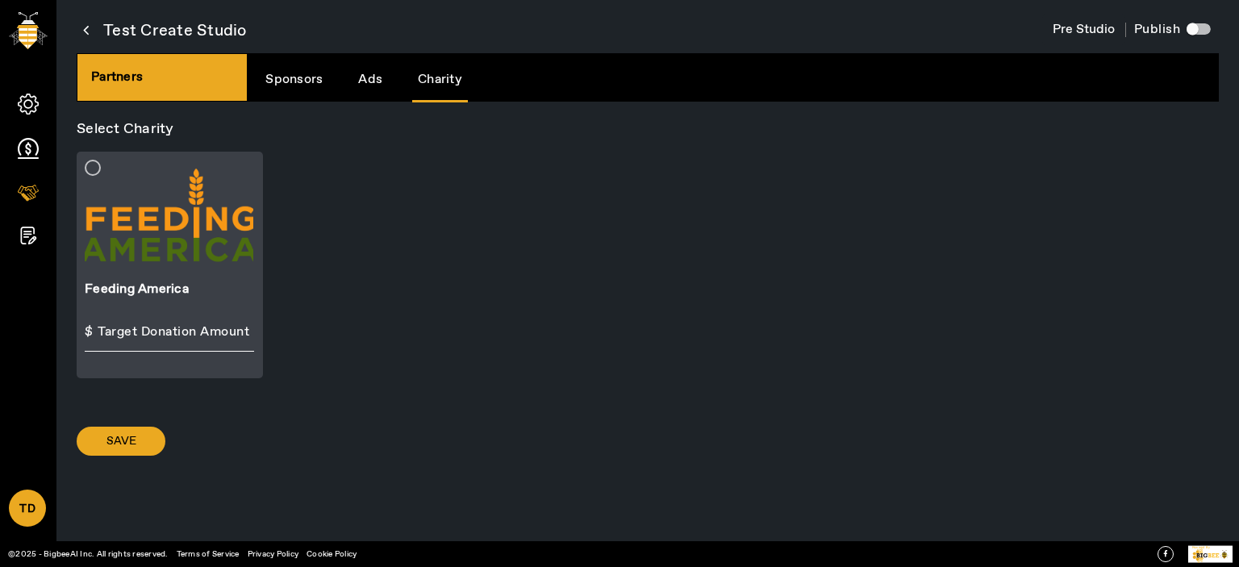
drag, startPoint x: 279, startPoint y: 289, endPoint x: 262, endPoint y: 287, distance: 17.0
click at [278, 288] on div "Feeding America $" at bounding box center [648, 269] width 1142 height 249
click at [240, 287] on div "Feeding America $" at bounding box center [170, 265] width 186 height 227
drag, startPoint x: 145, startPoint y: 443, endPoint x: 345, endPoint y: 401, distance: 204.3
click at [145, 442] on span at bounding box center [121, 441] width 89 height 39
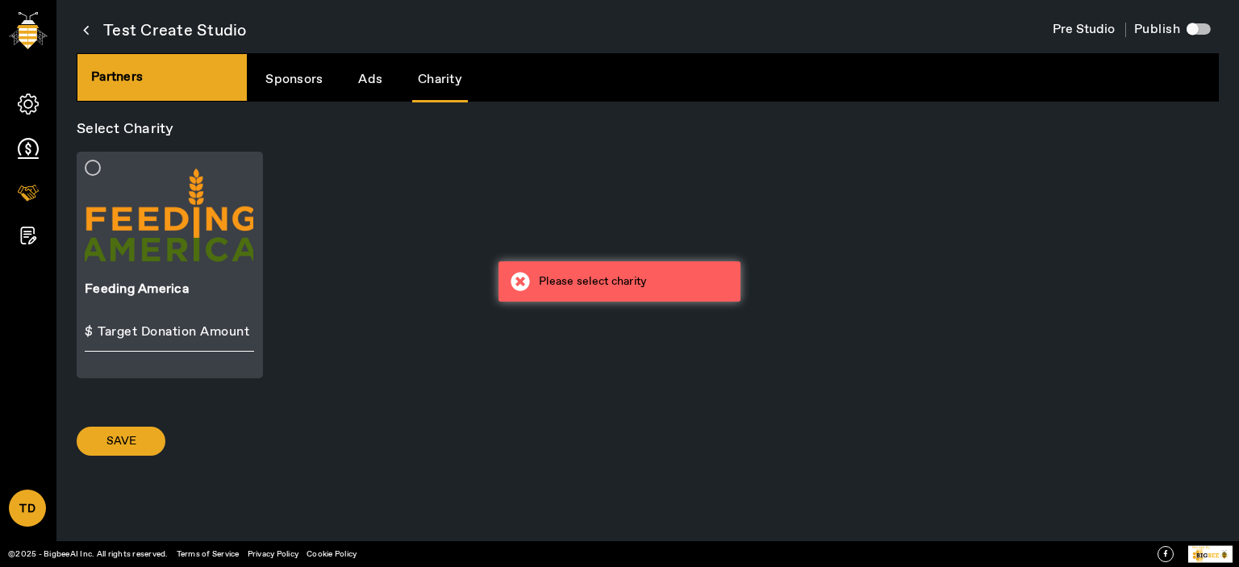
drag, startPoint x: 639, startPoint y: 264, endPoint x: 462, endPoint y: 270, distance: 176.7
click at [638, 264] on div "Please select charity" at bounding box center [619, 281] width 242 height 40
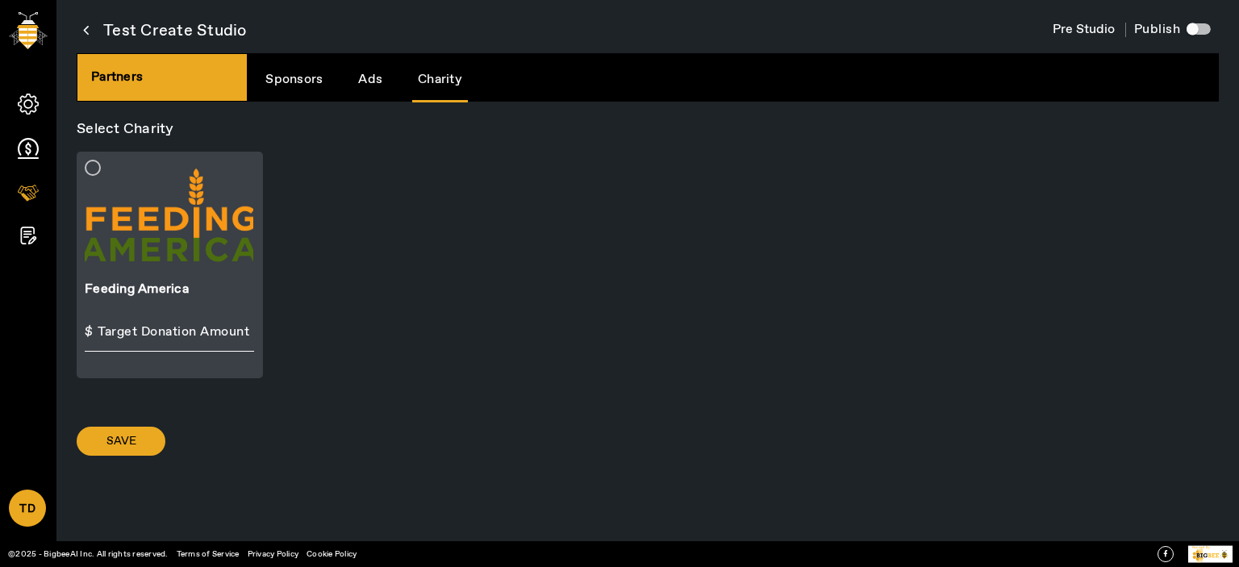
click at [170, 207] on div at bounding box center [169, 217] width 169 height 114
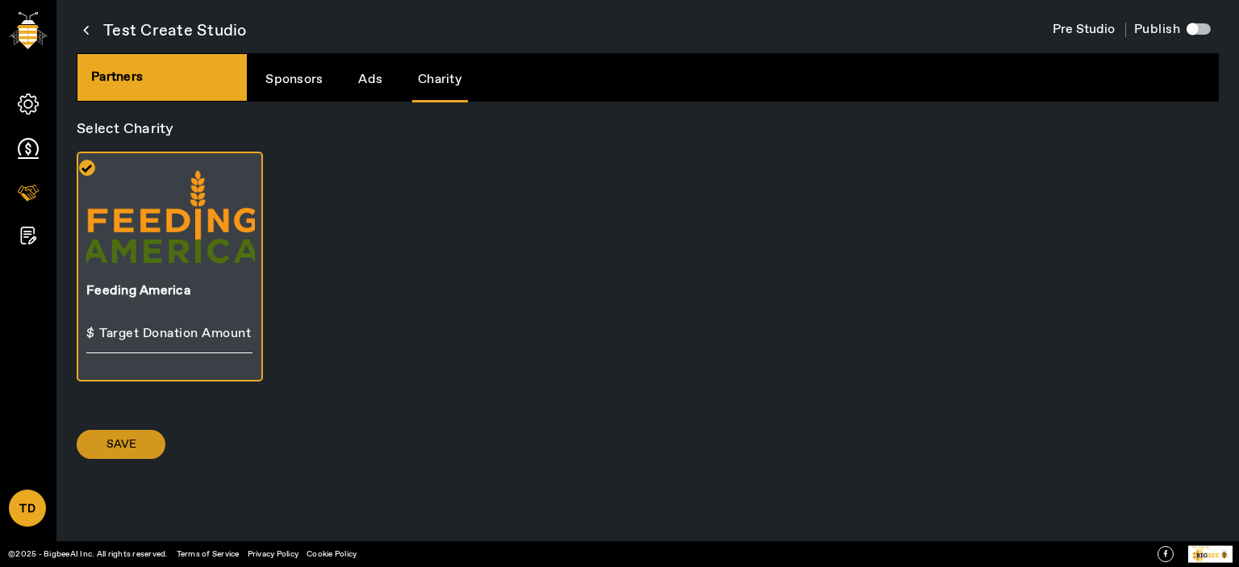
click at [123, 433] on span at bounding box center [121, 444] width 89 height 39
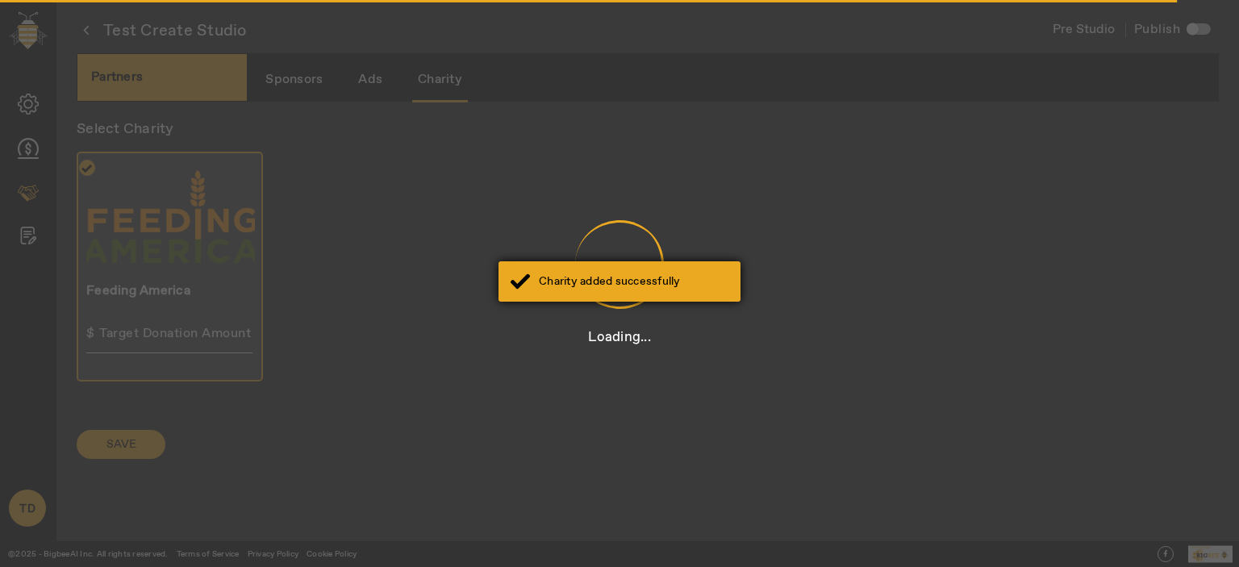
click at [610, 280] on div "Charity added successfully" at bounding box center [633, 281] width 189 height 16
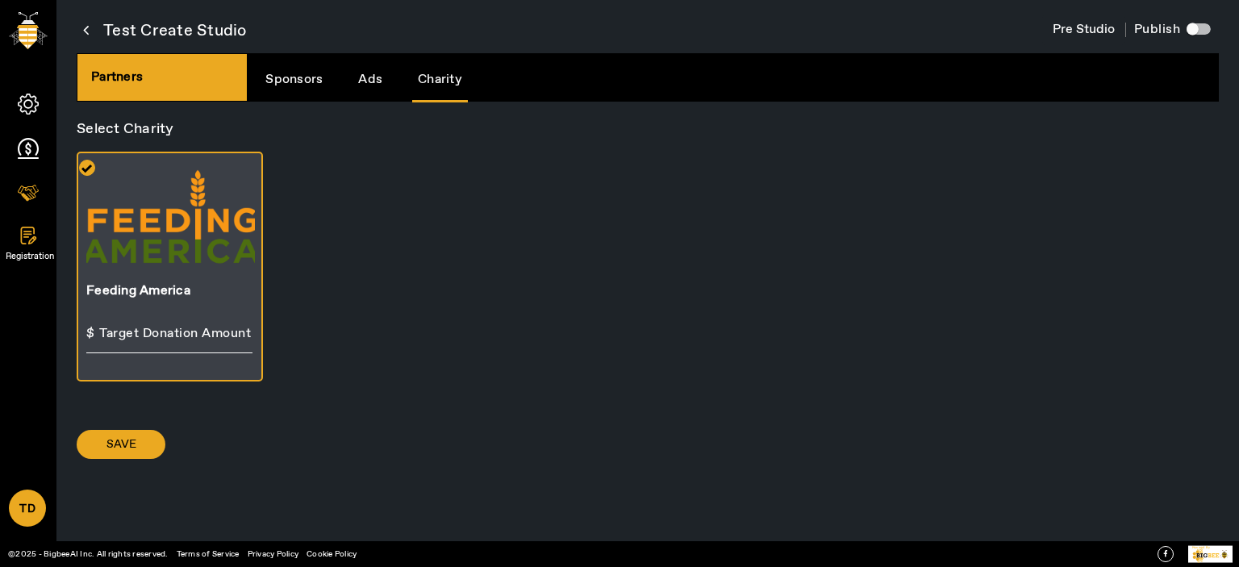
click at [32, 239] on icon at bounding box center [31, 240] width 8 height 8
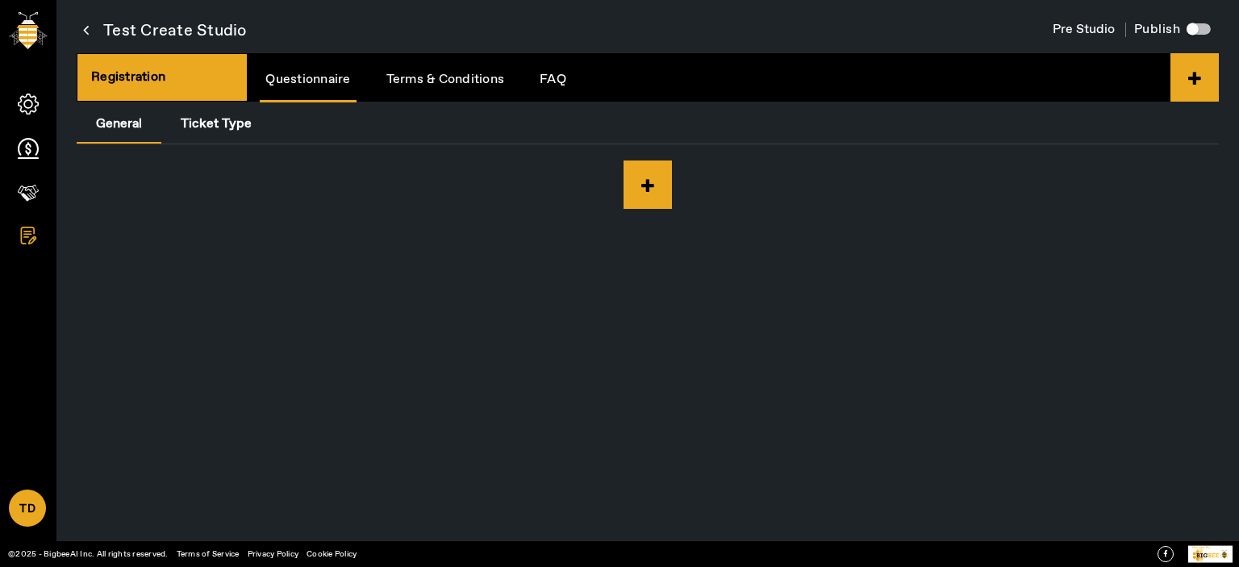
click at [567, 80] on link "FAQ" at bounding box center [553, 79] width 38 height 41
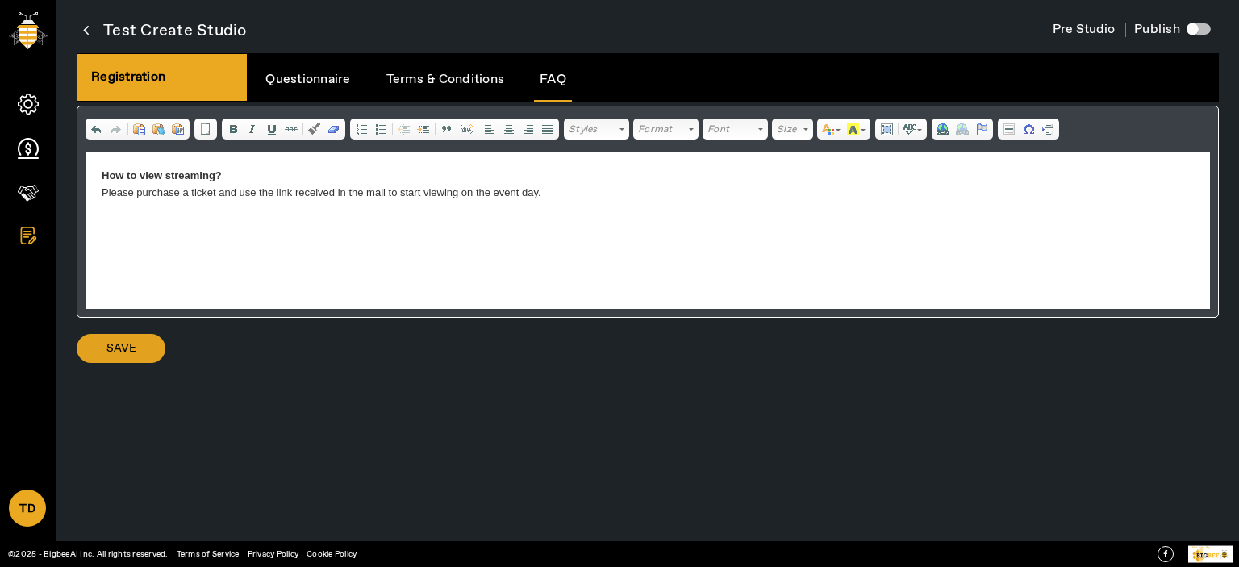
click at [0, 0] on app-root "TD Account Upgrade Plan Purchase Credits Credit Usage Sign Out Test Create Stud…" at bounding box center [0, 0] width 0 height 0
drag, startPoint x: 138, startPoint y: 355, endPoint x: 431, endPoint y: 325, distance: 295.0
click at [138, 354] on span at bounding box center [121, 348] width 89 height 39
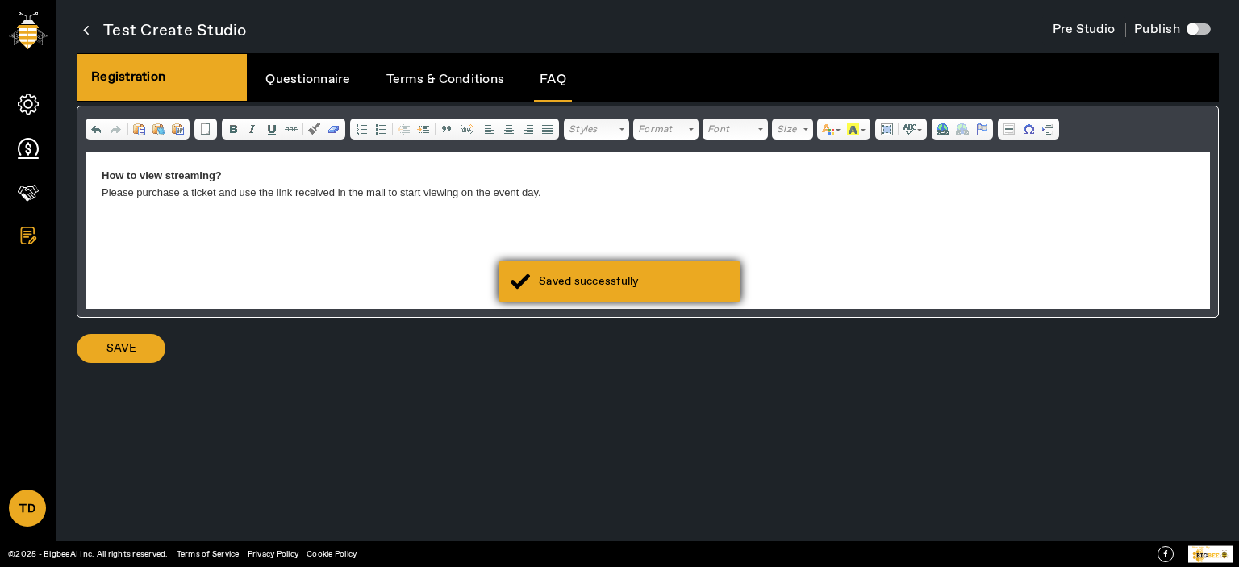
drag, startPoint x: 633, startPoint y: 288, endPoint x: 663, endPoint y: 283, distance: 30.2
click at [635, 287] on div "Saved successfully" at bounding box center [633, 281] width 189 height 16
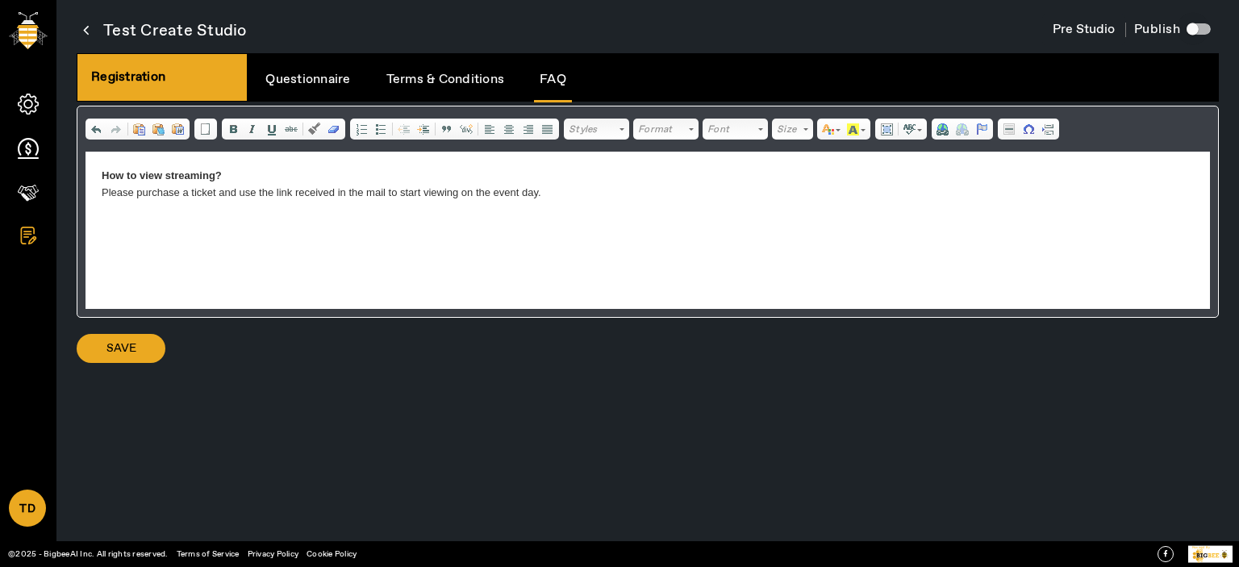
click at [1197, 29] on div "button" at bounding box center [1192, 29] width 12 height 12
drag, startPoint x: 126, startPoint y: 340, endPoint x: 314, endPoint y: 335, distance: 188.0
click at [126, 340] on span "Save" at bounding box center [121, 348] width 30 height 16
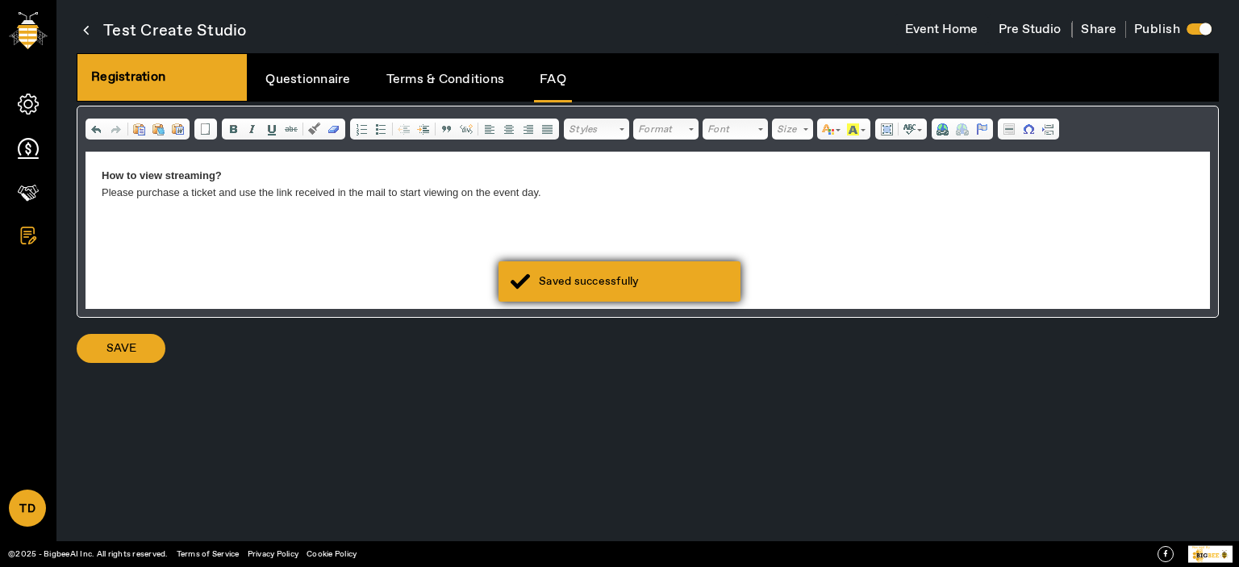
click at [580, 289] on div "Saved successfully" at bounding box center [619, 281] width 242 height 40
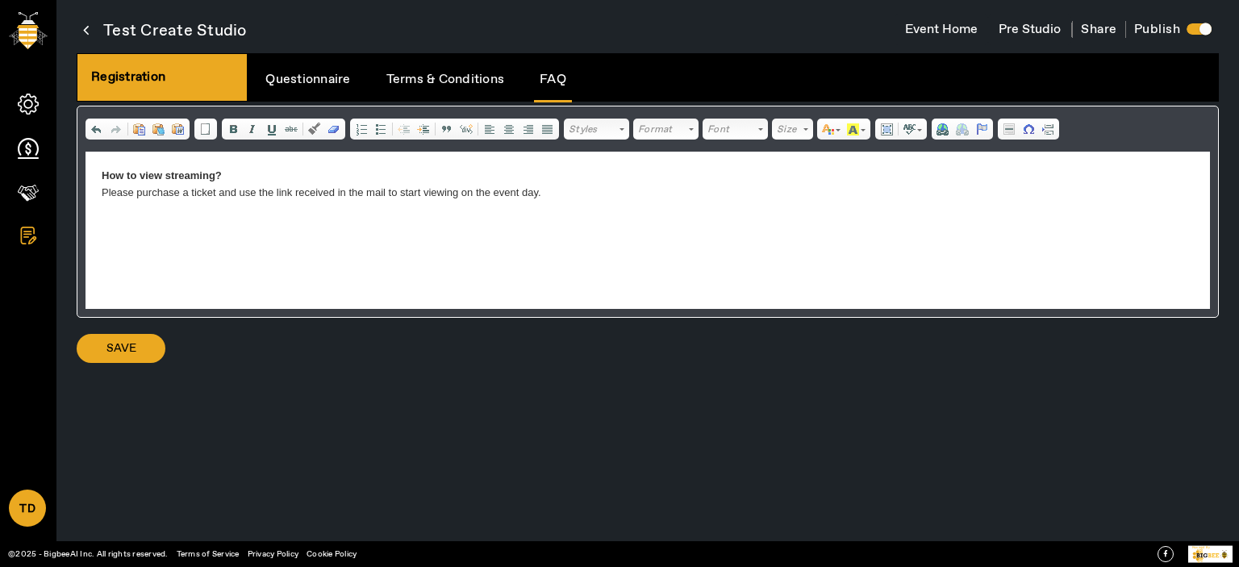
click at [1016, 30] on button "Pre Studio" at bounding box center [1029, 30] width 83 height 31
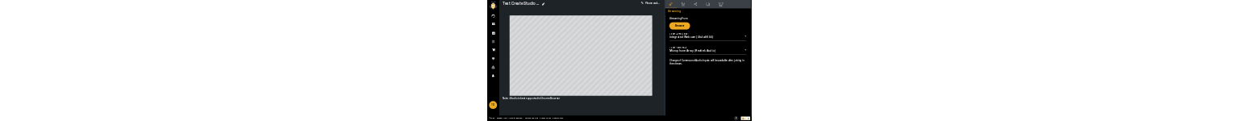
scroll to position [32, 0]
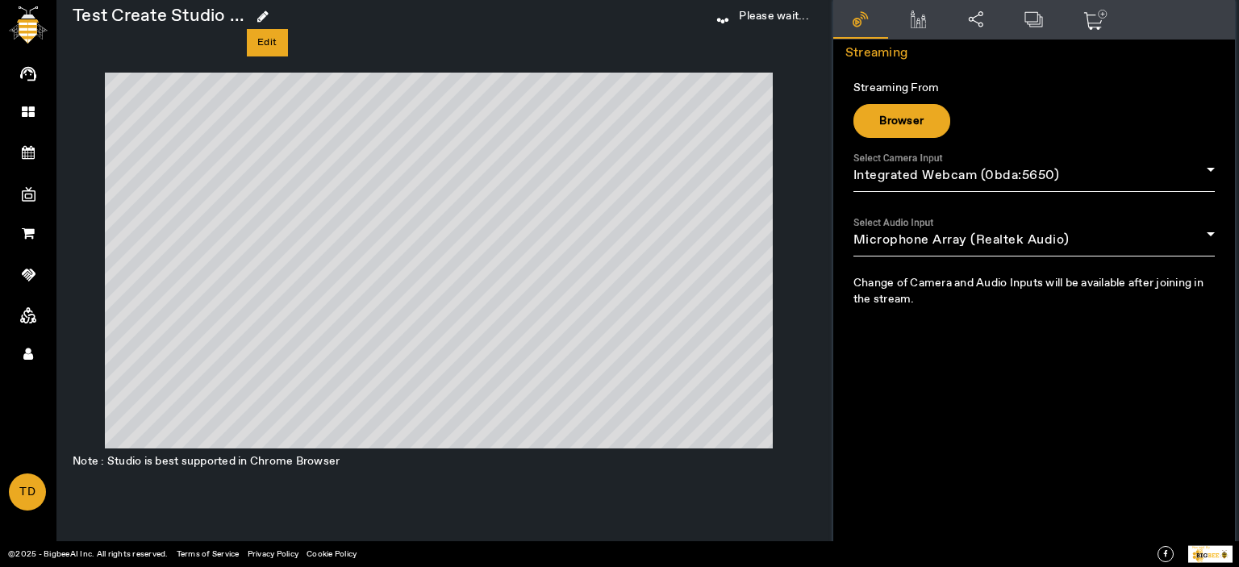
click at [268, 15] on icon at bounding box center [262, 16] width 11 height 13
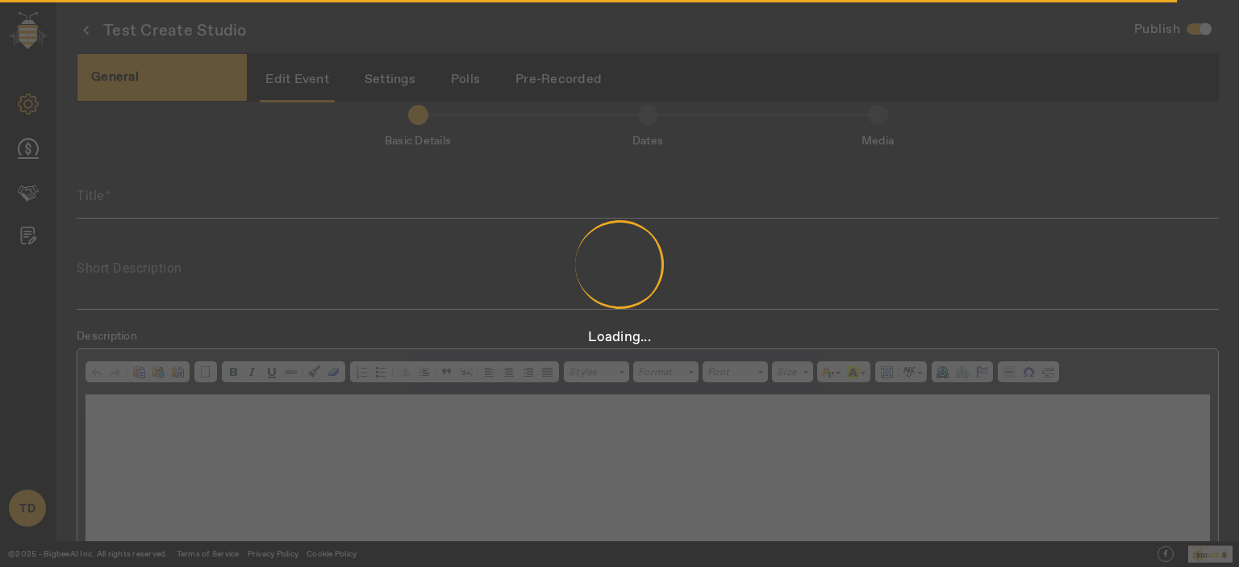
scroll to position [3, 0]
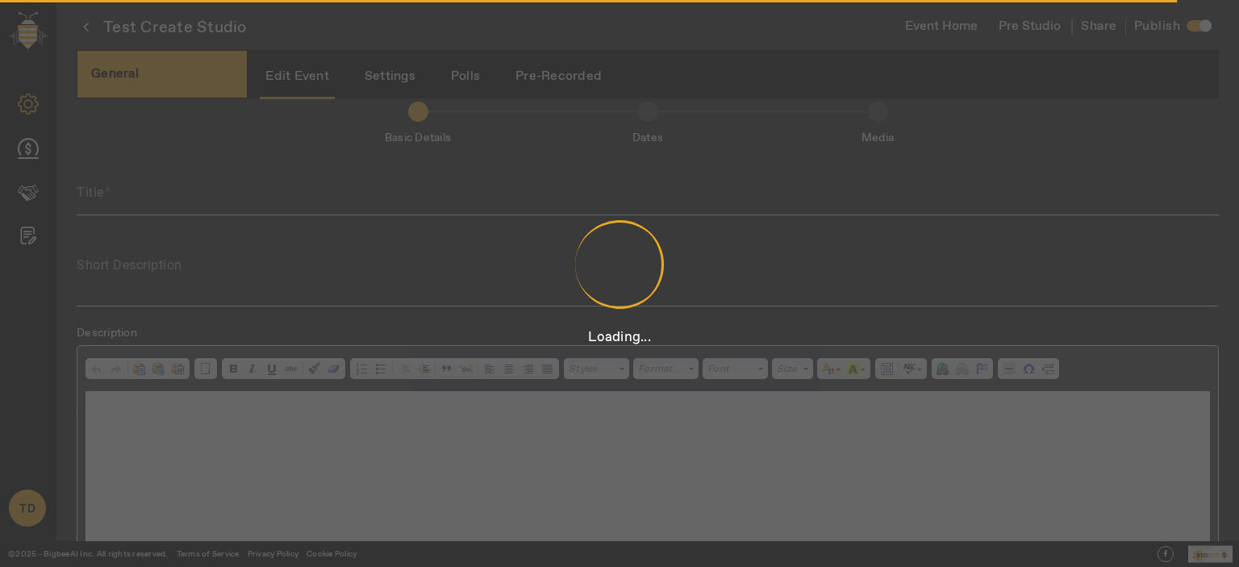
type input "Test Create Studio"
type textarea "Test Create Studio"
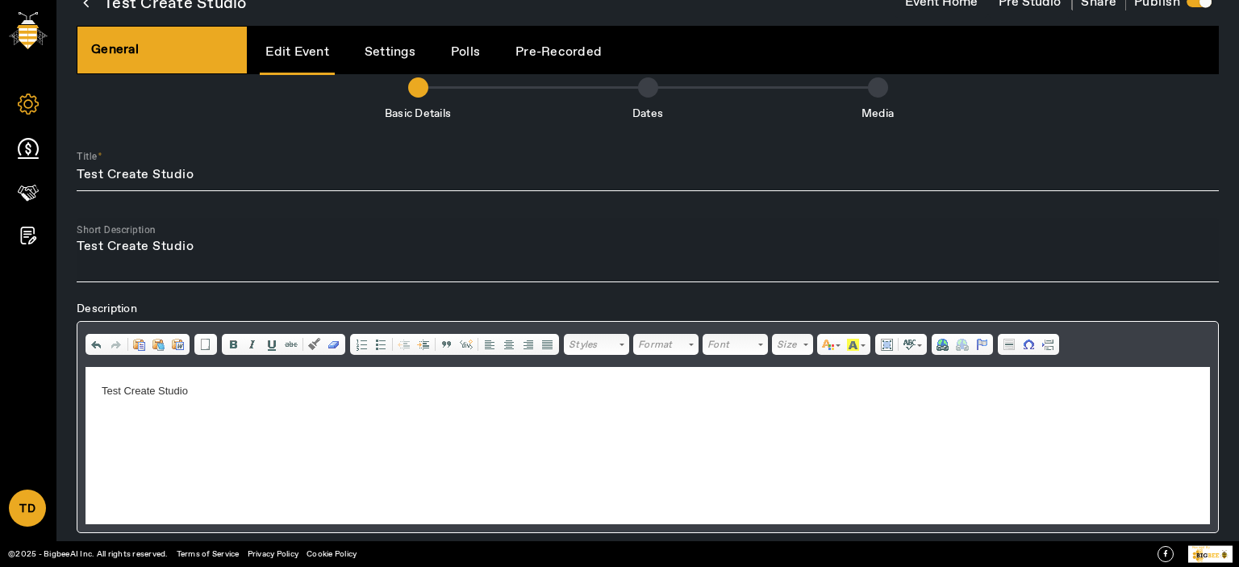
scroll to position [0, 0]
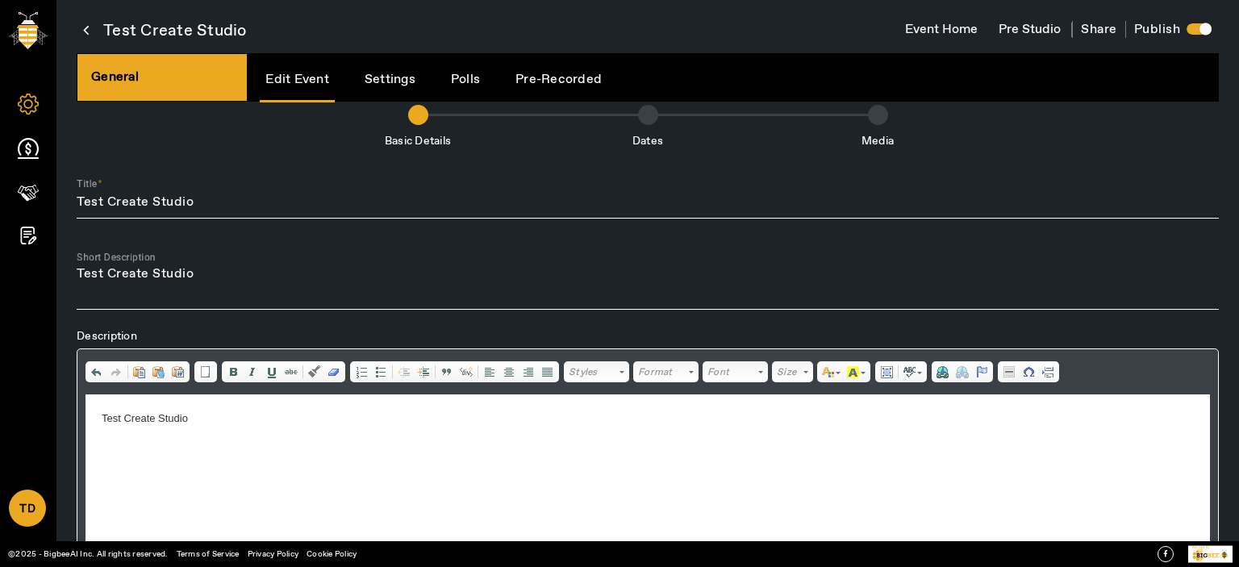
click at [84, 25] on icon at bounding box center [86, 30] width 6 height 20
